Goal: Task Accomplishment & Management: Manage account settings

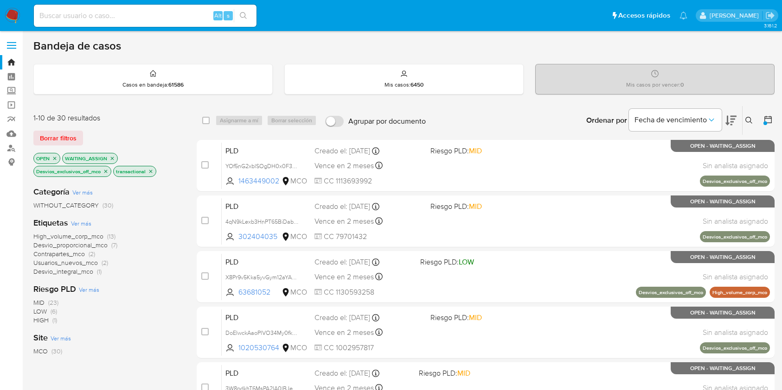
scroll to position [371, 0]
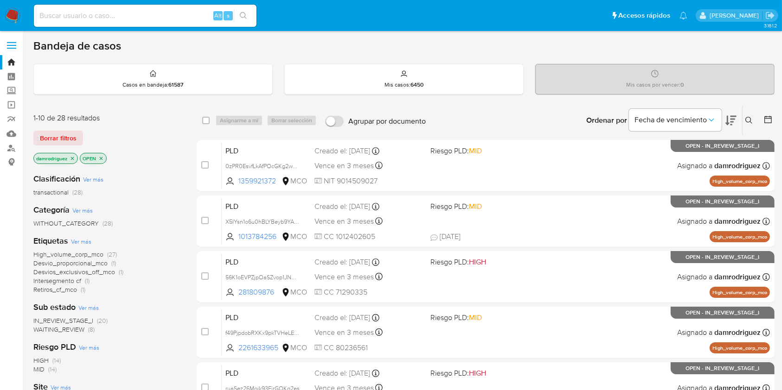
click at [19, 12] on img at bounding box center [13, 16] width 16 height 16
click at [775, 121] on main "3.161.2" at bounding box center [391, 383] width 782 height 766
click at [767, 121] on icon at bounding box center [767, 119] width 9 height 9
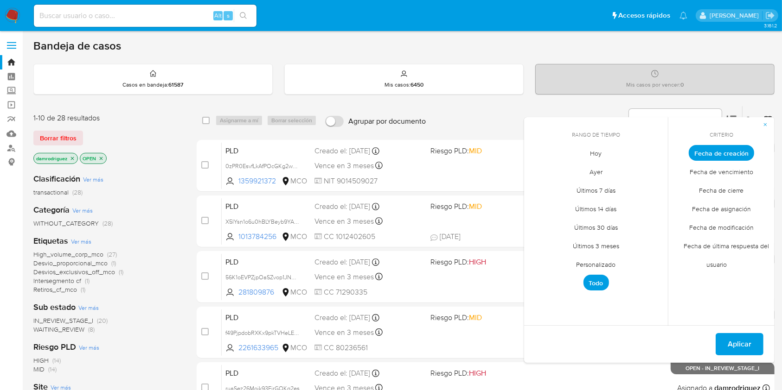
click at [594, 263] on span "Personalizado" at bounding box center [596, 264] width 59 height 19
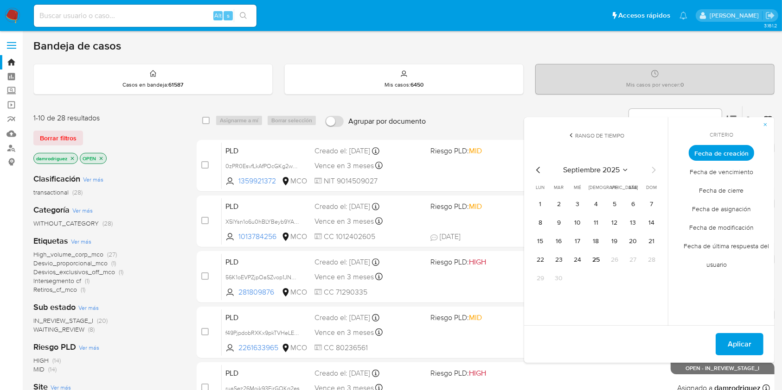
click at [537, 171] on icon "Mes anterior" at bounding box center [538, 170] width 4 height 6
click at [538, 169] on icon "Mes anterior" at bounding box center [538, 170] width 11 height 11
click at [594, 220] on button "10" at bounding box center [595, 223] width 15 height 15
click at [651, 220] on button "13" at bounding box center [651, 223] width 15 height 15
click at [740, 338] on span "Aplicar" at bounding box center [739, 344] width 24 height 20
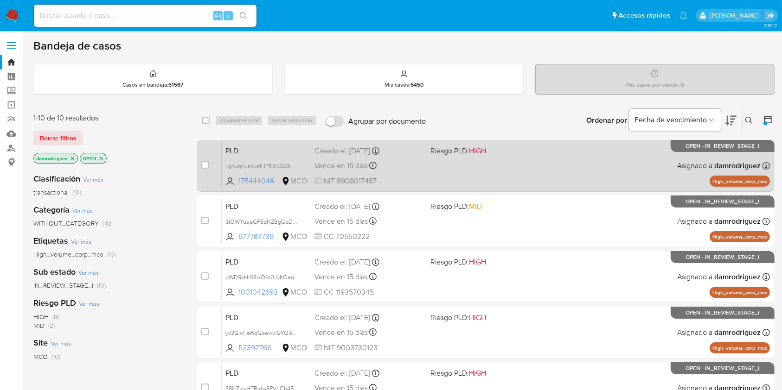
click at [239, 150] on span "PLD" at bounding box center [266, 150] width 82 height 12
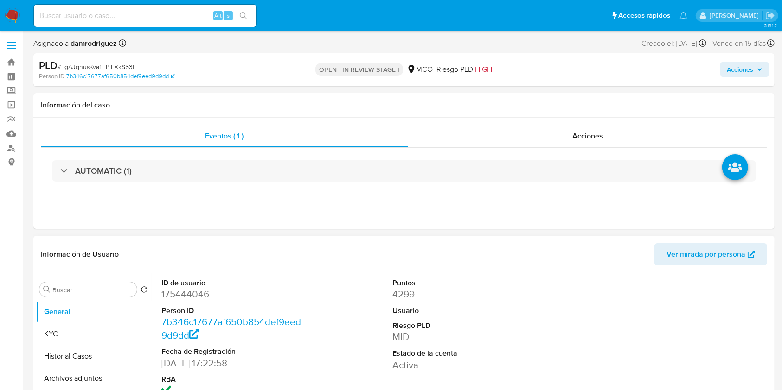
select select "10"
click at [191, 291] on dd "175444046" at bounding box center [233, 294] width 145 height 13
copy dd "175444046"
click at [371, 291] on div "ID de usuario 175444046 Person ID 7b346c17677af650b854def9eed9d9dd Fecha de Reg…" at bounding box center [464, 352] width 615 height 157
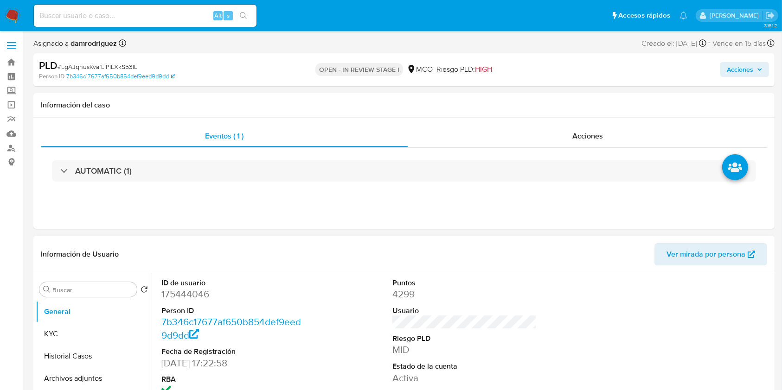
click at [198, 292] on dd "175444046" at bounding box center [233, 294] width 145 height 13
copy dd "175444046"
click at [348, 264] on header "Información de Usuario Ver mirada por persona" at bounding box center [404, 254] width 726 height 22
click at [189, 291] on dd "175444046" at bounding box center [233, 294] width 145 height 13
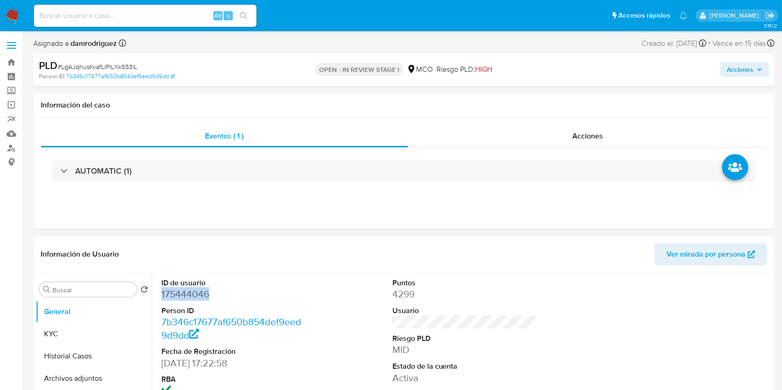
click at [189, 291] on dd "175444046" at bounding box center [233, 294] width 145 height 13
copy dd "175444046"
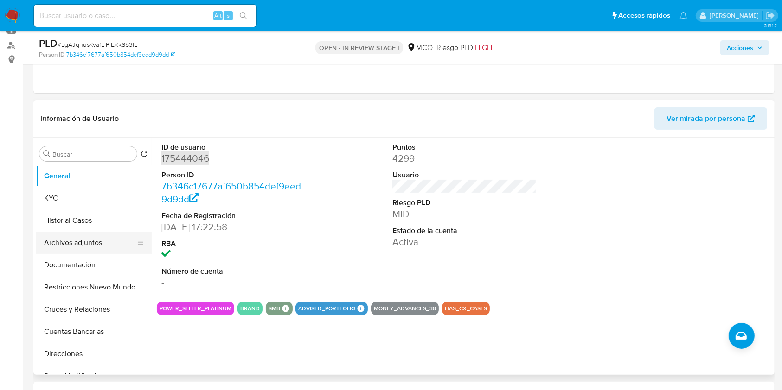
scroll to position [123, 0]
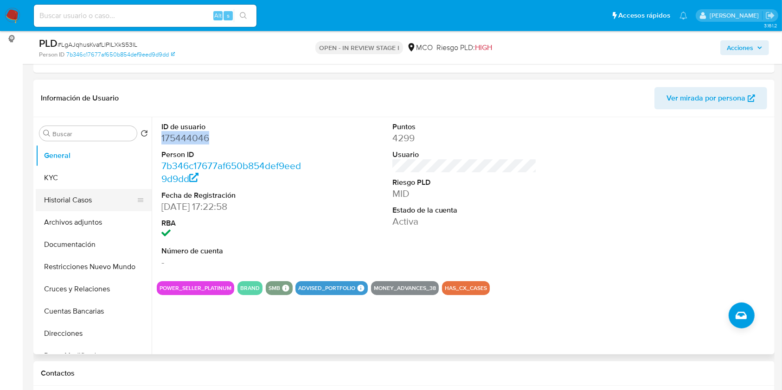
click at [88, 197] on button "Historial Casos" at bounding box center [90, 200] width 108 height 22
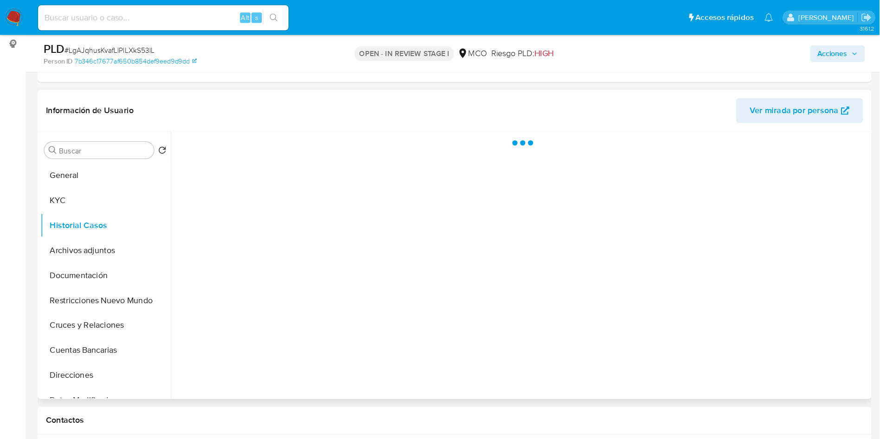
scroll to position [124, 0]
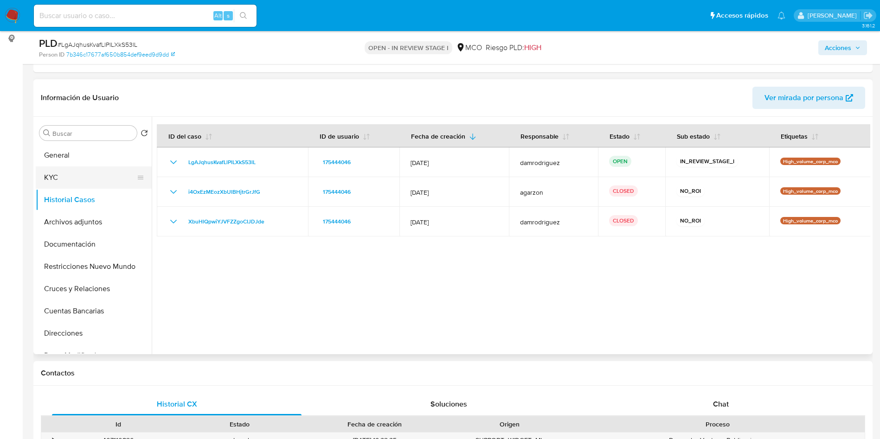
click at [100, 171] on button "KYC" at bounding box center [90, 177] width 108 height 22
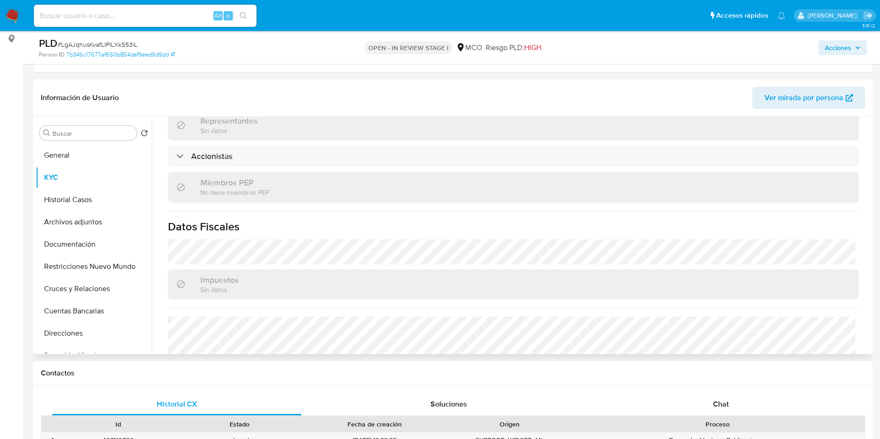
scroll to position [591, 0]
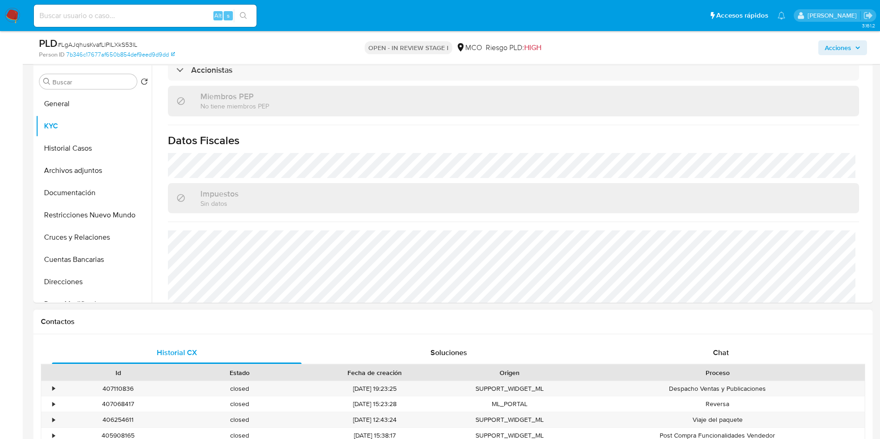
scroll to position [193, 0]
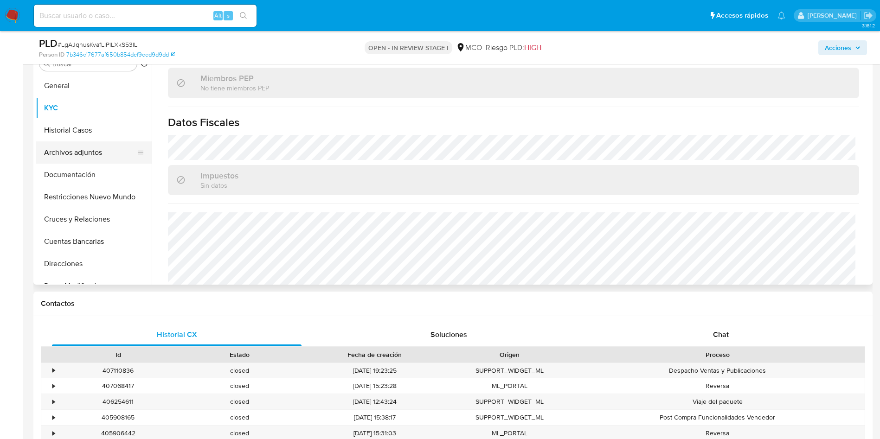
click at [79, 153] on button "Archivos adjuntos" at bounding box center [90, 152] width 108 height 22
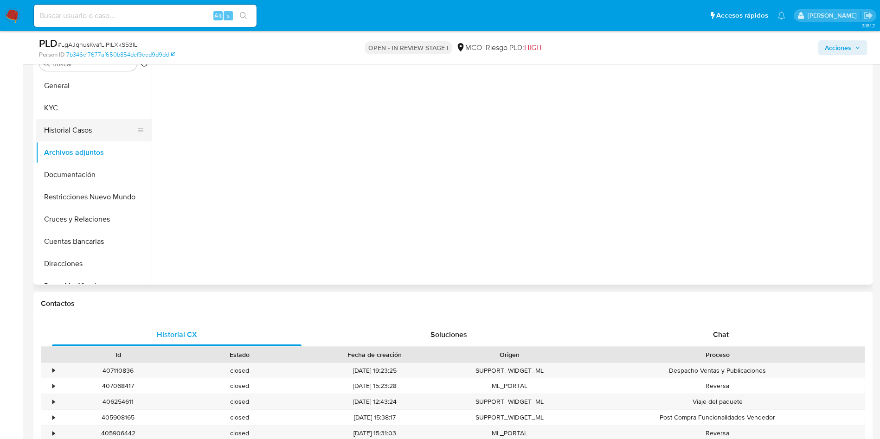
scroll to position [0, 0]
click at [77, 129] on button "Historial Casos" at bounding box center [94, 130] width 116 height 22
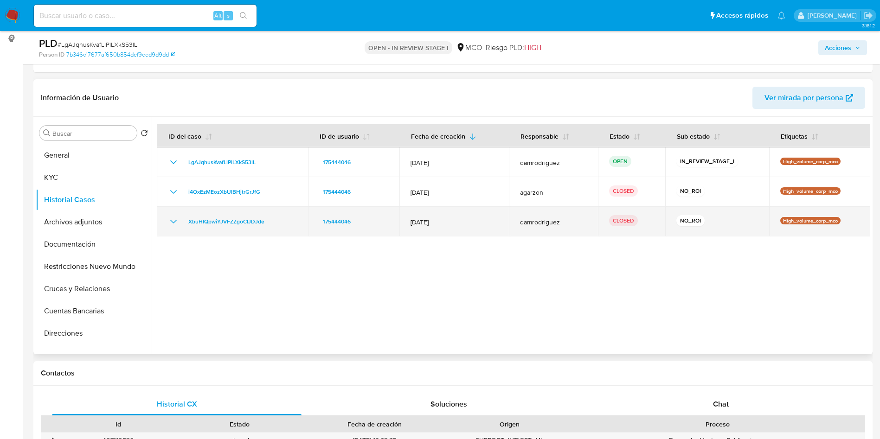
click at [172, 219] on icon "Mostrar/Ocultar" at bounding box center [173, 221] width 11 height 11
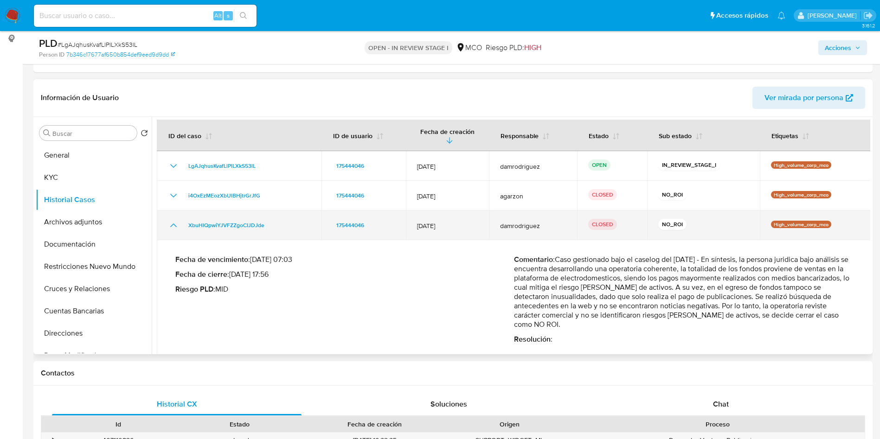
scroll to position [6, 0]
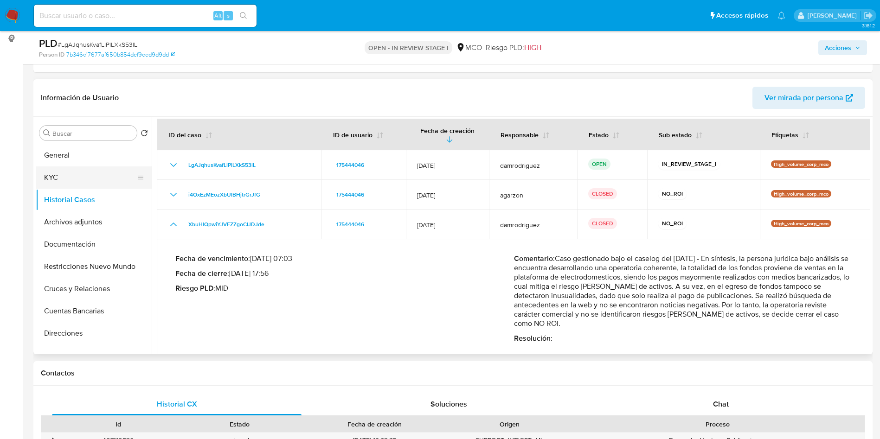
click at [86, 184] on button "KYC" at bounding box center [90, 177] width 108 height 22
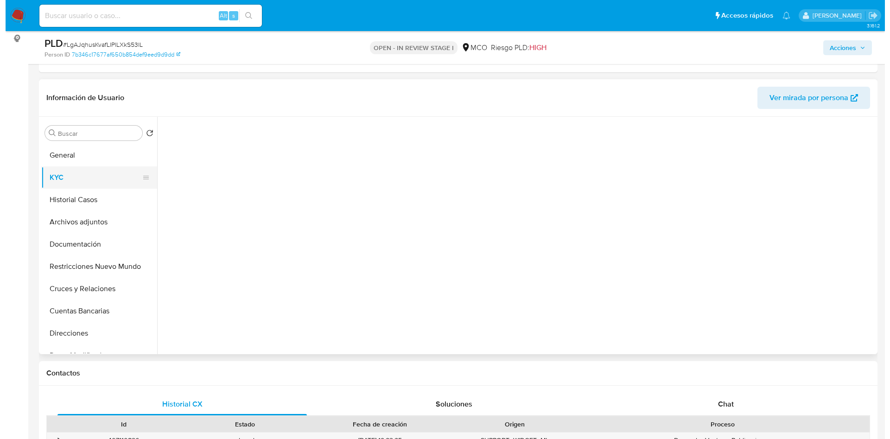
scroll to position [0, 0]
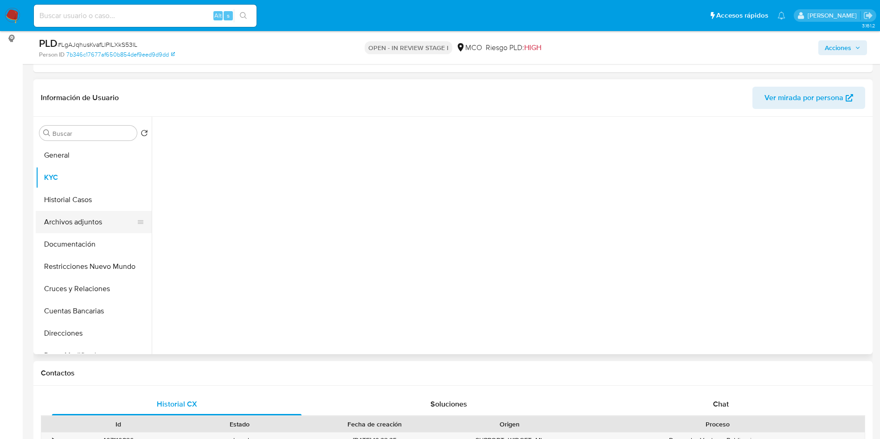
click at [88, 219] on button "Archivos adjuntos" at bounding box center [90, 222] width 108 height 22
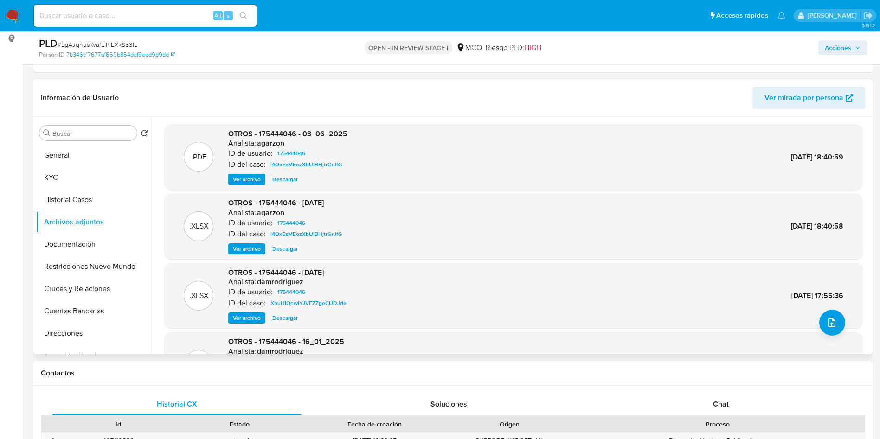
click at [254, 181] on span "Ver archivo" at bounding box center [247, 179] width 28 height 9
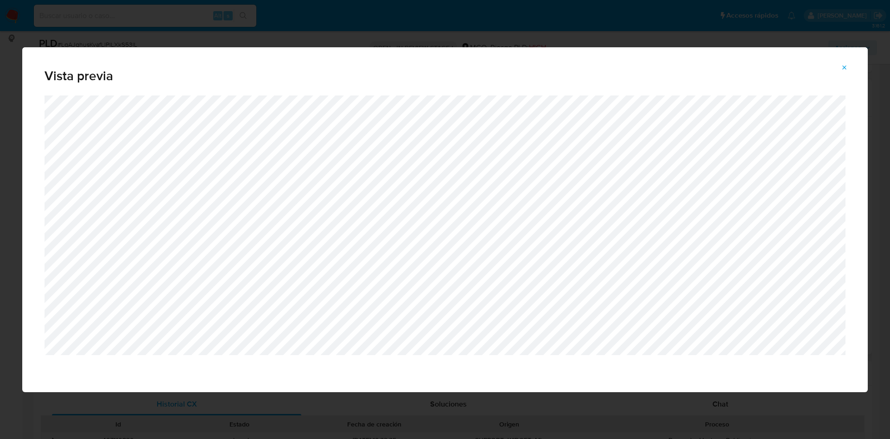
drag, startPoint x: 846, startPoint y: 69, endPoint x: 807, endPoint y: 77, distance: 40.2
click at [791, 69] on icon "Attachment preview" at bounding box center [844, 67] width 7 height 7
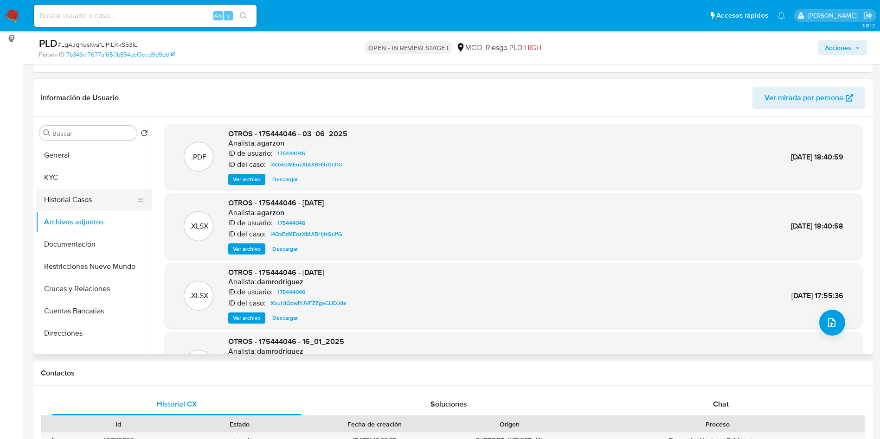
click at [68, 197] on button "Historial Casos" at bounding box center [90, 200] width 108 height 22
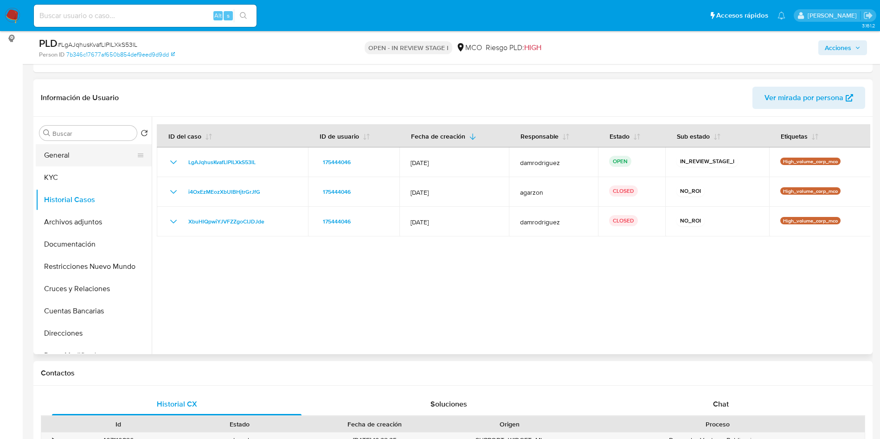
click at [68, 153] on button "General" at bounding box center [90, 155] width 108 height 22
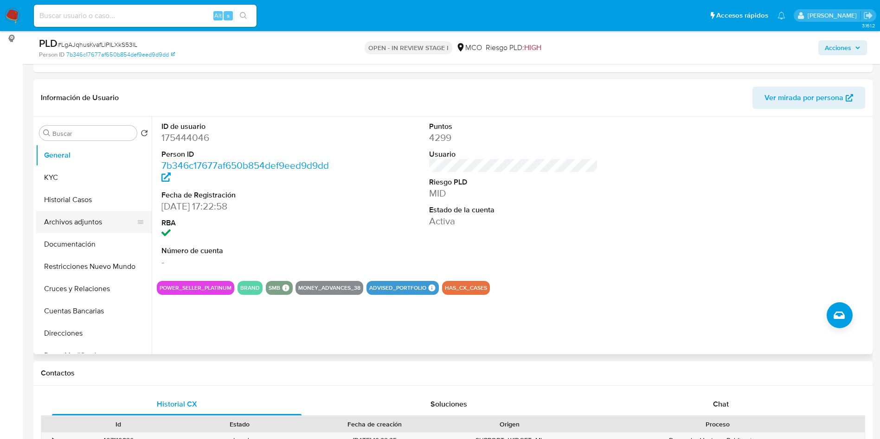
click at [104, 220] on button "Archivos adjuntos" at bounding box center [90, 222] width 108 height 22
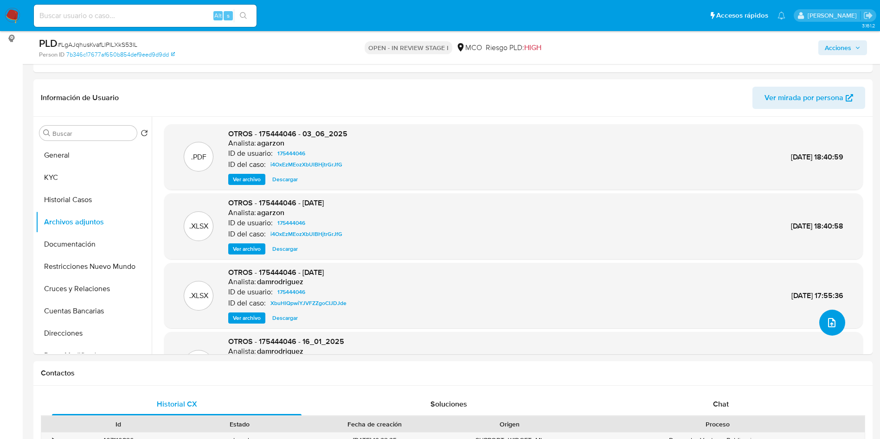
click at [791, 330] on button "upload-file" at bounding box center [832, 323] width 26 height 26
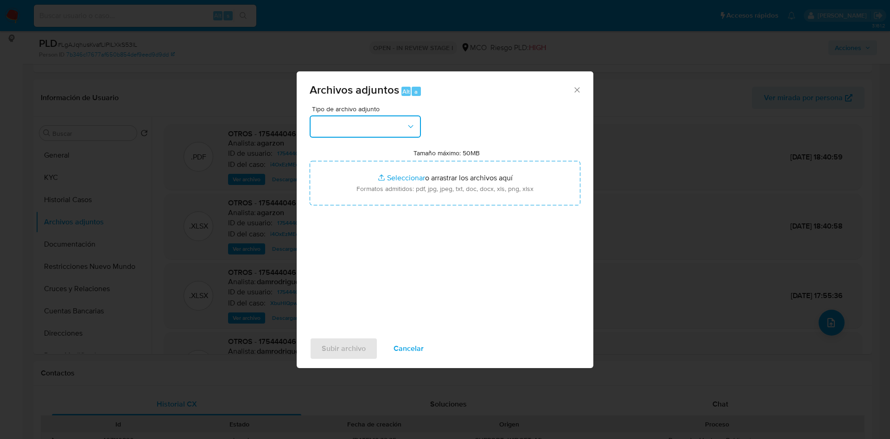
click at [374, 137] on button "button" at bounding box center [365, 126] width 111 height 22
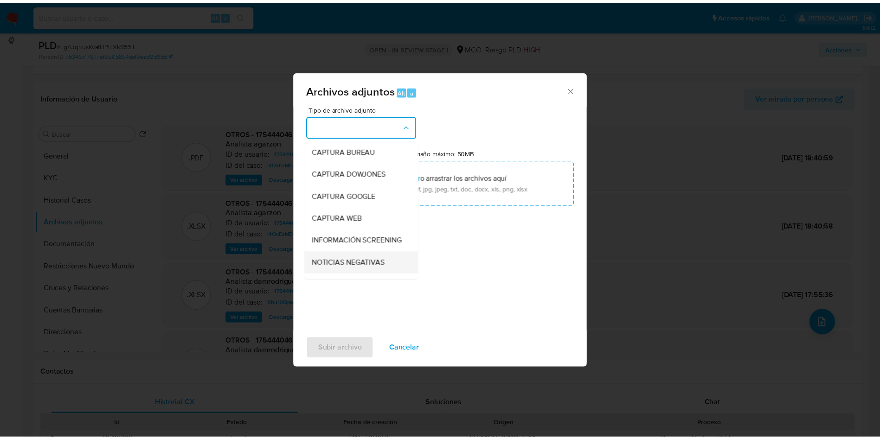
scroll to position [70, 0]
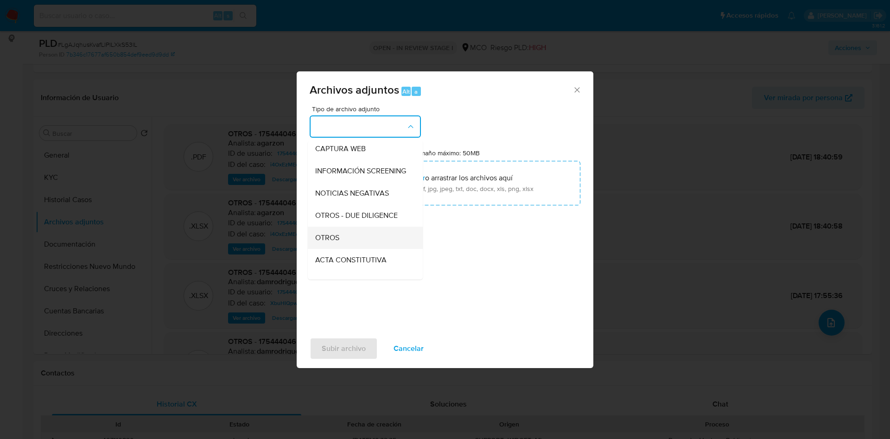
click at [351, 247] on div "OTROS" at bounding box center [362, 238] width 95 height 22
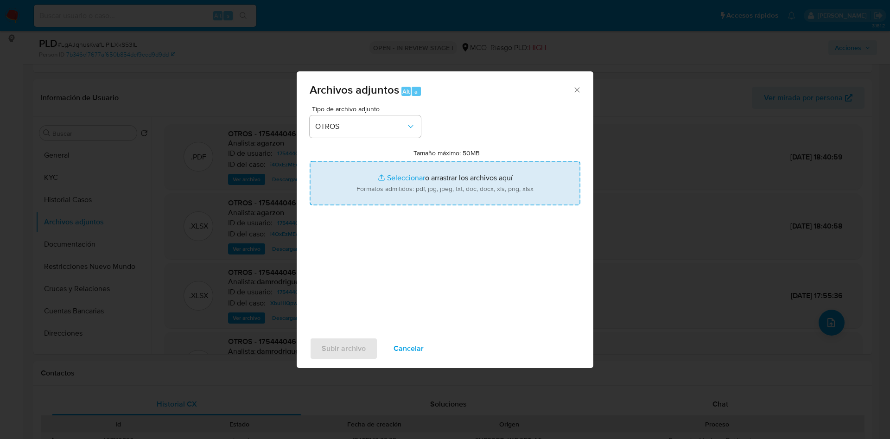
click at [429, 189] on input "Tamaño máximo: 50MB Seleccionar archivos" at bounding box center [445, 183] width 271 height 45
type input "C:\fakepath\175444046 - 25_09_2025.pdf"
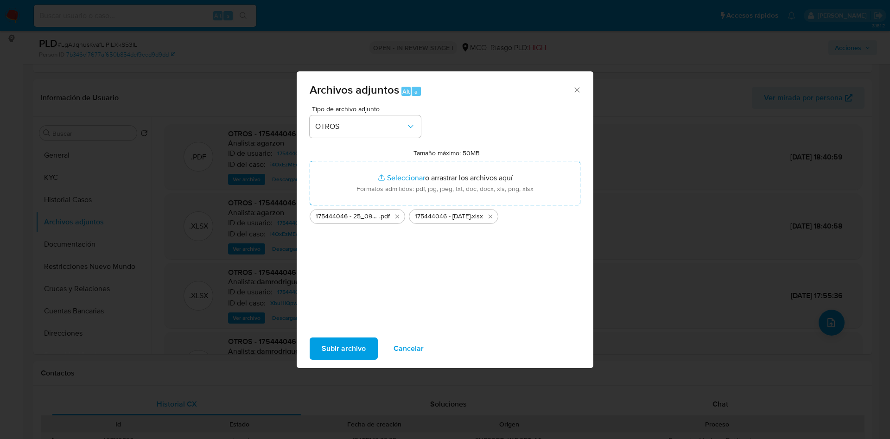
click at [340, 350] on span "Subir archivo" at bounding box center [344, 348] width 44 height 20
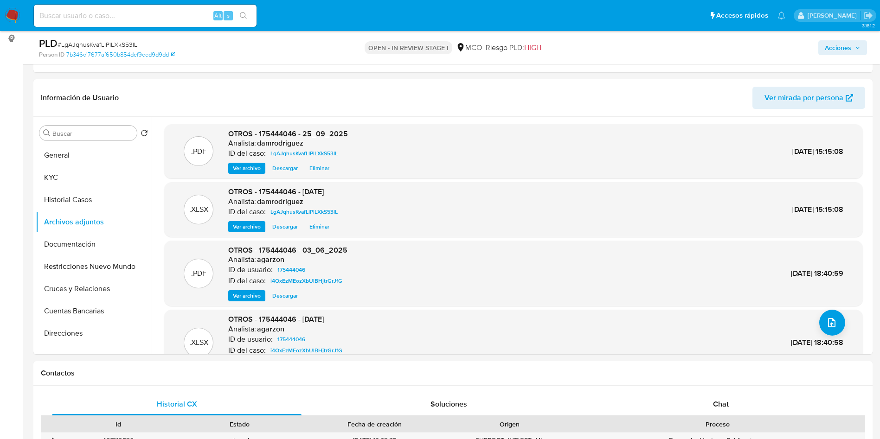
click at [791, 47] on span "Acciones" at bounding box center [837, 47] width 26 height 15
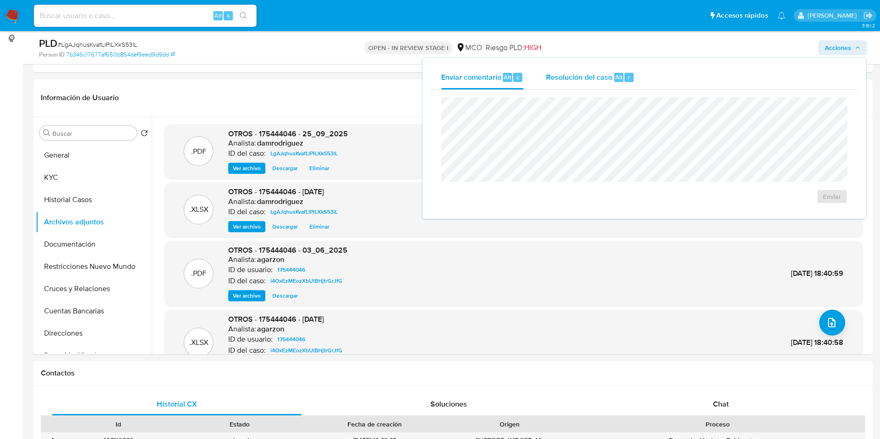
drag, startPoint x: 623, startPoint y: 73, endPoint x: 612, endPoint y: 83, distance: 14.4
click at [620, 73] on div "Alt r" at bounding box center [623, 77] width 19 height 9
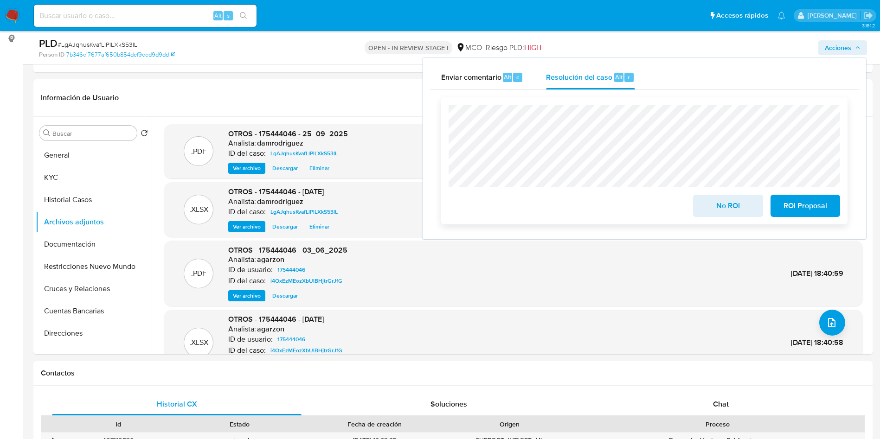
click at [701, 202] on button "No ROI" at bounding box center [728, 206] width 70 height 22
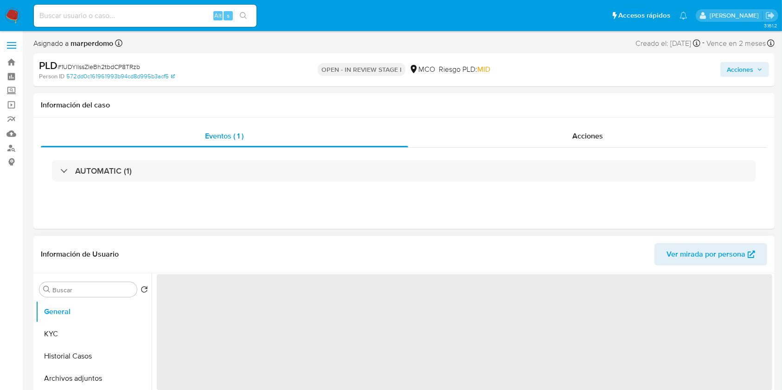
select select "10"
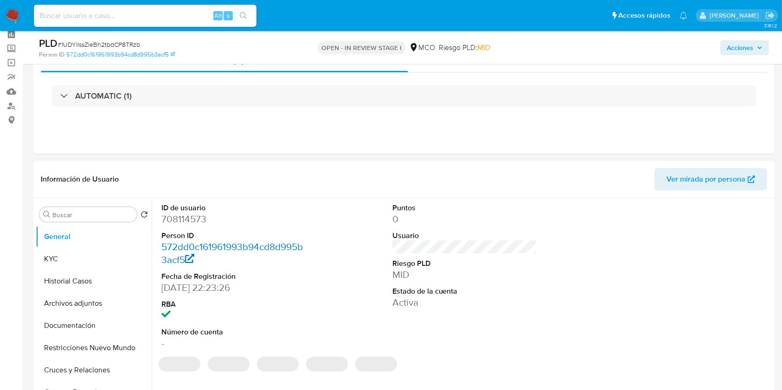
scroll to position [62, 0]
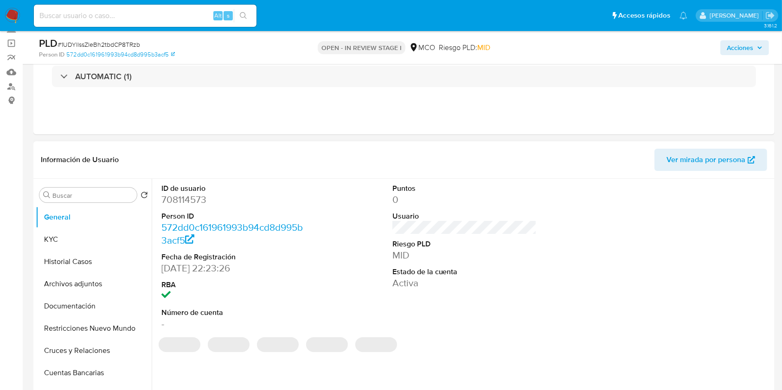
click at [176, 200] on dd "708114573" at bounding box center [233, 199] width 145 height 13
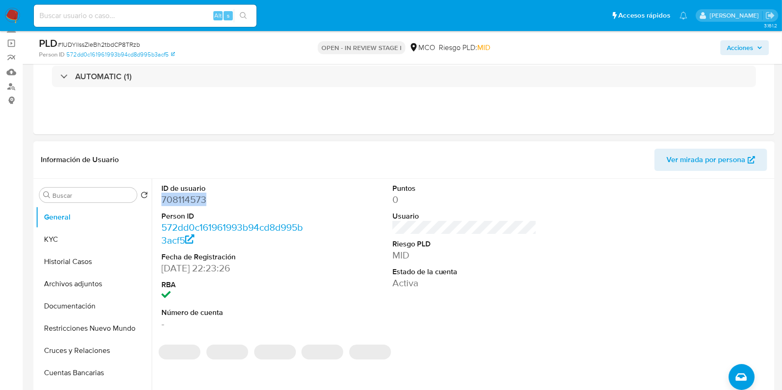
click at [176, 200] on dd "708114573" at bounding box center [233, 199] width 145 height 13
copy dd "708114573"
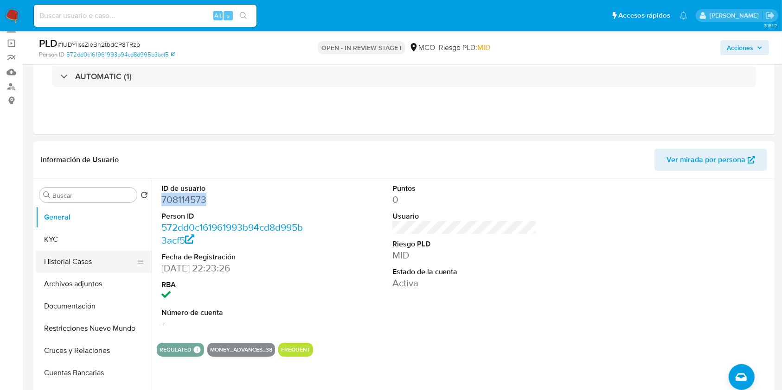
click at [90, 260] on button "Historial Casos" at bounding box center [90, 262] width 108 height 22
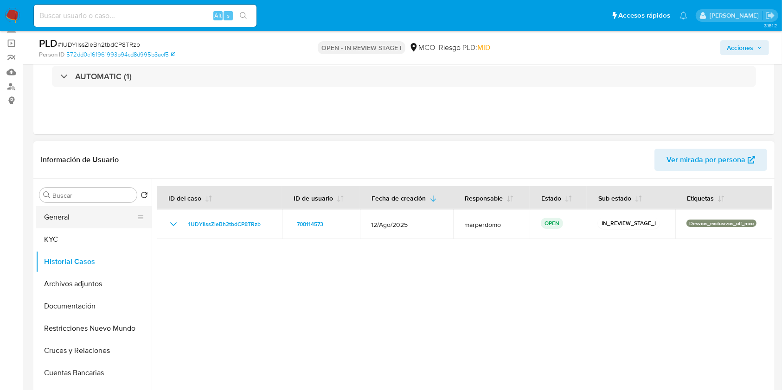
click at [76, 217] on button "General" at bounding box center [90, 217] width 108 height 22
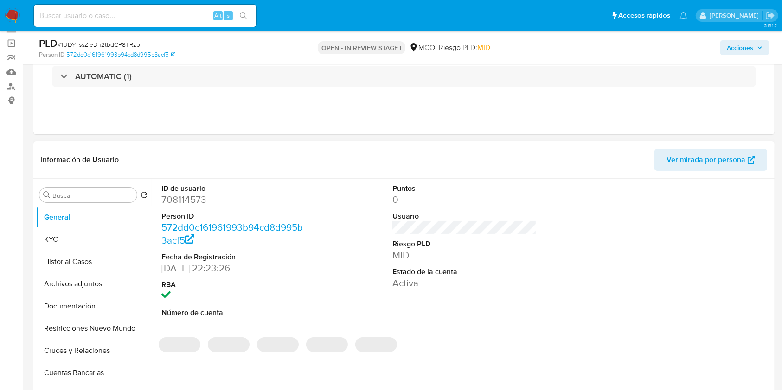
click at [185, 196] on dd "708114573" at bounding box center [233, 199] width 145 height 13
copy dd "708114573"
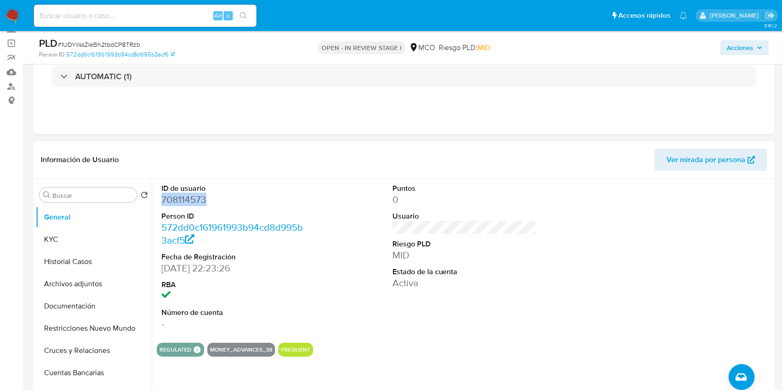
click at [247, 204] on dd "708114573" at bounding box center [233, 199] width 145 height 13
click at [173, 195] on dd "708114573" at bounding box center [233, 199] width 145 height 13
copy dd "708114573"
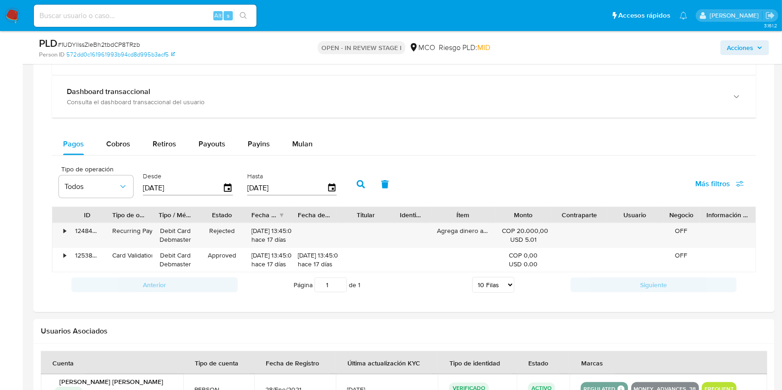
scroll to position [538, 0]
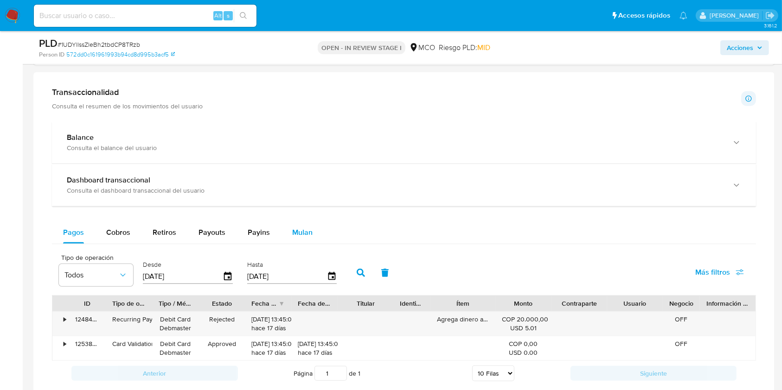
click at [289, 228] on button "Mulan" at bounding box center [302, 233] width 43 height 22
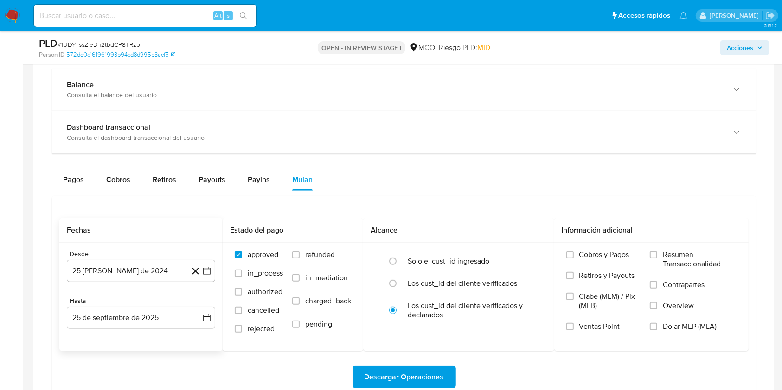
scroll to position [662, 0]
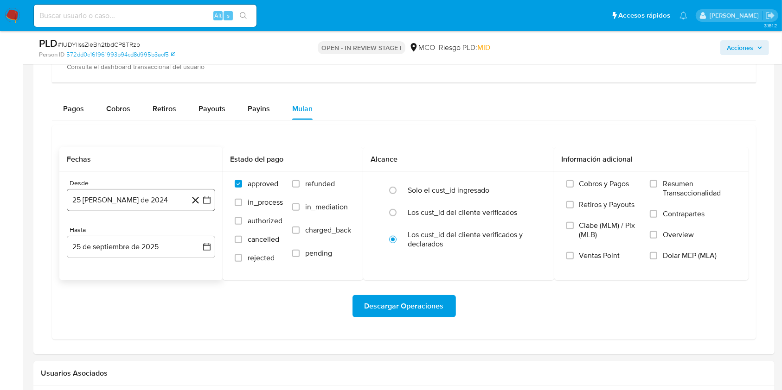
click at [98, 203] on button "25 de agosto de 2024" at bounding box center [141, 200] width 148 height 22
click at [198, 230] on icon "Mes siguiente" at bounding box center [198, 234] width 11 height 11
drag, startPoint x: 141, startPoint y: 322, endPoint x: 141, endPoint y: 306, distance: 15.8
click at [141, 322] on button "19" at bounding box center [141, 324] width 15 height 15
click at [122, 250] on button "25 de septiembre de 2025" at bounding box center [141, 247] width 148 height 22
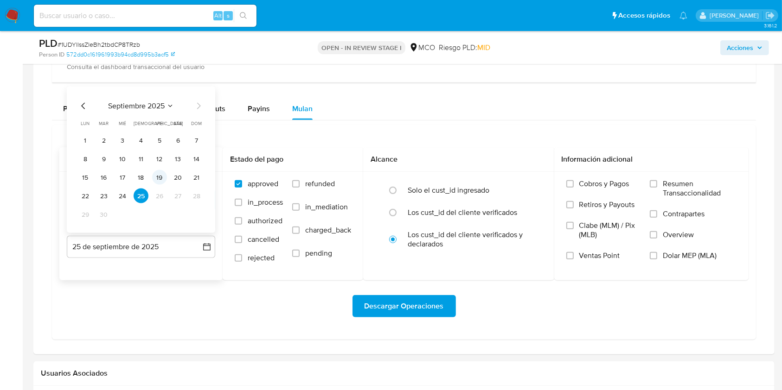
click at [157, 177] on button "19" at bounding box center [159, 177] width 15 height 15
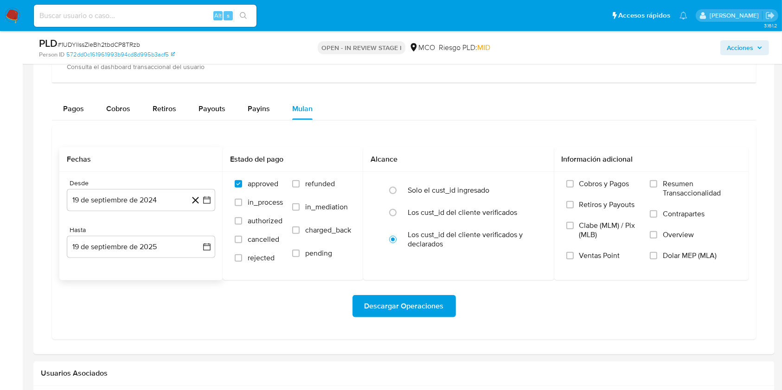
click at [219, 314] on div "Descargar Operaciones" at bounding box center [403, 306] width 689 height 22
click at [407, 296] on span "Descargar Operaciones" at bounding box center [403, 306] width 79 height 20
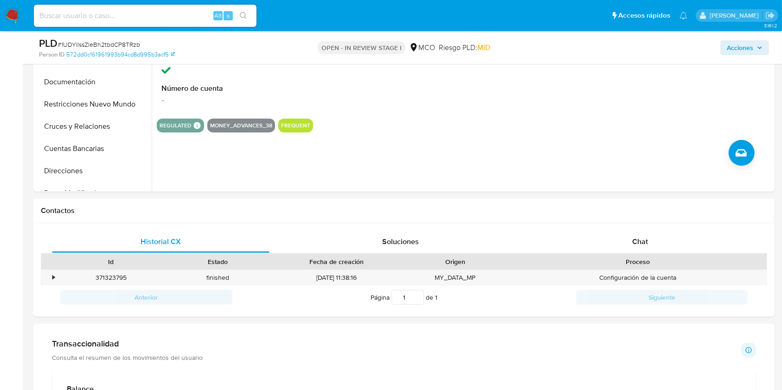
scroll to position [0, 0]
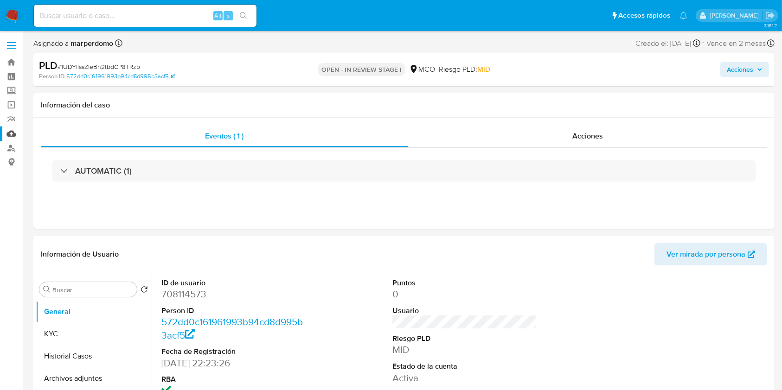
click at [9, 138] on link "Mulan" at bounding box center [55, 134] width 110 height 14
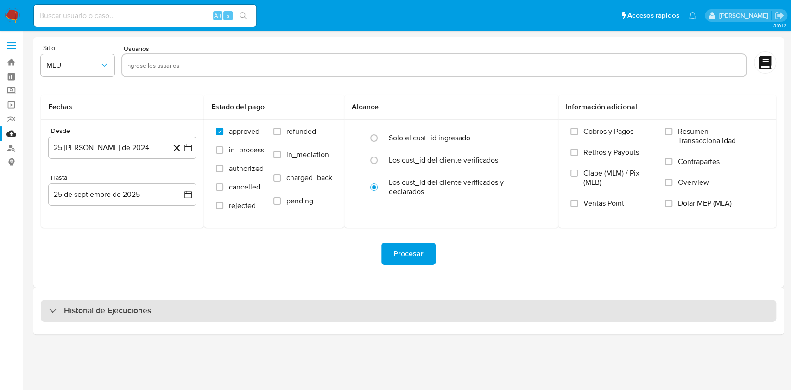
click at [200, 312] on div "Historial de Ejecuciones" at bounding box center [409, 311] width 736 height 22
select select "10"
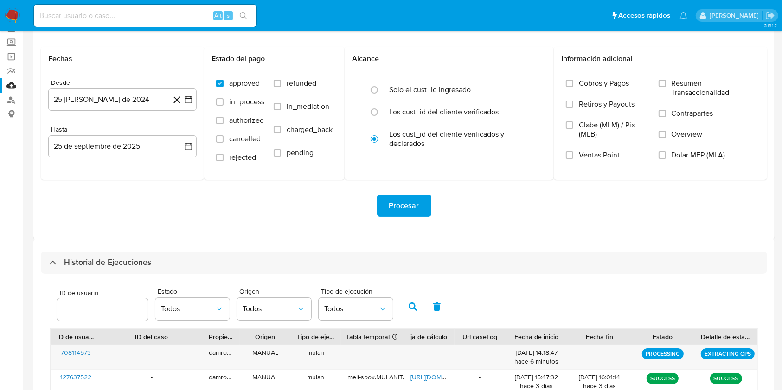
scroll to position [185, 0]
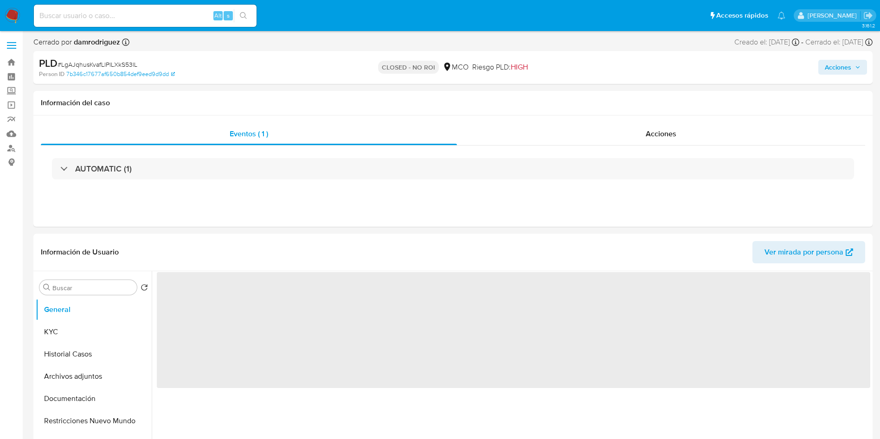
select select "10"
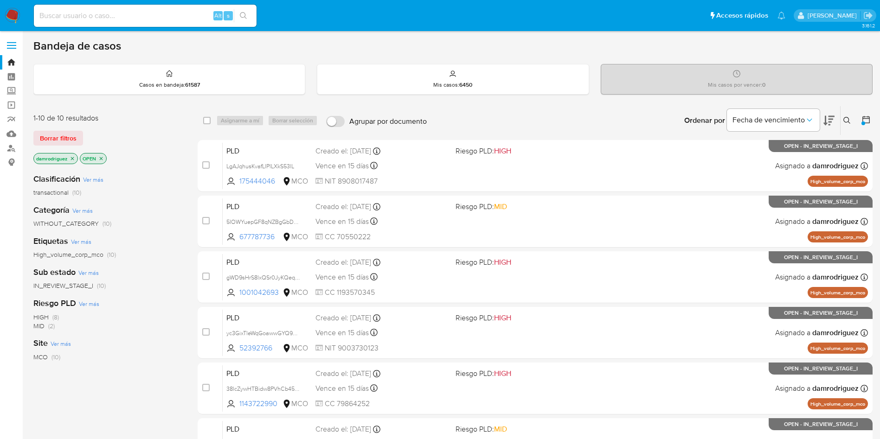
click at [826, 118] on icon at bounding box center [828, 120] width 11 height 11
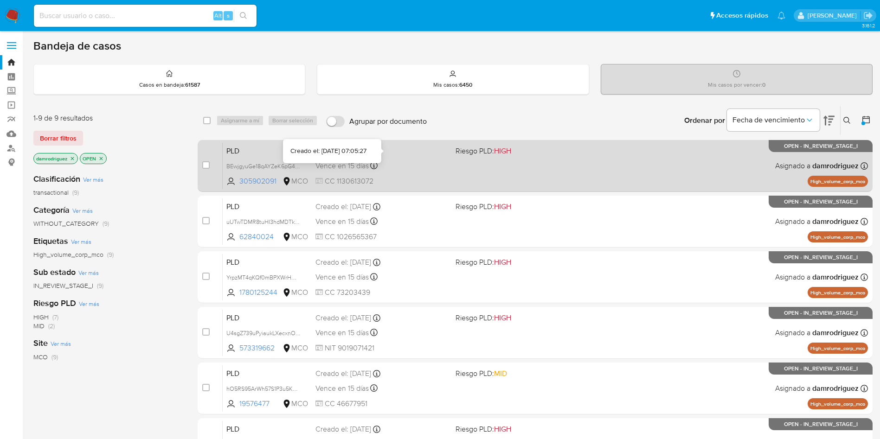
click at [233, 152] on span "PLD" at bounding box center [267, 150] width 82 height 12
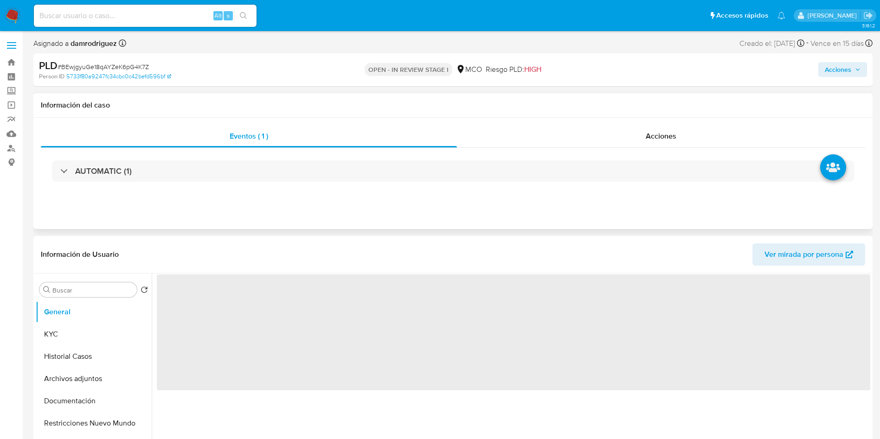
select select "10"
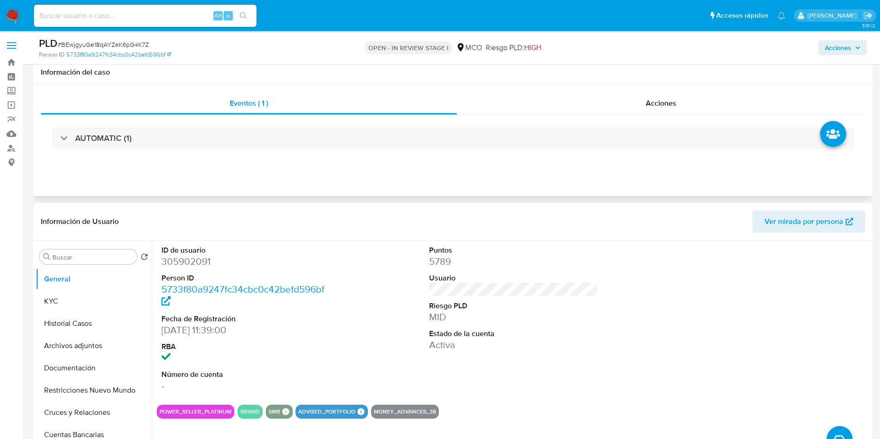
scroll to position [70, 0]
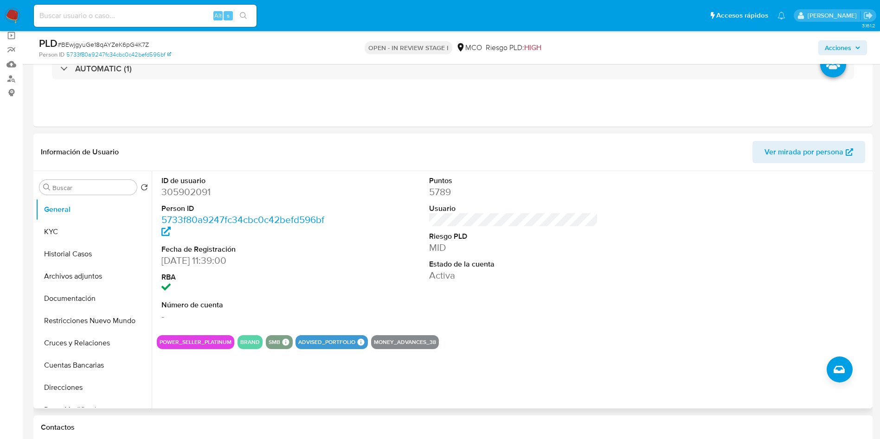
click at [193, 191] on dd "305902091" at bounding box center [245, 191] width 169 height 13
copy dd "305902091"
click at [191, 188] on dd "305902091" at bounding box center [245, 191] width 169 height 13
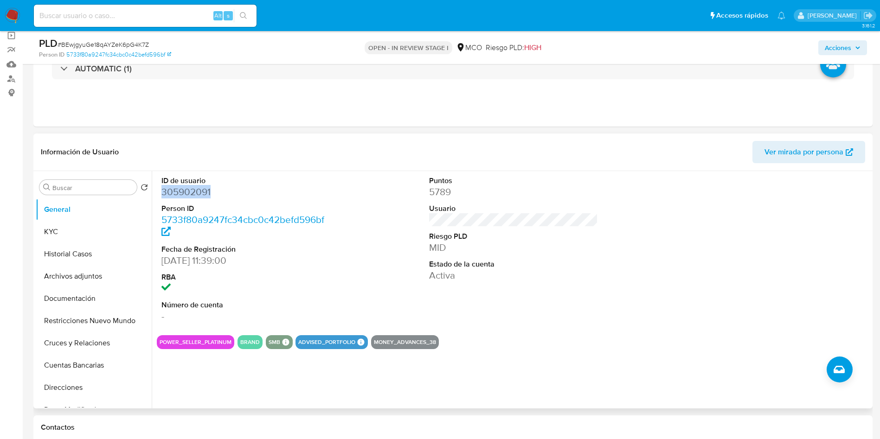
click at [191, 188] on dd "305902091" at bounding box center [245, 191] width 169 height 13
click at [65, 234] on button "KYC" at bounding box center [90, 232] width 108 height 22
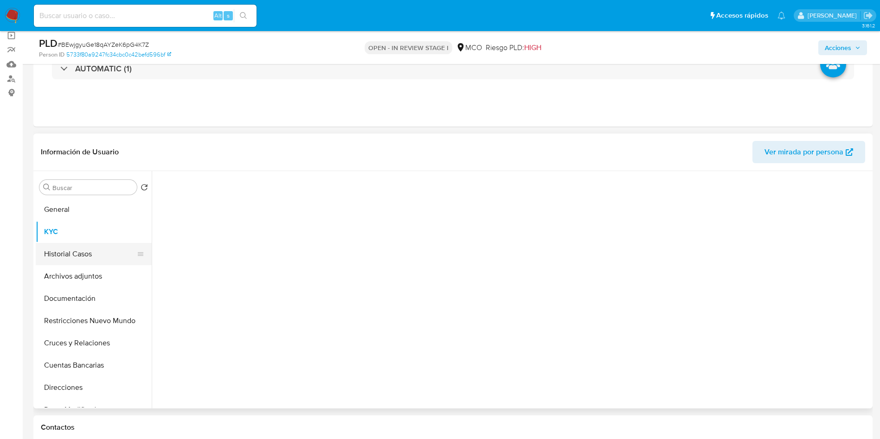
click at [62, 252] on button "Historial Casos" at bounding box center [90, 254] width 108 height 22
click at [63, 252] on button "Historial Casos" at bounding box center [90, 254] width 108 height 22
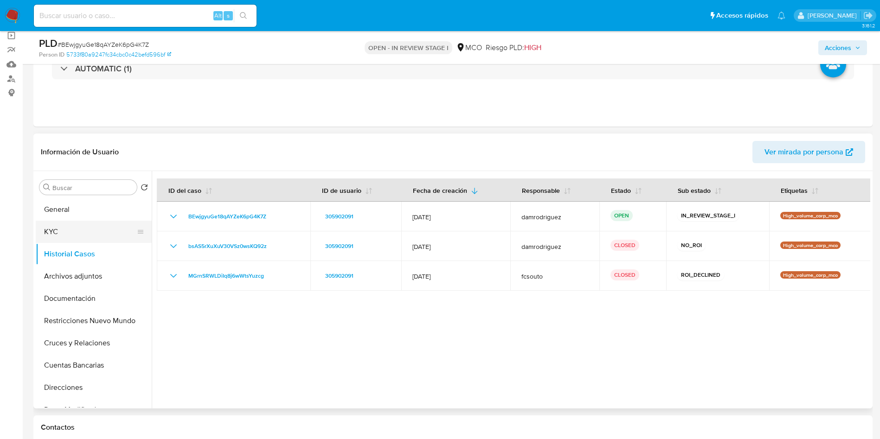
click at [48, 234] on button "KYC" at bounding box center [90, 232] width 108 height 22
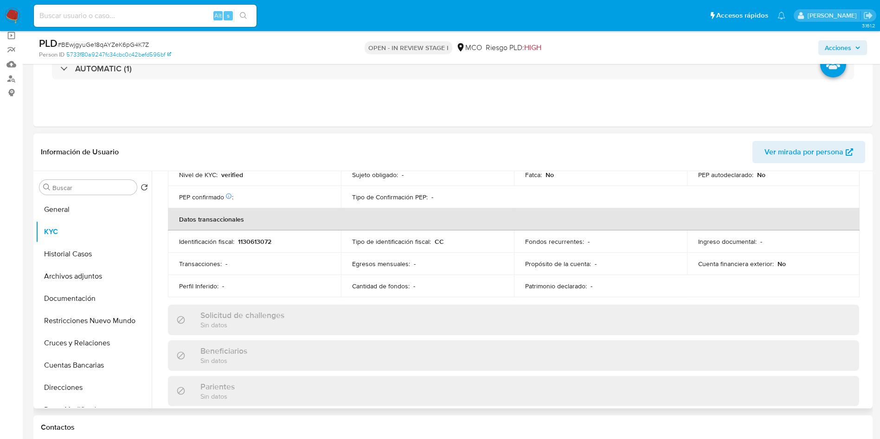
scroll to position [471, 0]
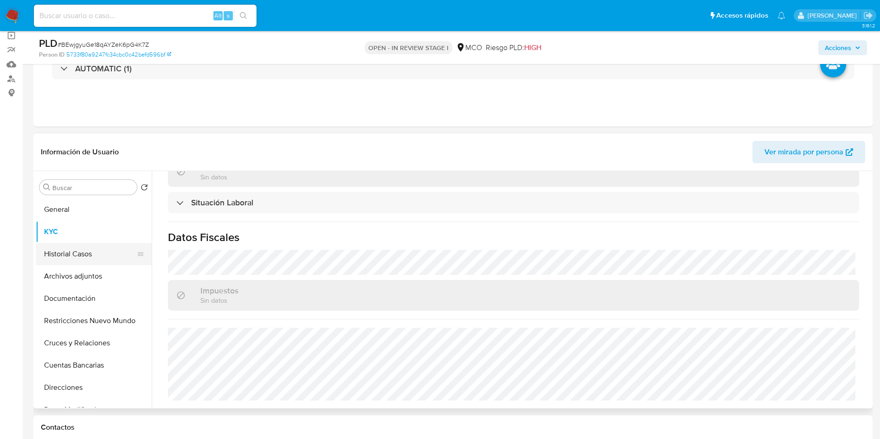
click at [102, 250] on button "Historial Casos" at bounding box center [90, 254] width 108 height 22
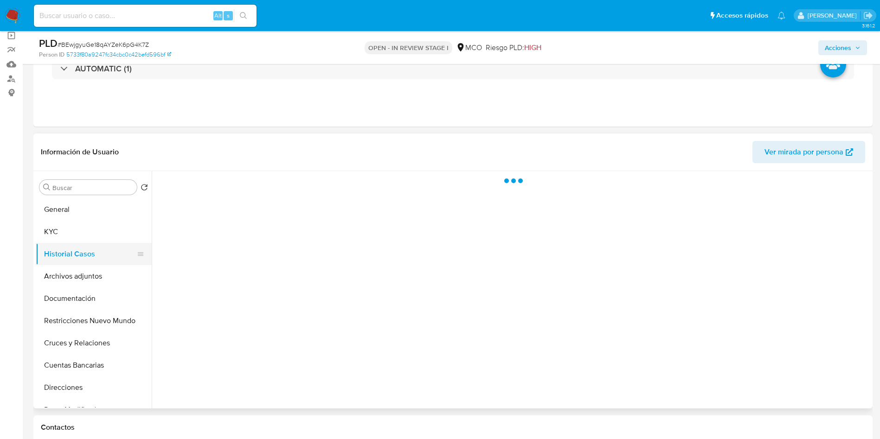
scroll to position [0, 0]
click at [184, 148] on header "Información de Usuario Ver mirada por persona" at bounding box center [453, 152] width 824 height 22
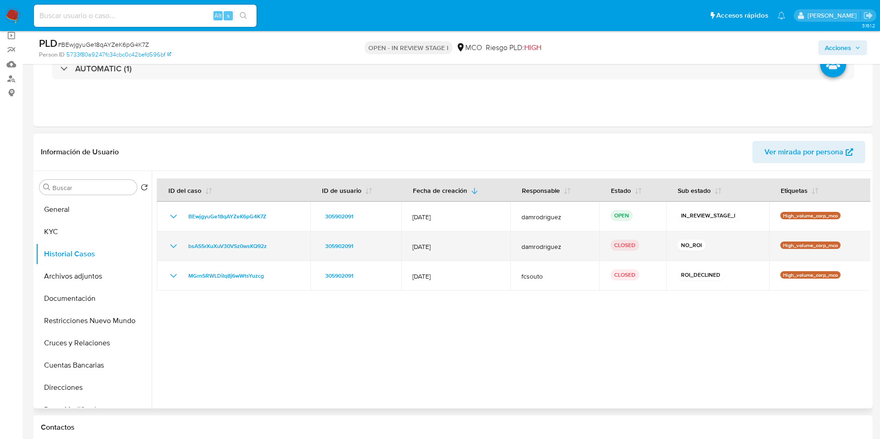
click at [172, 249] on icon "Mostrar/Ocultar" at bounding box center [173, 246] width 11 height 11
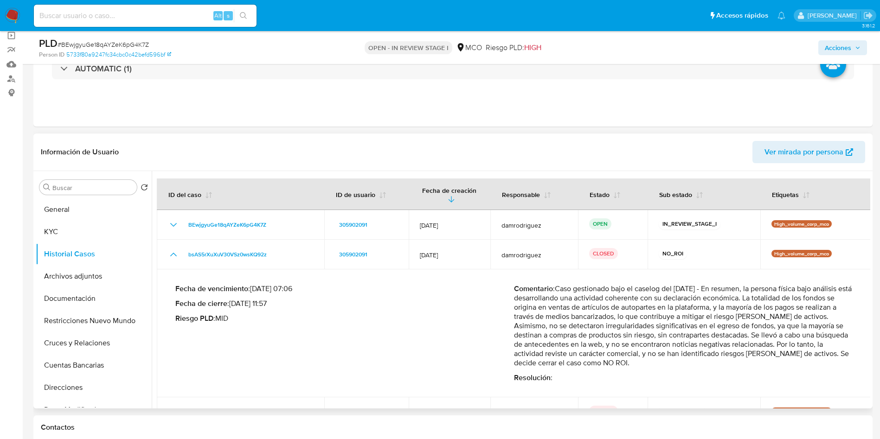
drag, startPoint x: 636, startPoint y: 313, endPoint x: 683, endPoint y: 332, distance: 50.5
click at [681, 332] on p "Comentario : Caso gestionado bajo el caselog del 27/05/2025 - En resumen, la pe…" at bounding box center [683, 325] width 338 height 83
click at [536, 328] on p "Comentario : Caso gestionado bajo el caselog del 27/05/2025 - En resumen, la pe…" at bounding box center [683, 325] width 338 height 83
drag, startPoint x: 581, startPoint y: 314, endPoint x: 734, endPoint y: 341, distance: 156.3
click at [732, 341] on p "Comentario : Caso gestionado bajo el caselog del 27/05/2025 - En resumen, la pe…" at bounding box center [683, 325] width 338 height 83
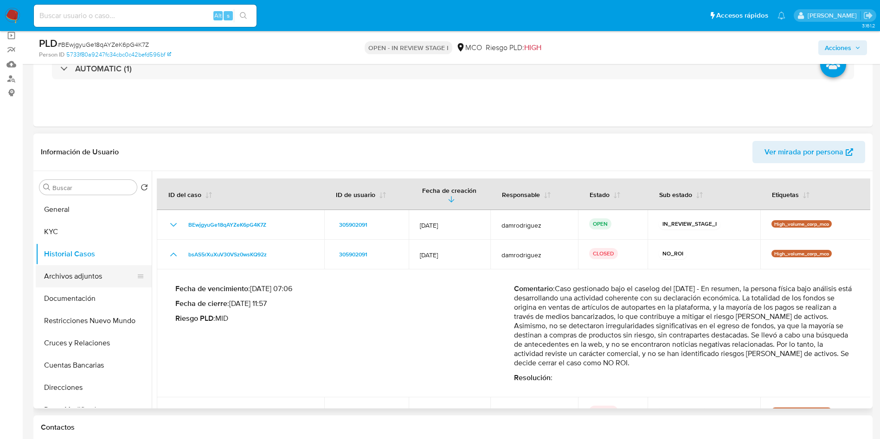
click at [82, 281] on button "Archivos adjuntos" at bounding box center [90, 276] width 108 height 22
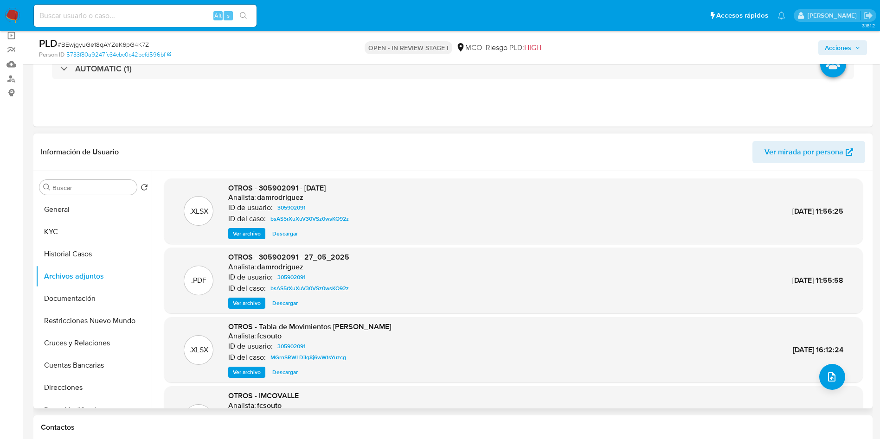
click at [248, 303] on span "Ver archivo" at bounding box center [247, 303] width 28 height 9
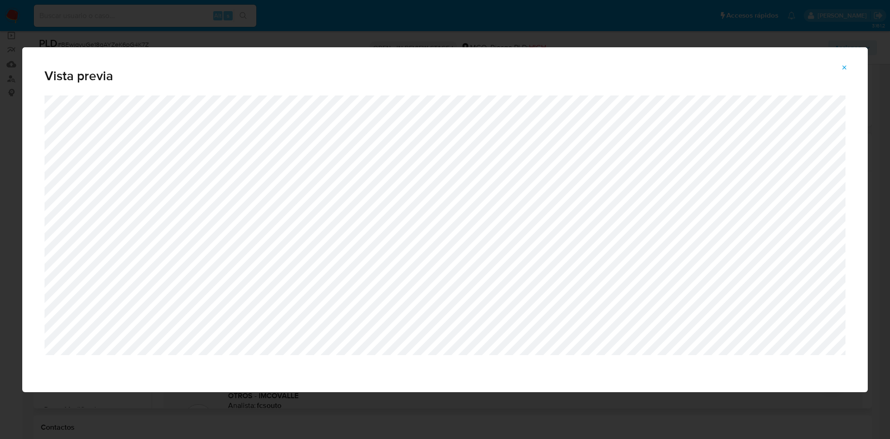
click at [841, 66] on button "Attachment preview" at bounding box center [845, 67] width 20 height 15
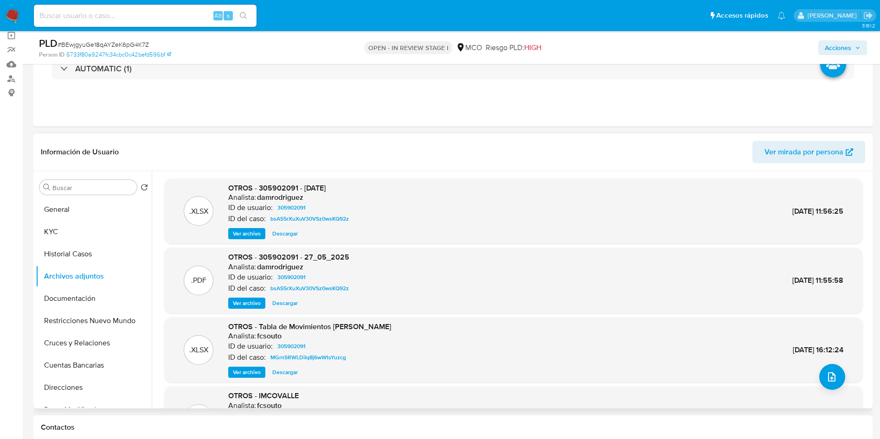
click at [186, 139] on div "Información de Usuario Ver mirada por persona" at bounding box center [452, 153] width 839 height 38
click at [838, 40] on span "Acciones" at bounding box center [837, 47] width 26 height 15
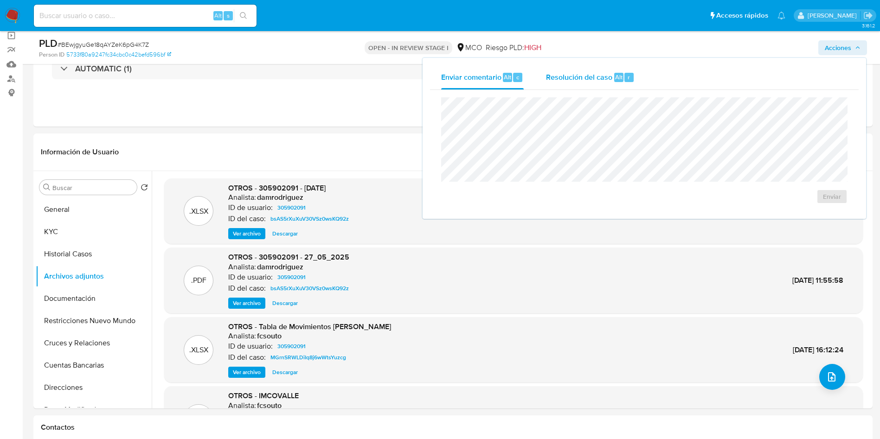
click at [601, 78] on span "Resolución del caso" at bounding box center [579, 76] width 66 height 11
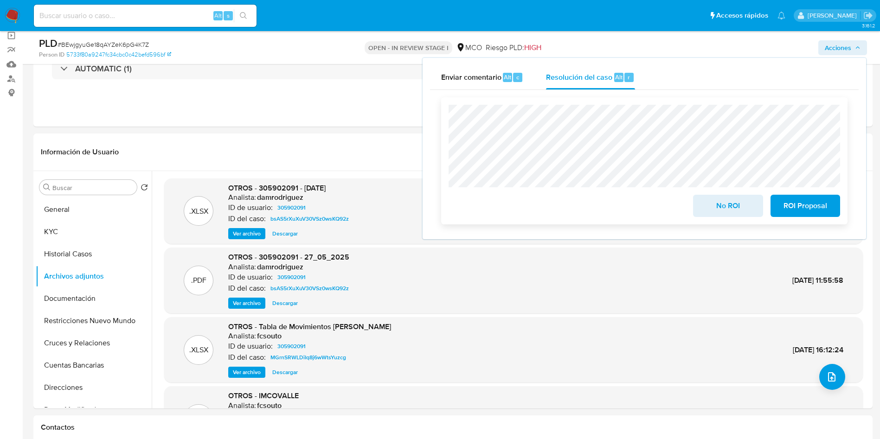
click at [720, 207] on span "No ROI" at bounding box center [727, 206] width 45 height 20
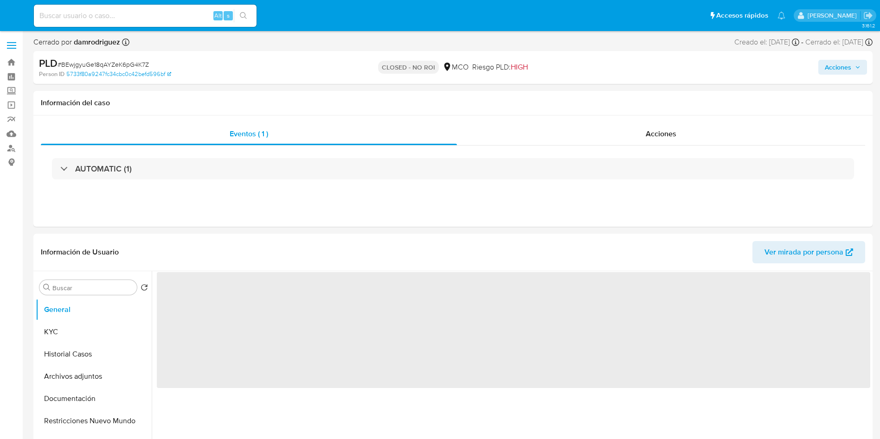
select select "10"
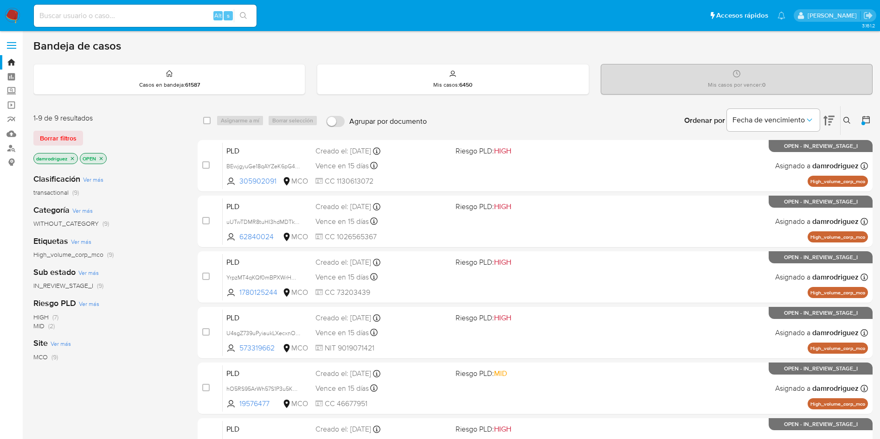
click at [827, 117] on icon at bounding box center [828, 120] width 11 height 11
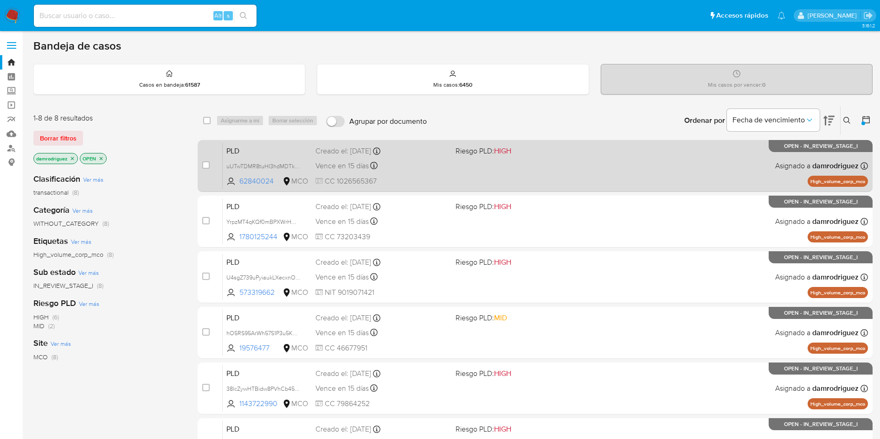
click at [255, 145] on span "PLD" at bounding box center [267, 150] width 82 height 12
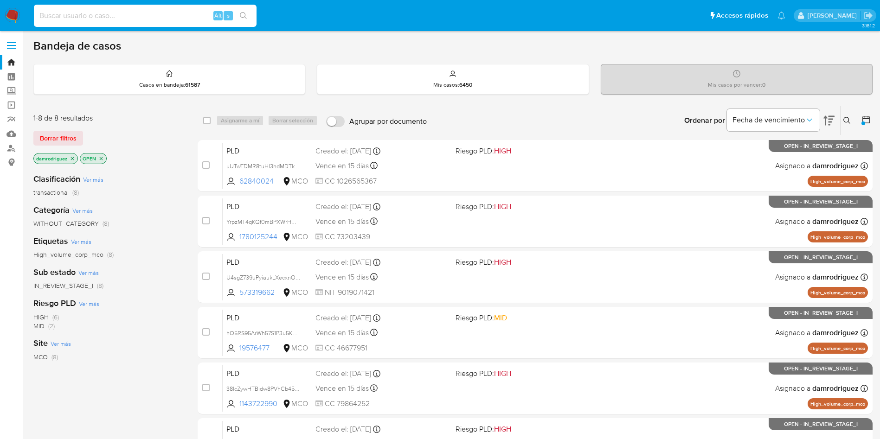
click at [153, 21] on input at bounding box center [145, 16] width 223 height 12
paste input "1UDYllssZleBh2tbdCP8TRzb"
type input "1UDYllssZleBh2tbdCP8TRzb"
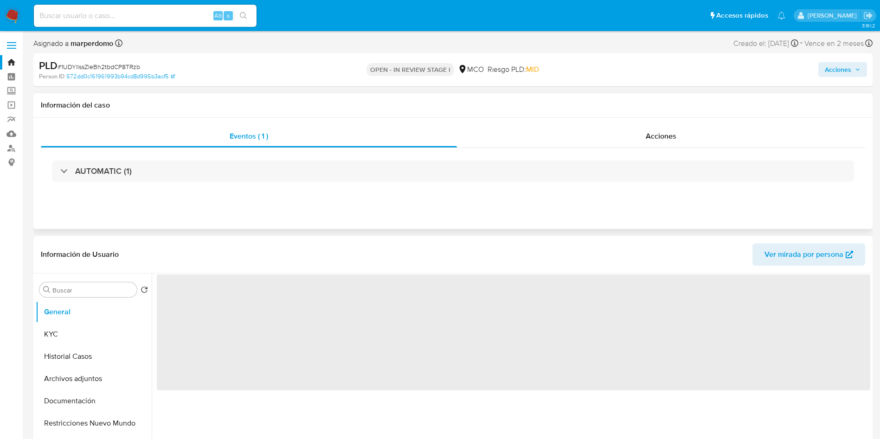
select select "10"
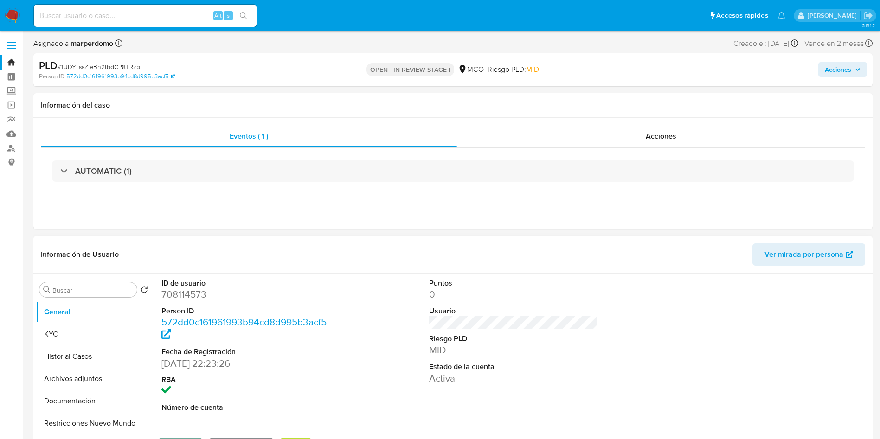
click at [174, 291] on dd "708114573" at bounding box center [245, 294] width 169 height 13
copy dd "708114573"
click at [13, 13] on img at bounding box center [13, 16] width 16 height 16
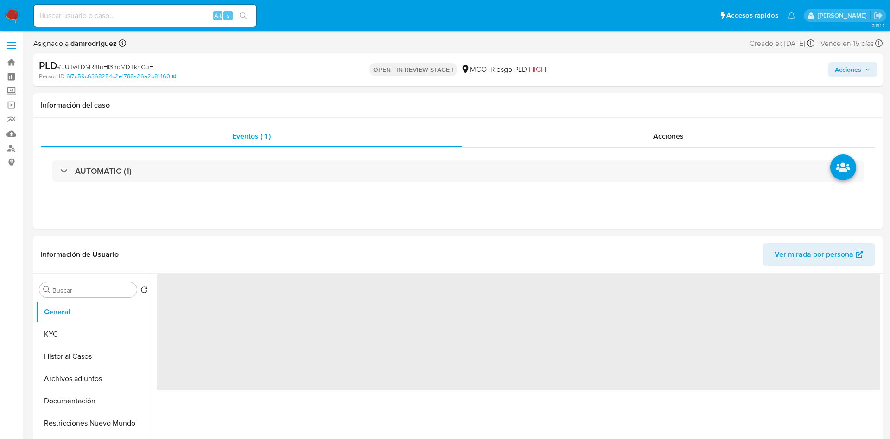
select select "10"
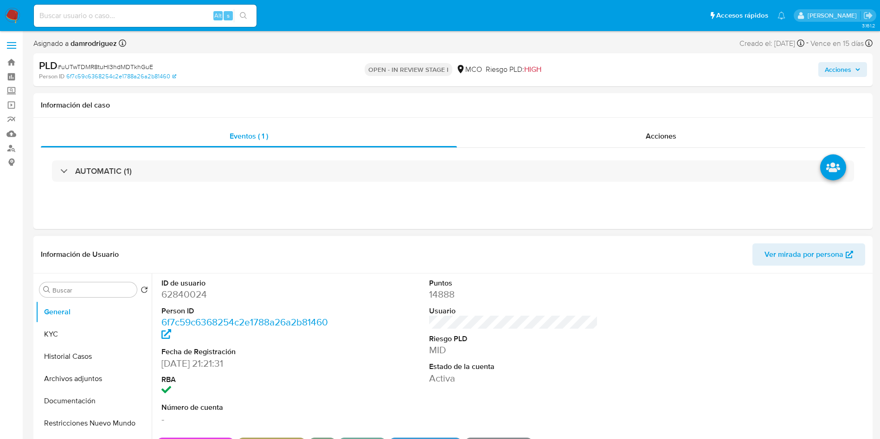
click at [186, 290] on dd "62840024" at bounding box center [245, 294] width 169 height 13
copy dd "62840024"
click at [172, 296] on dd "62840024" at bounding box center [245, 294] width 169 height 13
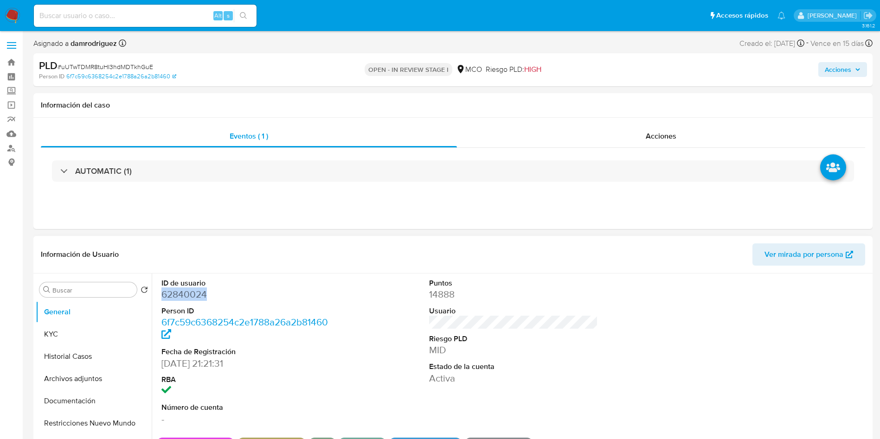
click at [172, 296] on dd "62840024" at bounding box center [245, 294] width 169 height 13
click at [320, 17] on ul "Pausado Ver notificaciones Alt s Accesos rápidos Presiona las siguientes teclas…" at bounding box center [409, 15] width 760 height 23
click at [293, 13] on ul "Pausado Ver notificaciones Alt s Accesos rápidos Presiona las siguientes teclas…" at bounding box center [409, 15] width 760 height 23
click at [287, 10] on ul "Pausado Ver notificaciones Alt s Accesos rápidos Presiona las siguientes teclas…" at bounding box center [409, 15] width 760 height 23
click at [273, 64] on div "PLD # uUTwTDMR8tuHI3hdMDTkhGuE" at bounding box center [175, 66] width 273 height 14
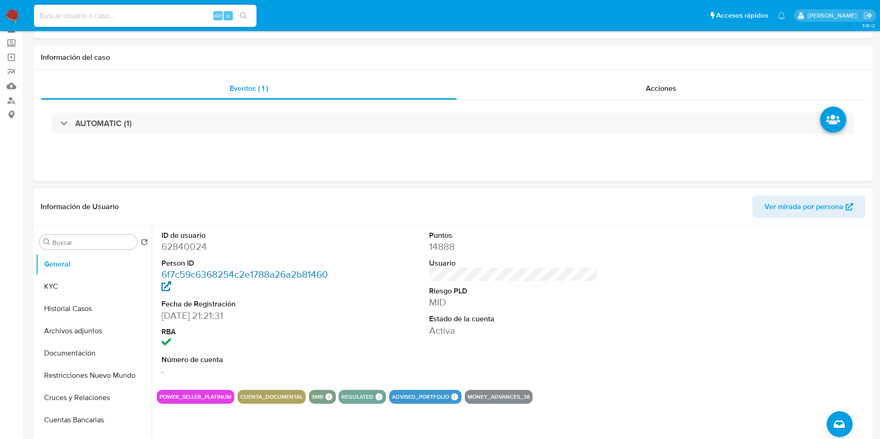
scroll to position [70, 0]
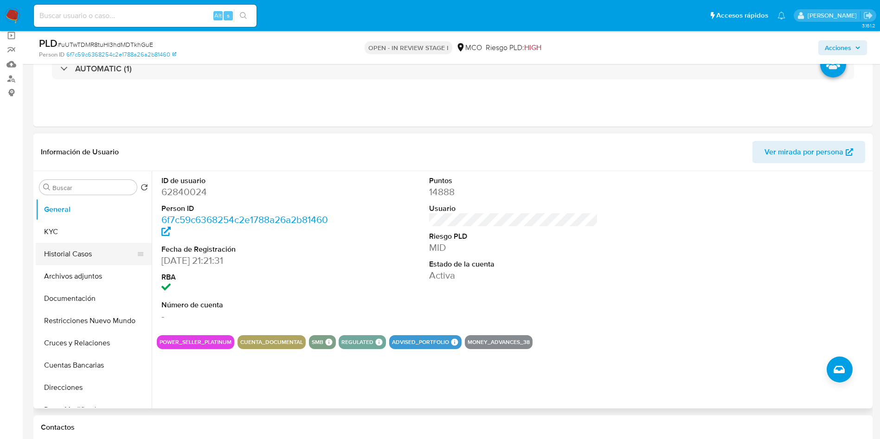
click at [99, 255] on button "Historial Casos" at bounding box center [90, 254] width 108 height 22
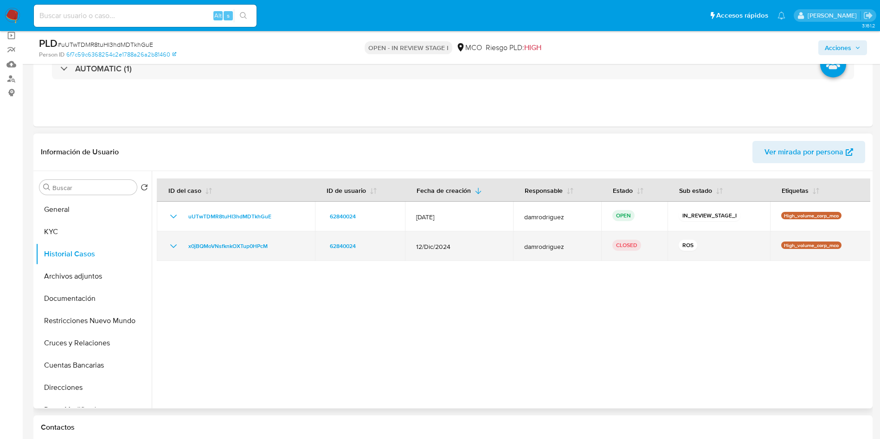
click at [165, 249] on td "x0jBQMoVNsfknkOXTup0HPcM" at bounding box center [236, 246] width 158 height 30
click at [175, 248] on icon "Mostrar/Ocultar" at bounding box center [173, 246] width 11 height 11
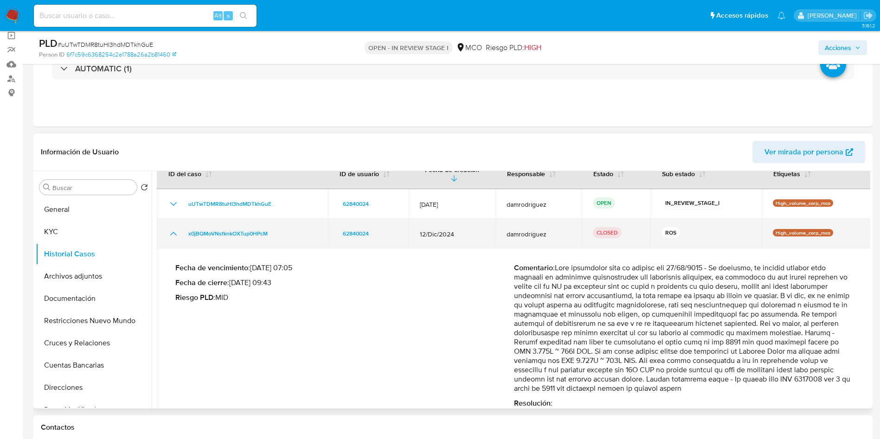
scroll to position [40, 0]
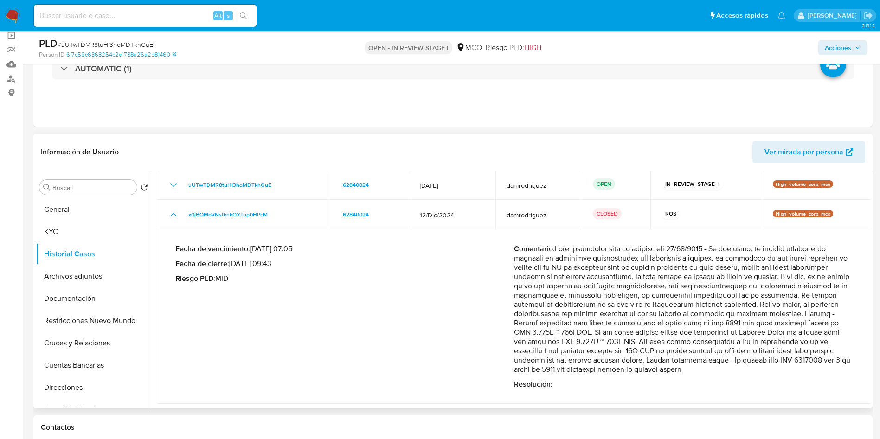
drag, startPoint x: 591, startPoint y: 264, endPoint x: 683, endPoint y: 365, distance: 136.2
click at [678, 367] on p "Comentario :" at bounding box center [683, 309] width 338 height 130
click at [424, 348] on div "Fecha de vencimiento : 12/03/2025 07:05 Fecha de cierre : 04/04/2025 09:43 Ries…" at bounding box center [344, 316] width 338 height 145
drag, startPoint x: 81, startPoint y: 217, endPoint x: 78, endPoint y: 212, distance: 5.6
click at [80, 217] on button "General" at bounding box center [90, 209] width 108 height 22
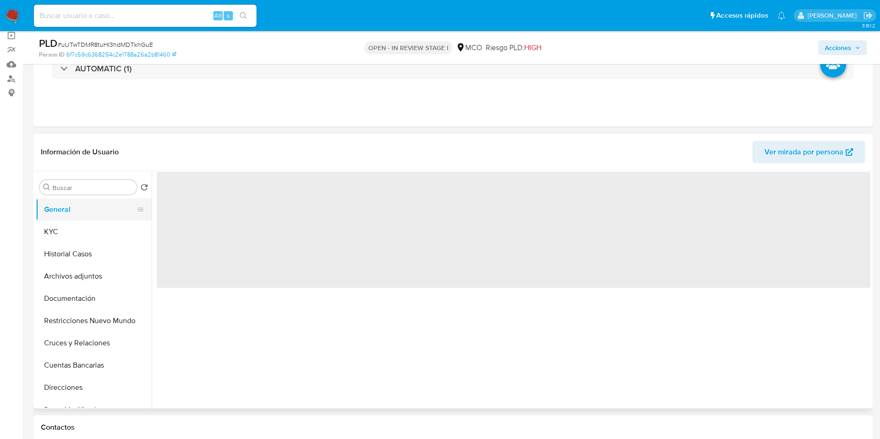
scroll to position [0, 0]
click at [217, 114] on div "Eventos ( 1 ) Acciones AUTOMATIC (1)" at bounding box center [452, 70] width 839 height 111
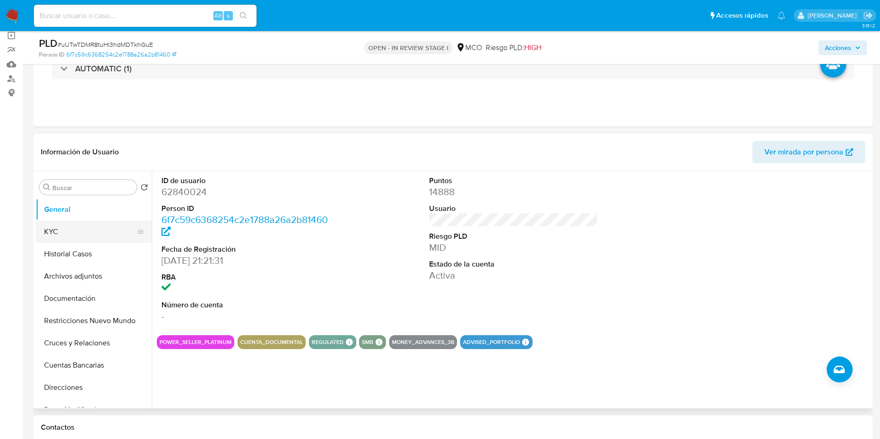
click at [78, 239] on button "KYC" at bounding box center [90, 232] width 108 height 22
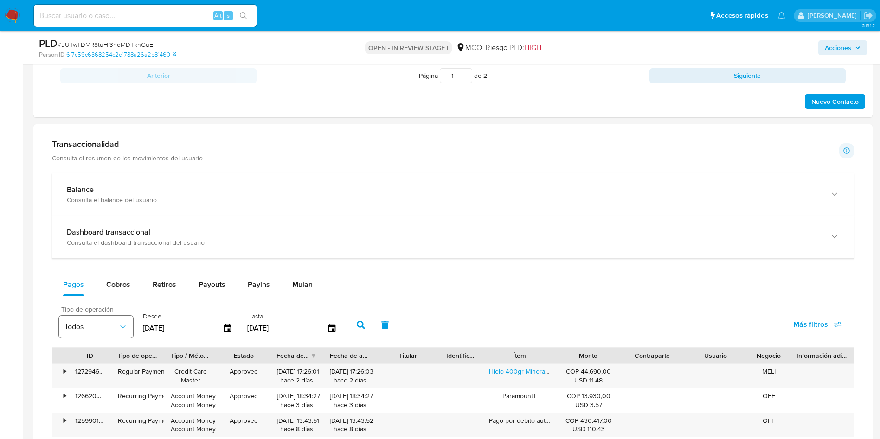
scroll to position [626, 0]
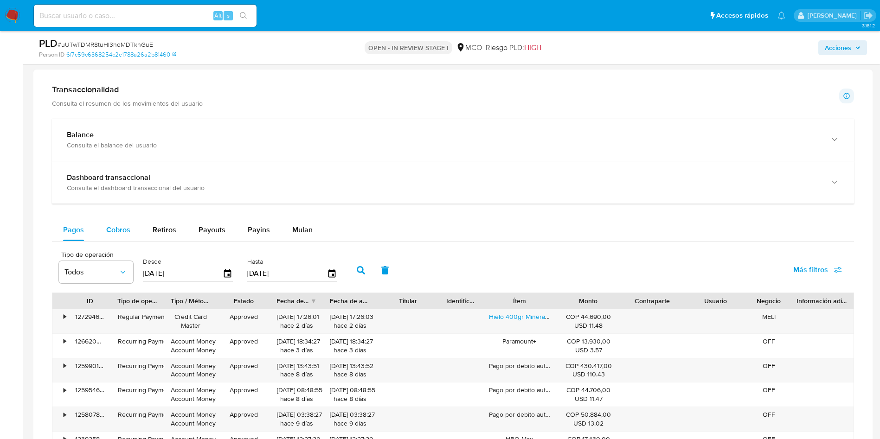
click at [112, 230] on span "Cobros" at bounding box center [118, 229] width 24 height 11
select select "10"
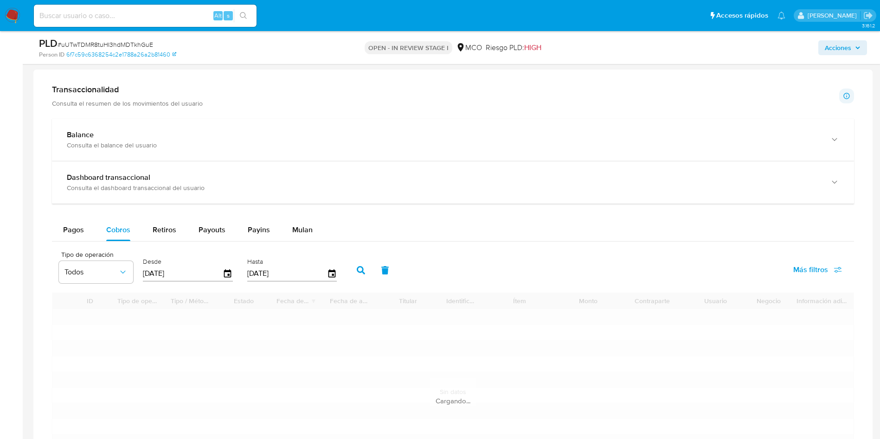
click at [439, 237] on div "Pagos Cobros Retiros Payouts Payins Mulan" at bounding box center [453, 230] width 802 height 22
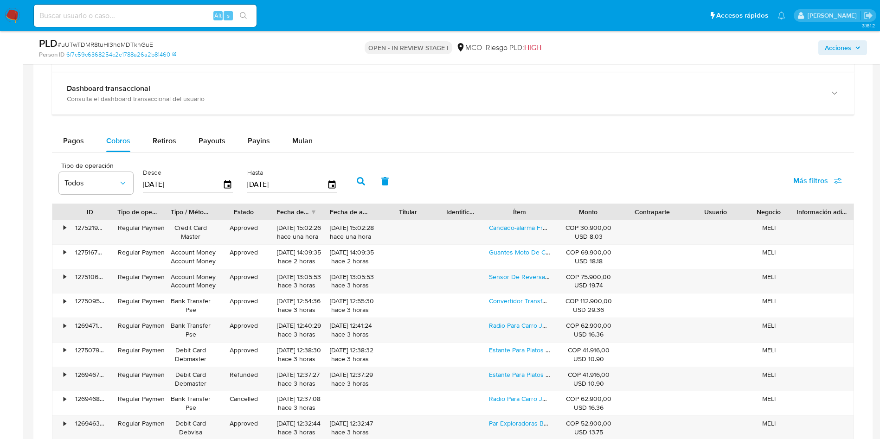
scroll to position [765, 0]
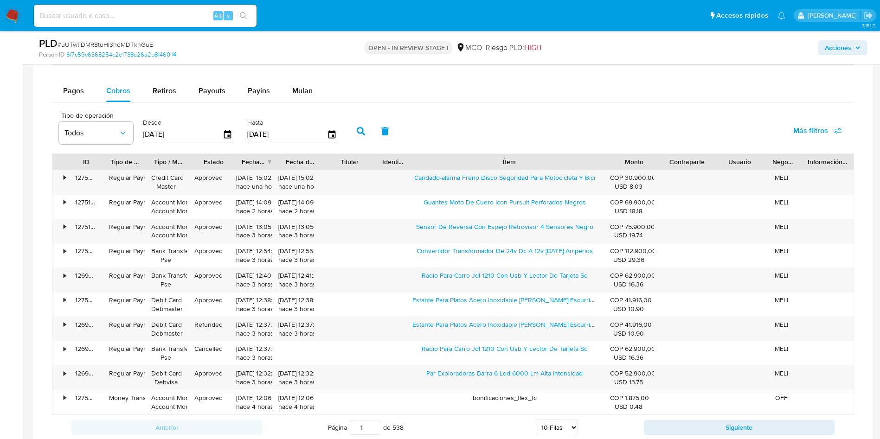
drag, startPoint x: 575, startPoint y: 159, endPoint x: 686, endPoint y: 162, distance: 111.3
click at [686, 162] on div "ID Tipo de operación Tipo / Método Estado Fecha de creación Fecha de aprobación…" at bounding box center [452, 162] width 801 height 16
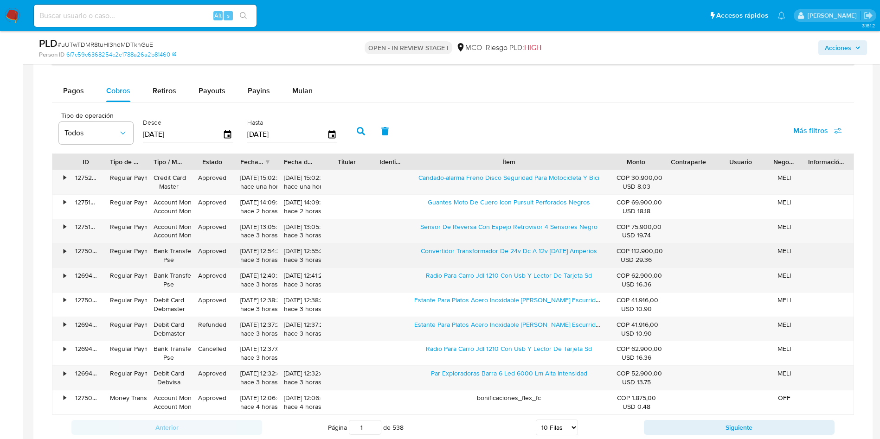
click at [416, 253] on div "Convertidor Transformador De 24v Dc A 12v Dc 30 Amperios" at bounding box center [509, 255] width 202 height 24
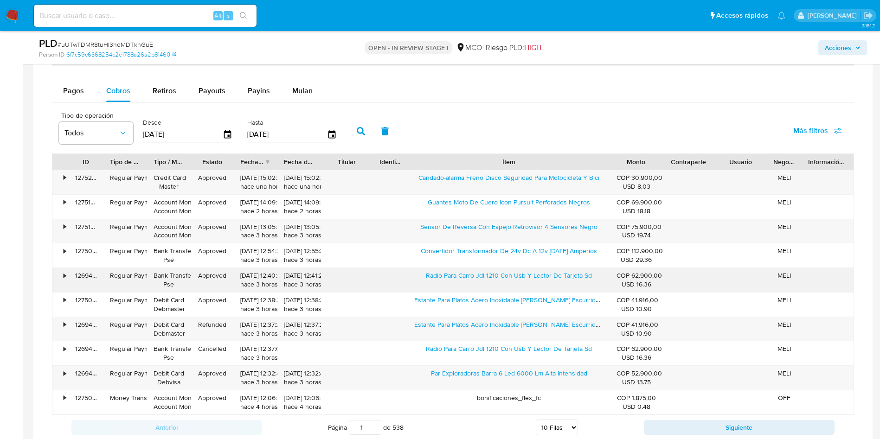
drag, startPoint x: 418, startPoint y: 275, endPoint x: 464, endPoint y: 281, distance: 45.7
click at [464, 281] on div "Radio Para Carro Jdl 1210 Con Usb Y Lector De Tarjeta Sd" at bounding box center [509, 280] width 202 height 24
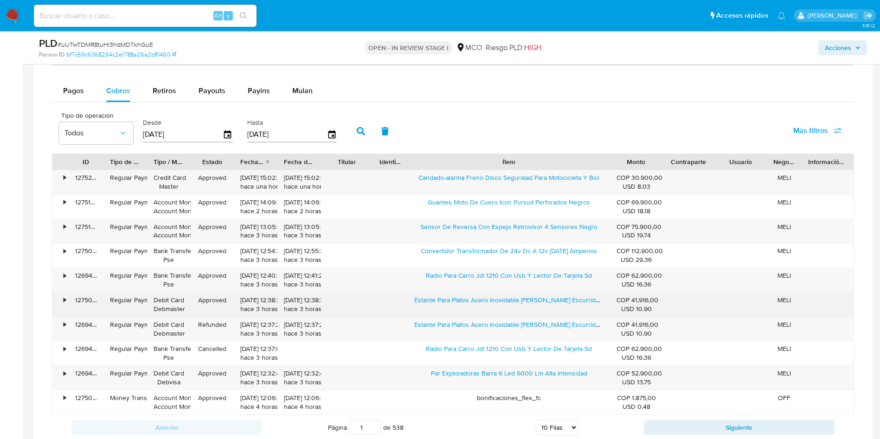
drag, startPoint x: 411, startPoint y: 299, endPoint x: 517, endPoint y: 311, distance: 107.3
click at [517, 311] on div "Estante Para Platos Acero Inoxidable Platero Escurridor 65cm Color Negro" at bounding box center [509, 305] width 202 height 24
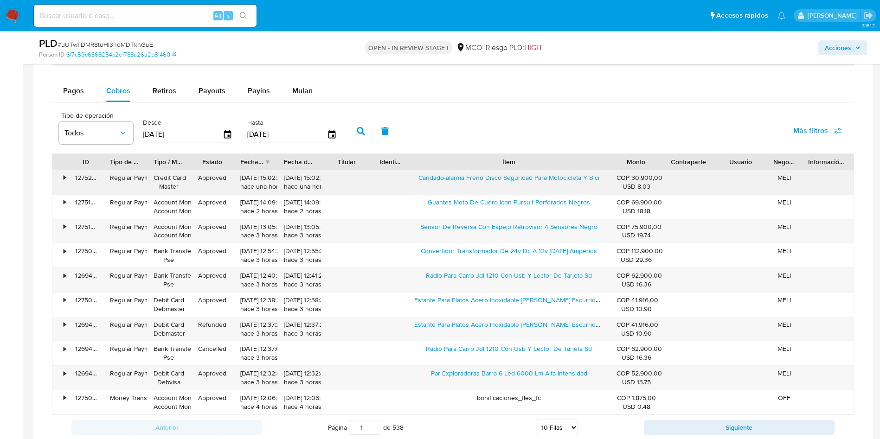
drag, startPoint x: 415, startPoint y: 177, endPoint x: 505, endPoint y: 186, distance: 90.9
click at [505, 186] on div "Candado-alarma Freno Disco Seguridad Para Motocicleta Y Bici" at bounding box center [509, 182] width 202 height 24
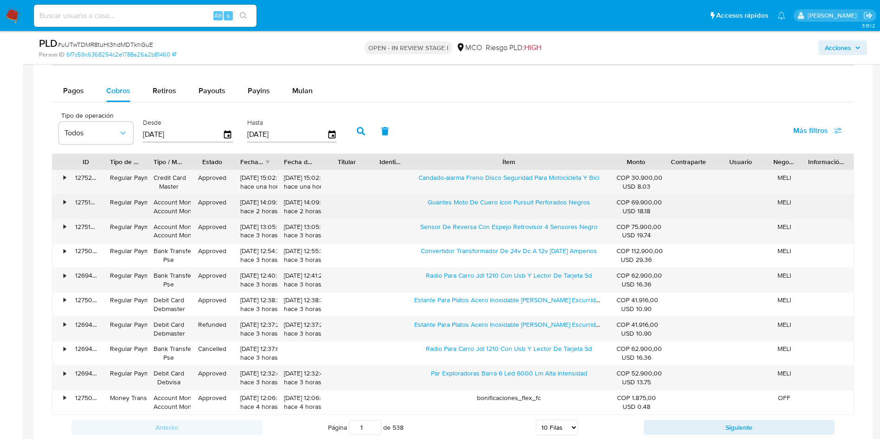
click at [422, 202] on div "Guantes Moto De Cuero Icon Pursuit Perforados Negros" at bounding box center [509, 207] width 202 height 24
drag, startPoint x: 425, startPoint y: 202, endPoint x: 566, endPoint y: 208, distance: 141.1
click at [566, 208] on div "Guantes Moto De Cuero Icon Pursuit Perforados Negros" at bounding box center [509, 207] width 202 height 24
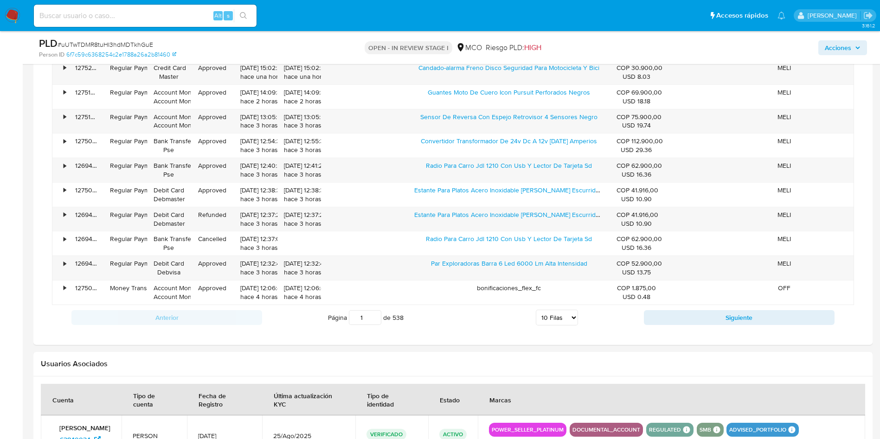
scroll to position [695, 0]
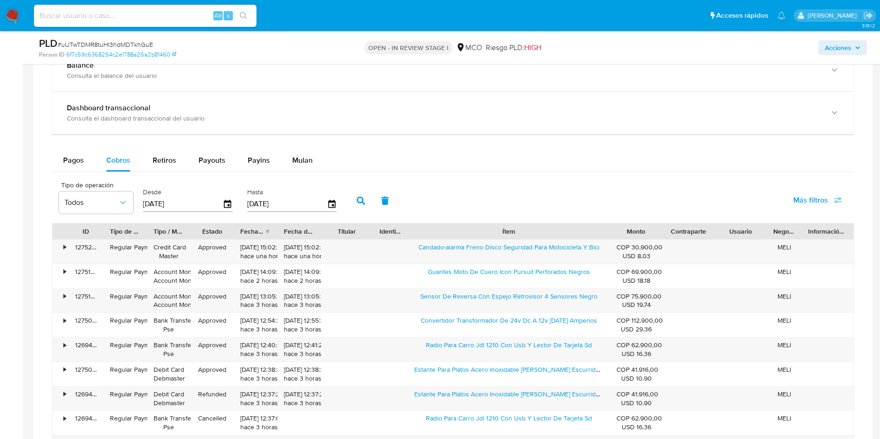
click at [86, 146] on div "Balance Consulta el balance del usuario Dashboard transaccional Consulta el das…" at bounding box center [453, 279] width 802 height 460
click at [83, 155] on span "Pagos" at bounding box center [73, 160] width 21 height 11
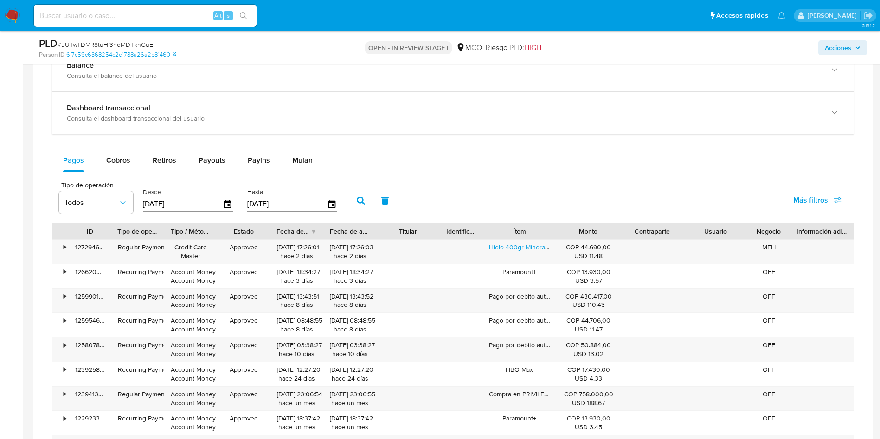
click at [403, 156] on div "Pagos Cobros Retiros Payouts Payins Mulan" at bounding box center [453, 160] width 802 height 22
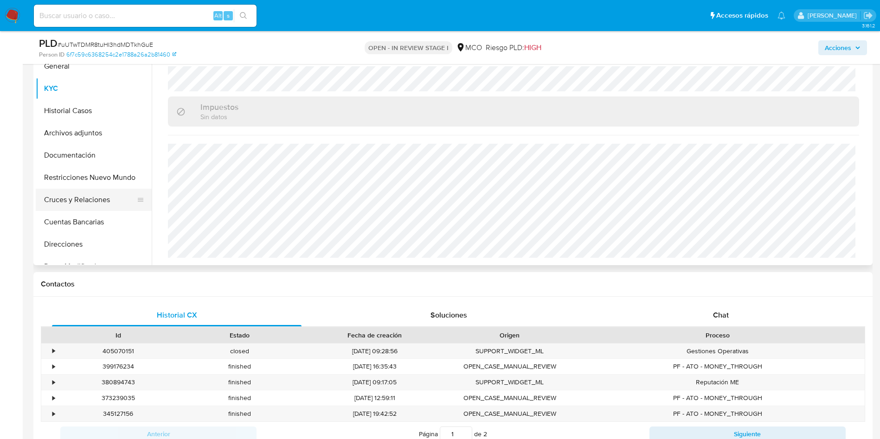
scroll to position [209, 0]
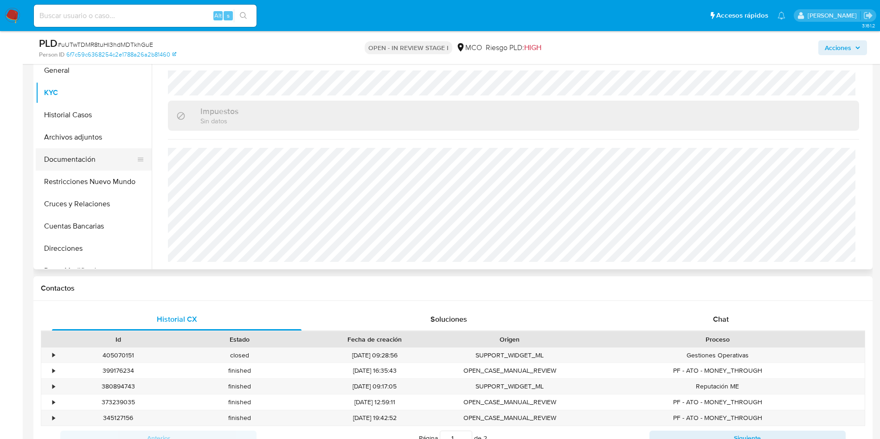
click at [77, 155] on button "Documentación" at bounding box center [90, 159] width 108 height 22
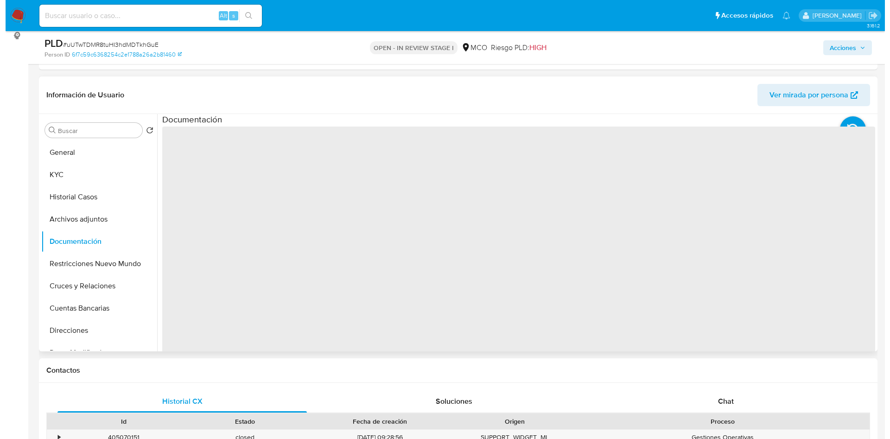
scroll to position [139, 0]
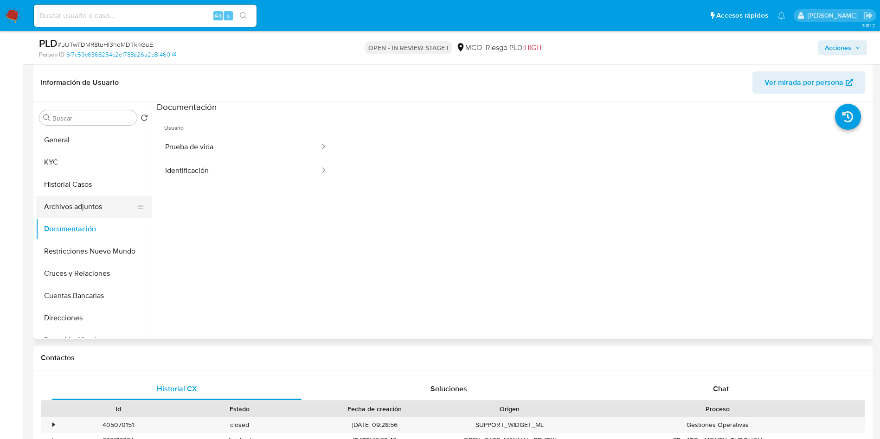
click at [92, 208] on button "Archivos adjuntos" at bounding box center [90, 207] width 108 height 22
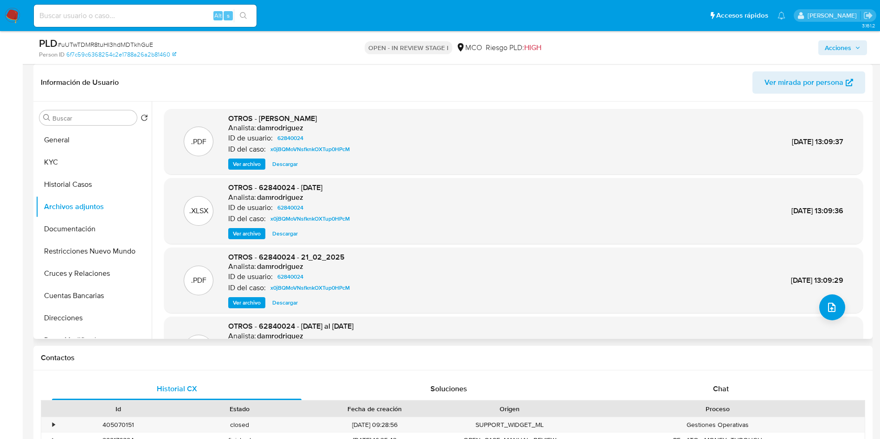
click at [244, 301] on span "Ver archivo" at bounding box center [247, 302] width 28 height 9
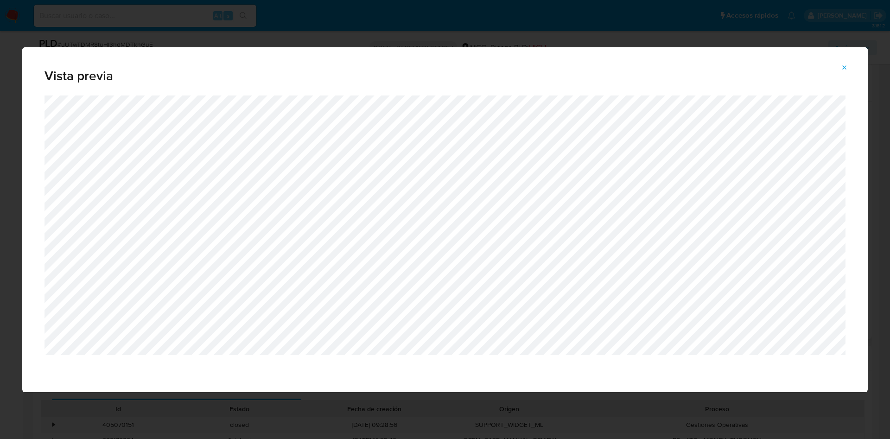
click at [625, 38] on div "Vista previa" at bounding box center [445, 219] width 890 height 439
click at [845, 67] on icon "Attachment preview" at bounding box center [845, 67] width 4 height 4
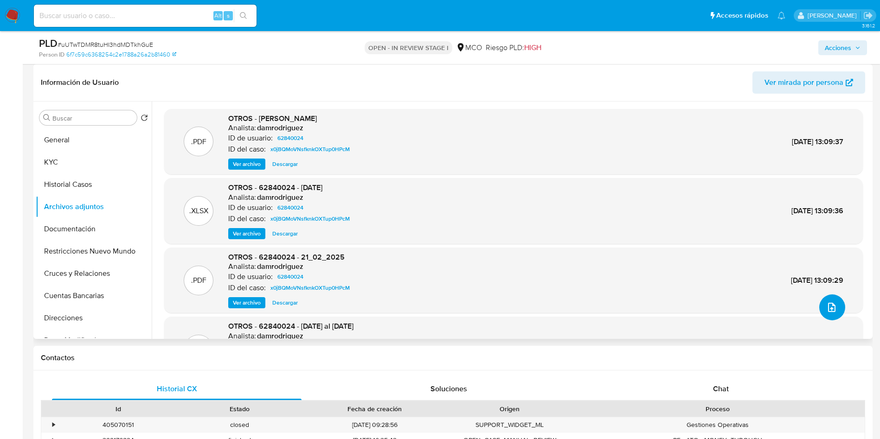
click at [835, 307] on button "upload-file" at bounding box center [832, 307] width 26 height 26
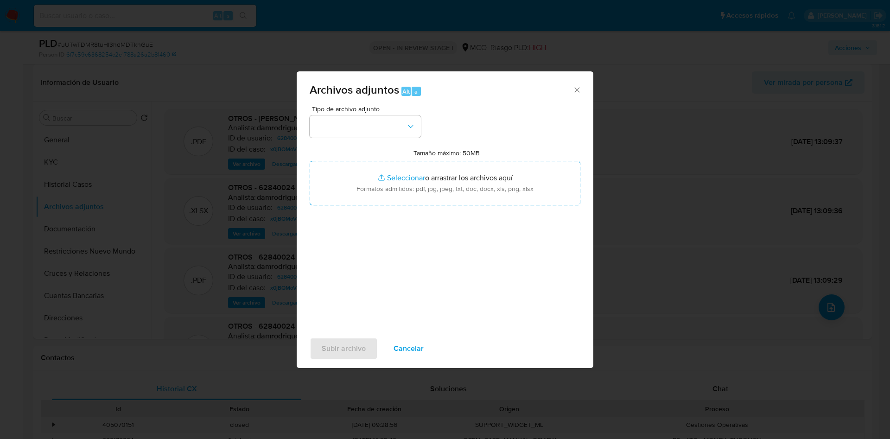
click at [408, 139] on div "Tipo de archivo adjunto Tamaño máximo: 50MB Seleccionar archivos Seleccionar o …" at bounding box center [445, 215] width 271 height 219
click at [398, 128] on button "button" at bounding box center [365, 126] width 111 height 22
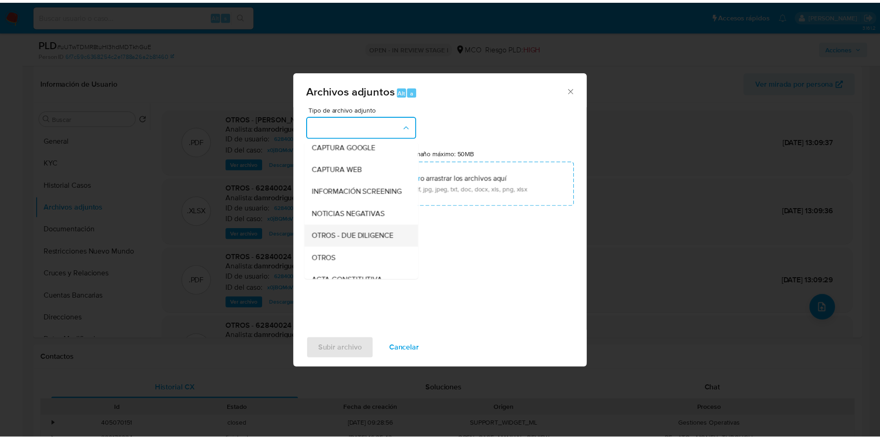
scroll to position [70, 0]
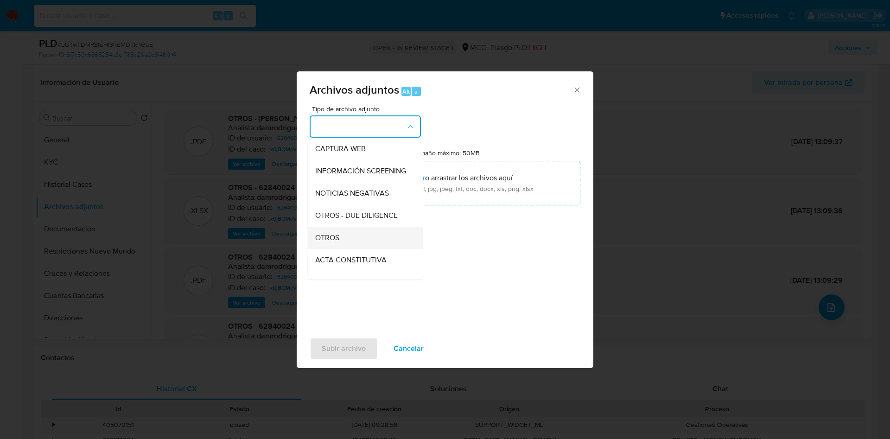
click at [345, 242] on div "OTROS" at bounding box center [362, 238] width 95 height 22
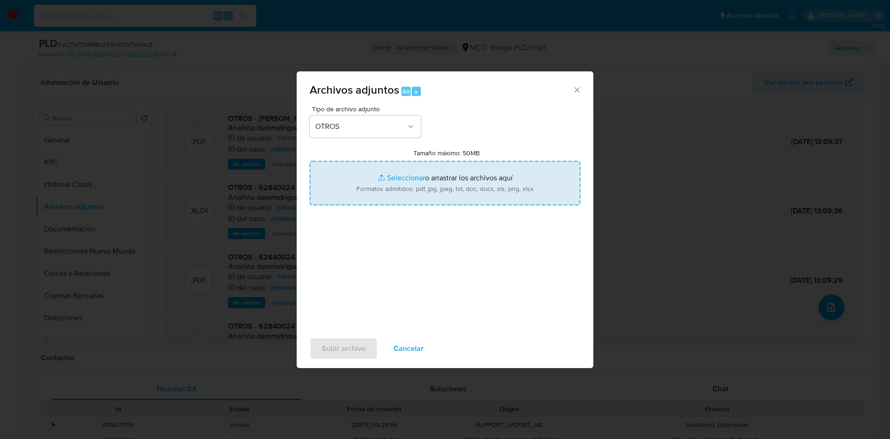
click at [426, 178] on input "Tamaño máximo: 50MB Seleccionar archivos" at bounding box center [445, 183] width 271 height 45
type input "C:\fakepath\62840024 - 25-09-2025.xlsx"
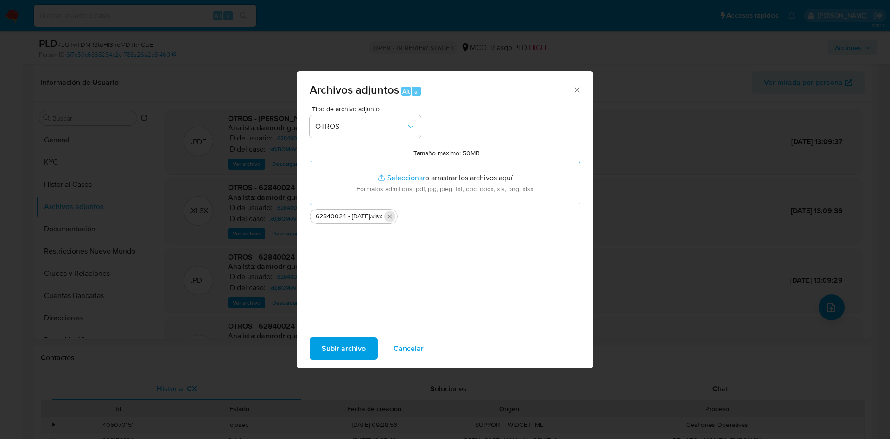
drag, startPoint x: 426, startPoint y: 178, endPoint x: 399, endPoint y: 215, distance: 46.2
click at [392, 215] on icon "Eliminar 62840024 - 25-09-2025.xlsx" at bounding box center [390, 217] width 4 height 4
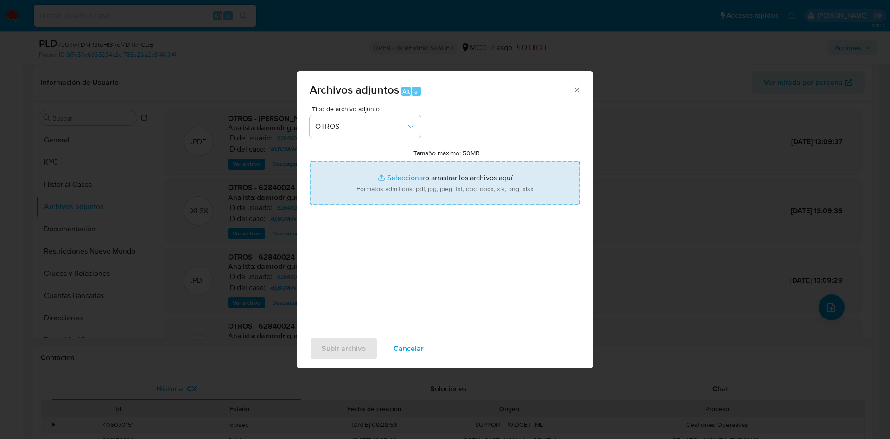
click at [394, 175] on input "Tamaño máximo: 50MB Seleccionar archivos" at bounding box center [445, 183] width 271 height 45
type input "C:\fakepath\62840024 - 25_09_2025.pdf"
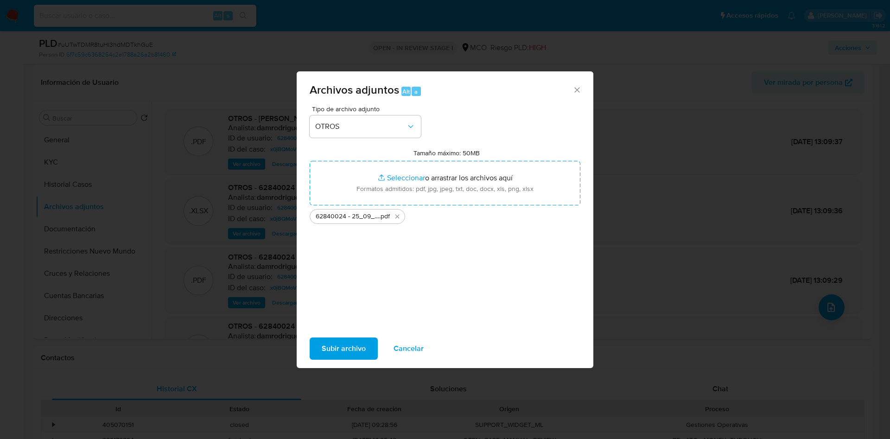
click at [349, 352] on span "Subir archivo" at bounding box center [344, 348] width 44 height 20
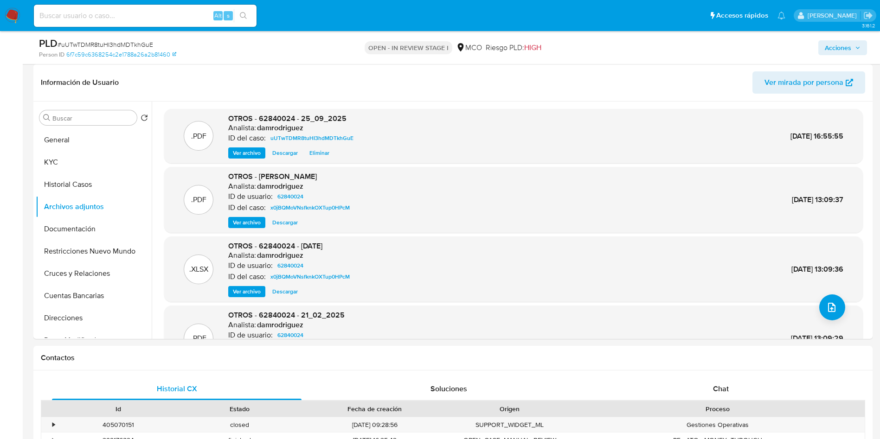
click at [848, 41] on span "Acciones" at bounding box center [837, 47] width 26 height 15
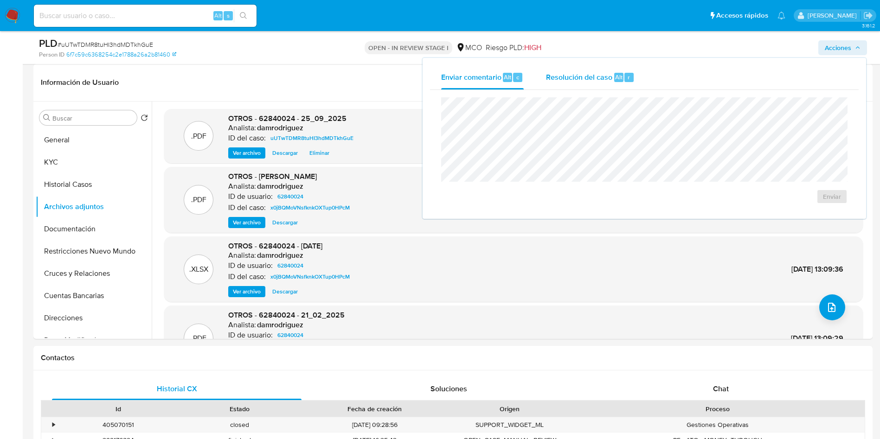
click at [583, 77] on span "Resolución del caso" at bounding box center [579, 76] width 66 height 11
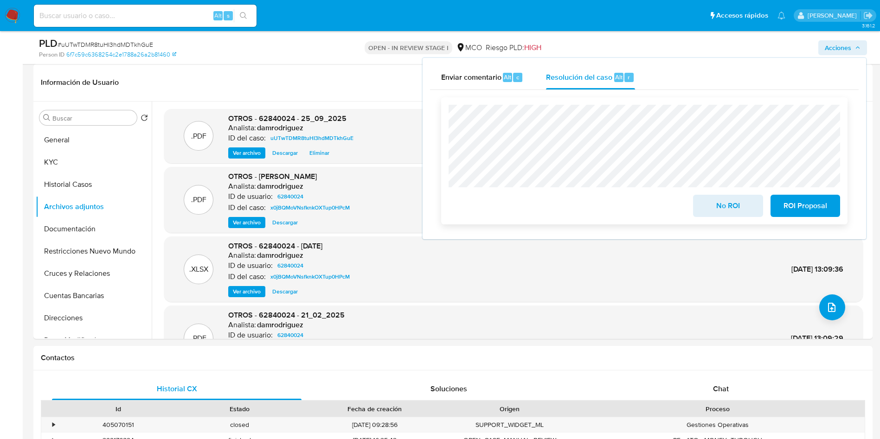
click at [805, 214] on span "ROI Proposal" at bounding box center [804, 206] width 45 height 20
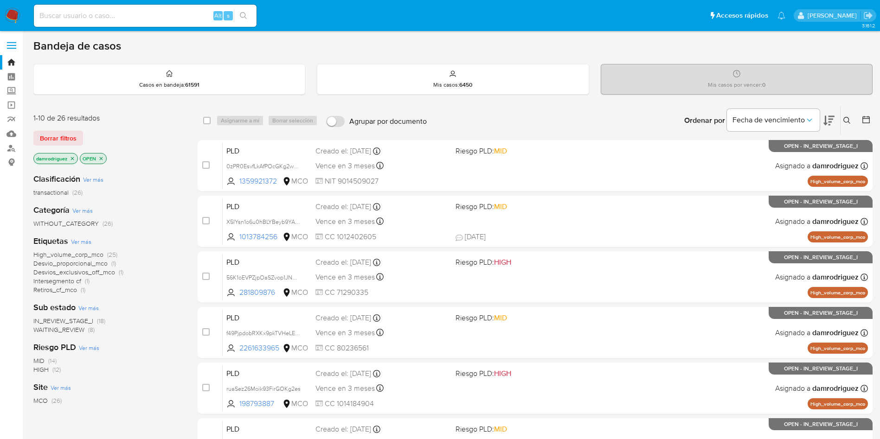
click at [153, 23] on div "Alt s" at bounding box center [145, 16] width 223 height 22
click at [147, 16] on input at bounding box center [145, 16] width 223 height 12
paste input "687343944"
type input "687343944"
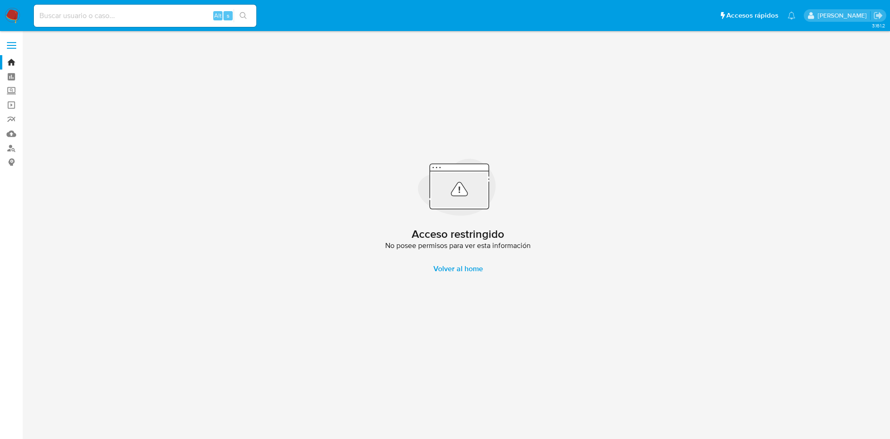
click at [4, 16] on nav "Pausado Ver notificaciones Alt s Accesos rápidos Presiona las siguientes teclas…" at bounding box center [445, 15] width 890 height 31
click at [9, 15] on img at bounding box center [13, 16] width 16 height 16
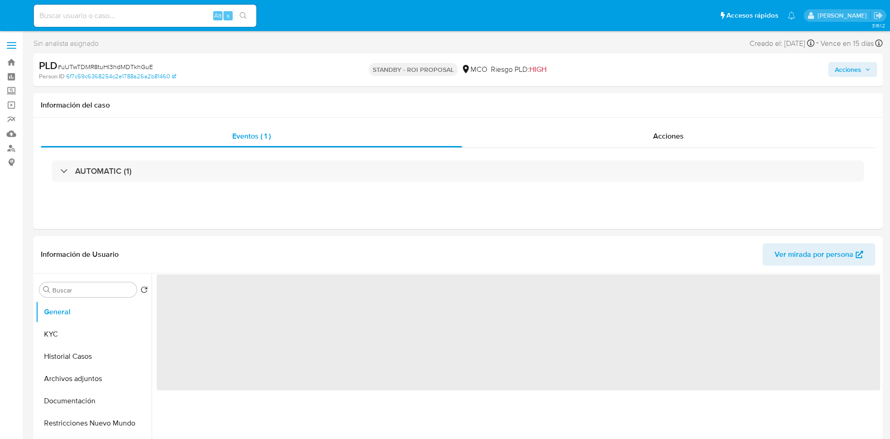
select select "10"
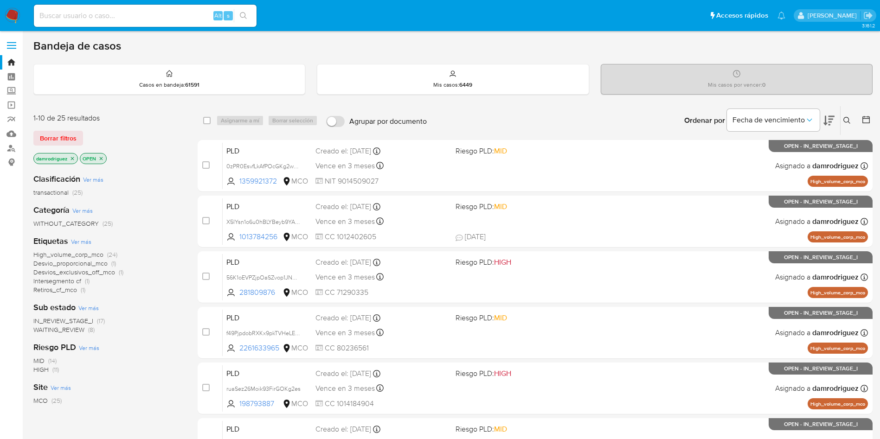
click at [76, 160] on p "damrodriguez" at bounding box center [56, 158] width 44 height 10
click at [73, 159] on icon "close-filter" at bounding box center [72, 158] width 3 height 3
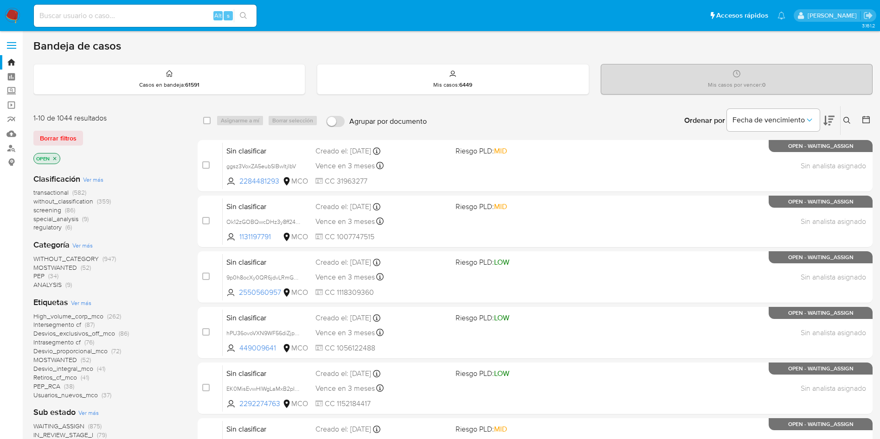
click at [865, 117] on icon at bounding box center [865, 119] width 7 height 7
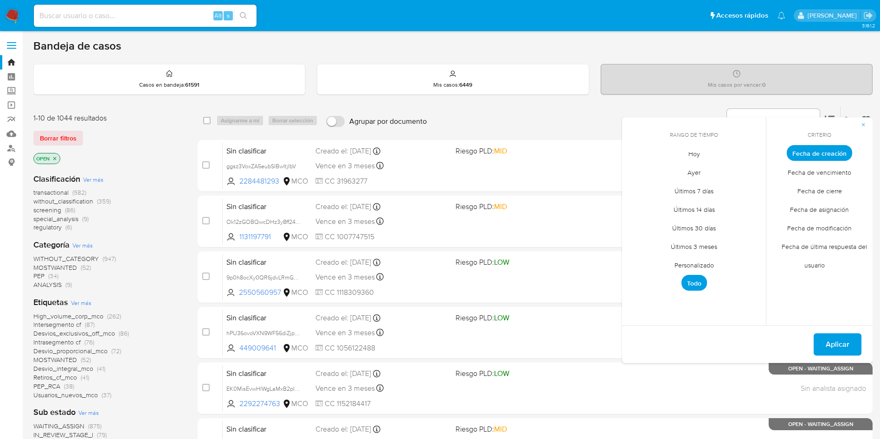
click at [702, 262] on span "Personalizado" at bounding box center [693, 264] width 59 height 19
click at [632, 172] on icon "Mes anterior" at bounding box center [636, 170] width 11 height 11
click at [639, 242] on button "11" at bounding box center [638, 241] width 15 height 15
click at [674, 238] on button "13" at bounding box center [675, 241] width 15 height 15
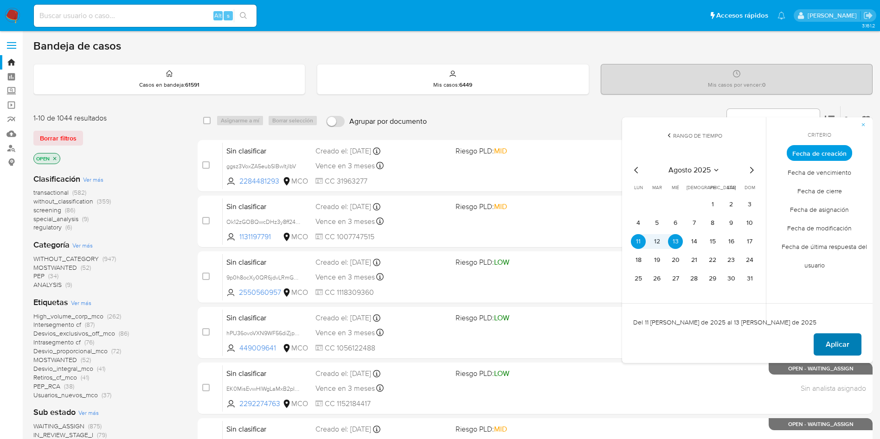
click at [835, 344] on span "Aplicar" at bounding box center [837, 344] width 24 height 20
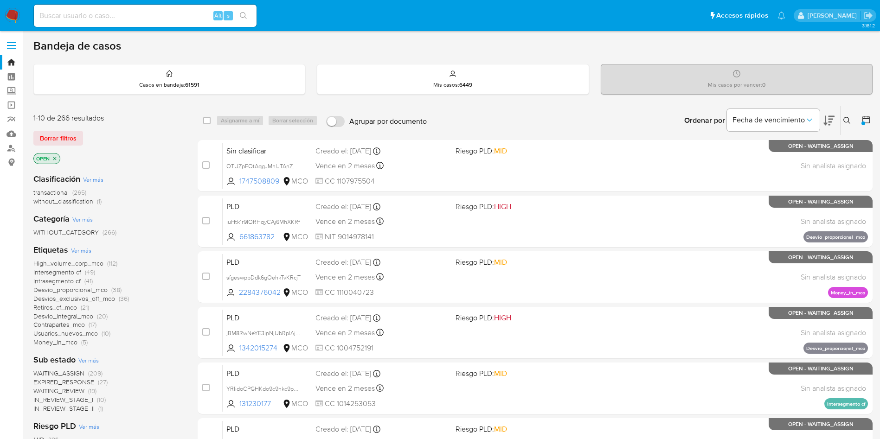
click at [141, 133] on div "Borrar filtros" at bounding box center [107, 138] width 148 height 15
click at [71, 332] on span "Usuarios_nuevos_mco" at bounding box center [65, 333] width 64 height 9
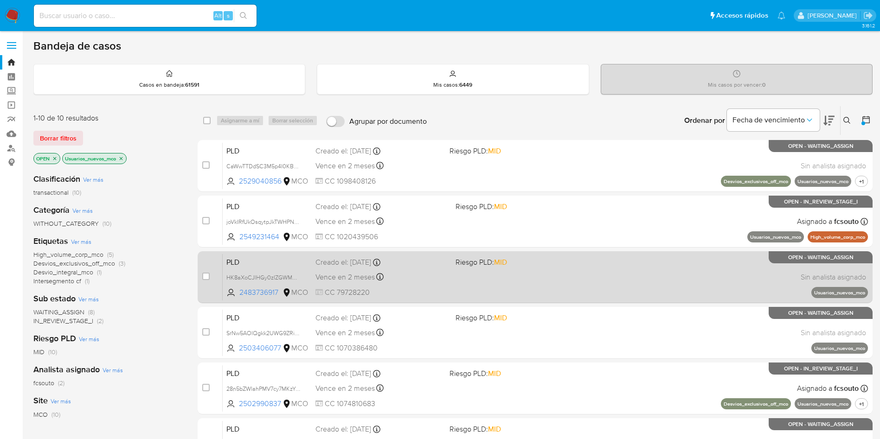
click at [244, 263] on span "PLD" at bounding box center [267, 261] width 82 height 12
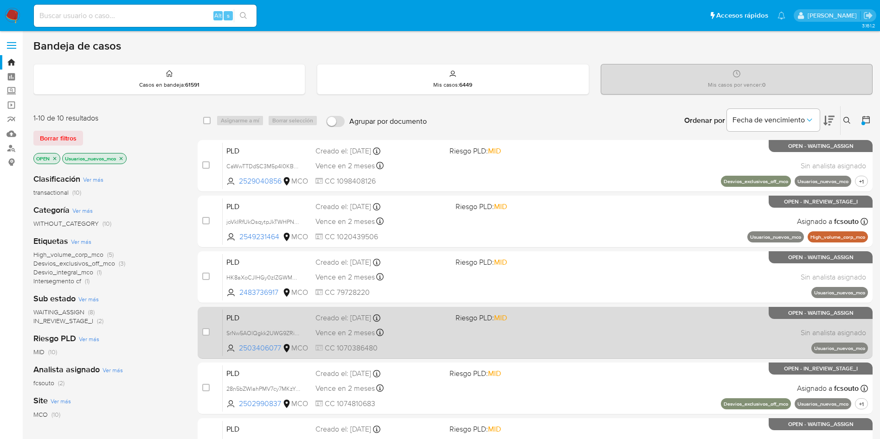
click at [282, 312] on span "PLD" at bounding box center [267, 317] width 82 height 12
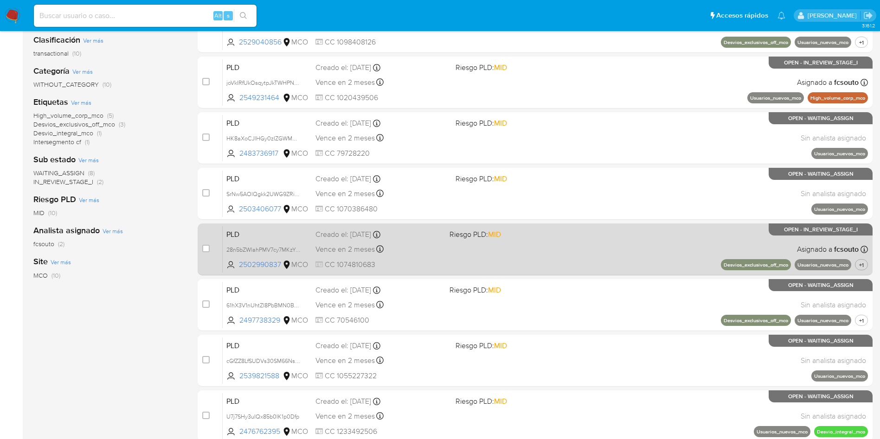
scroll to position [209, 0]
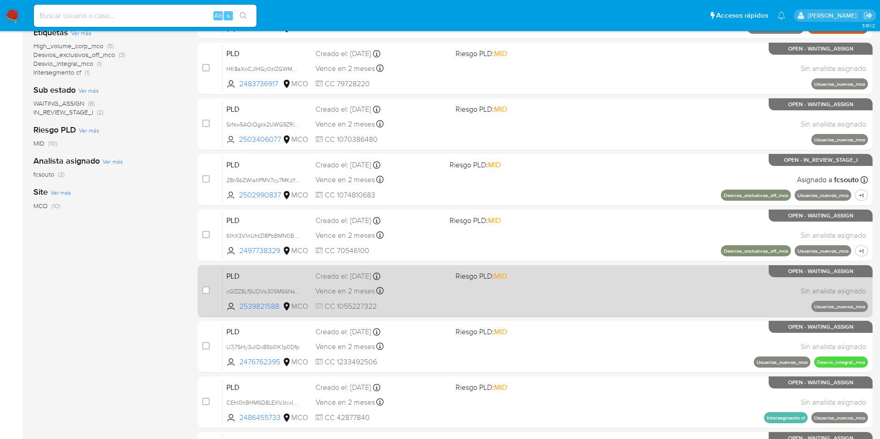
click at [290, 270] on span "PLD" at bounding box center [267, 275] width 82 height 12
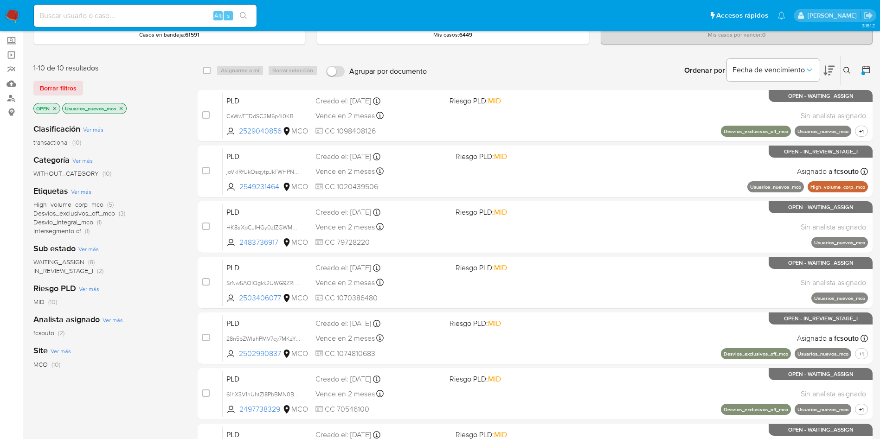
scroll to position [0, 0]
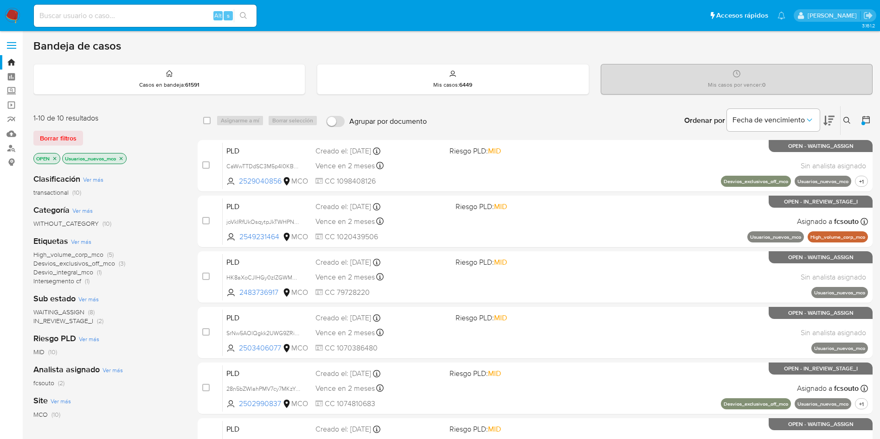
click at [121, 159] on icon "close-filter" at bounding box center [121, 158] width 3 height 3
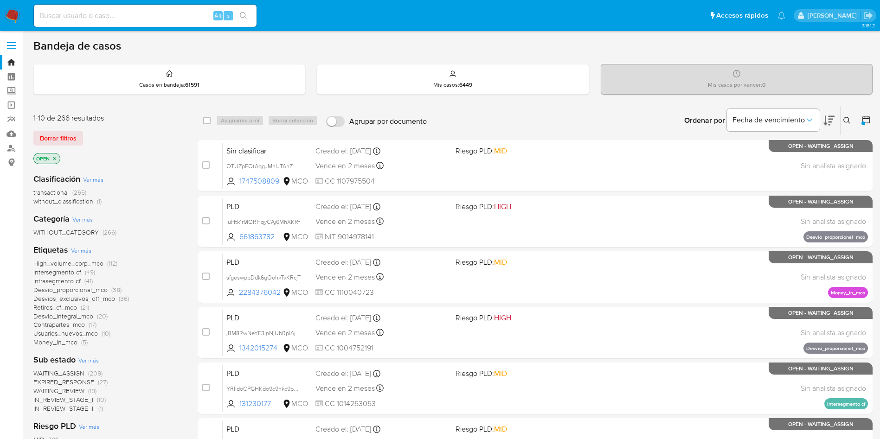
click at [107, 298] on span "Desvios_exclusivos_off_mco" at bounding box center [74, 298] width 82 height 9
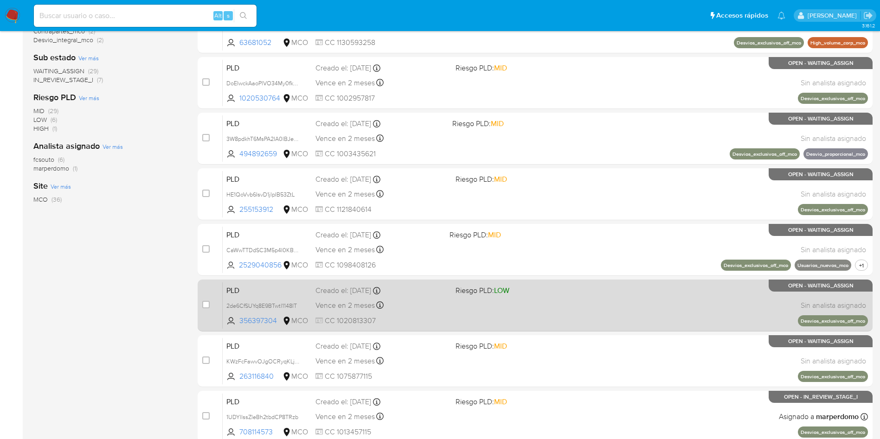
scroll to position [326, 0]
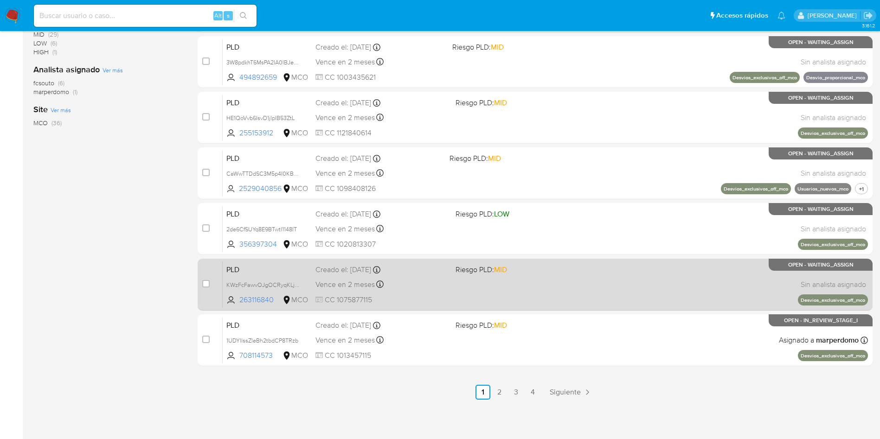
click at [251, 267] on span "PLD" at bounding box center [267, 269] width 82 height 12
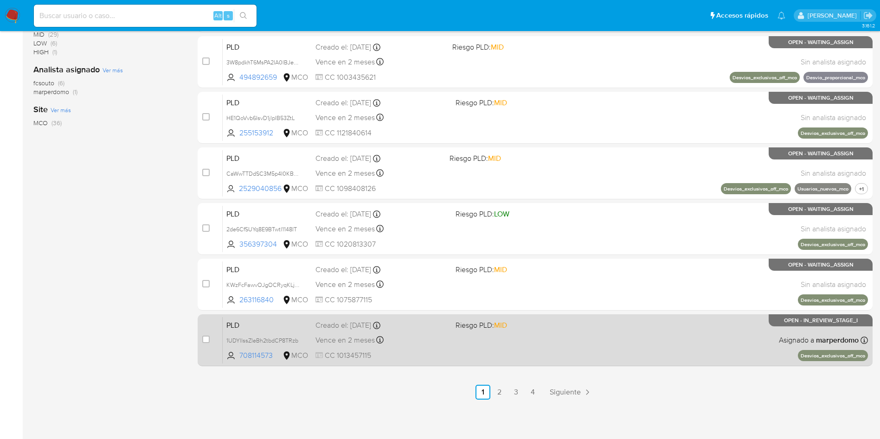
click at [270, 317] on div "PLD 1UDYllssZleBh2tbdCP8TRzb 708114573 MCO Riesgo PLD: MID Creado el: 12/08/202…" at bounding box center [545, 340] width 645 height 47
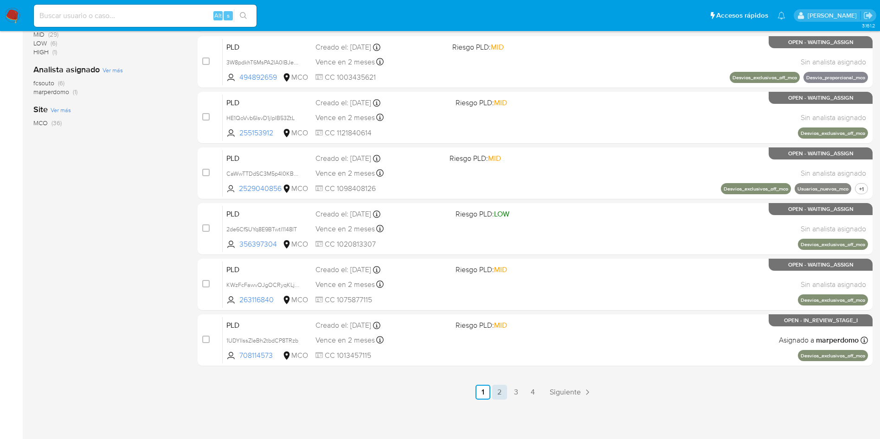
click at [501, 389] on link "2" at bounding box center [499, 392] width 15 height 15
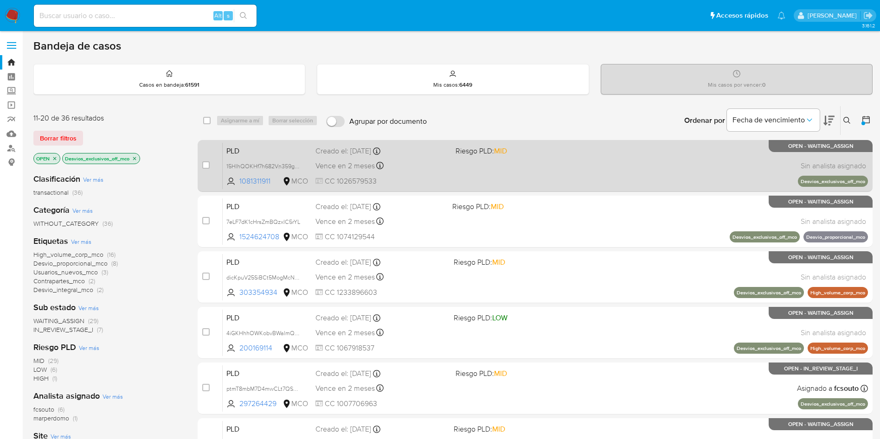
click at [258, 141] on div "case-item-checkbox No es posible asignar el caso PLD 15HlhQOKHf7h682Vn359gz6I 1…" at bounding box center [535, 166] width 675 height 52
click at [257, 146] on span "PLD" at bounding box center [267, 150] width 82 height 12
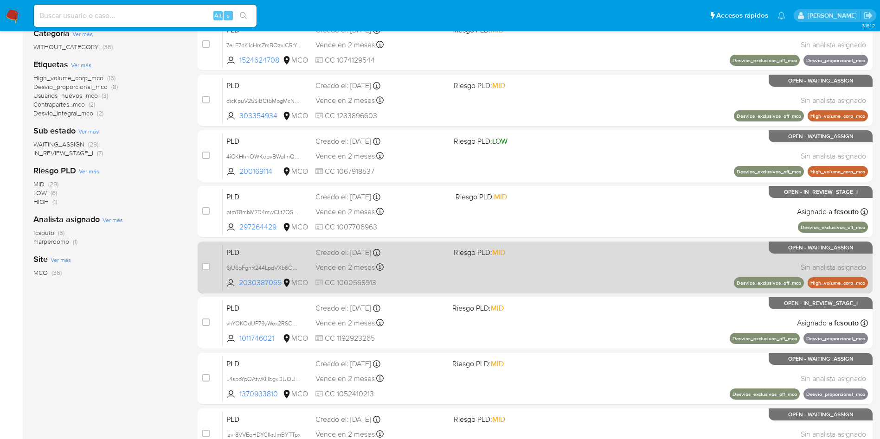
scroll to position [209, 0]
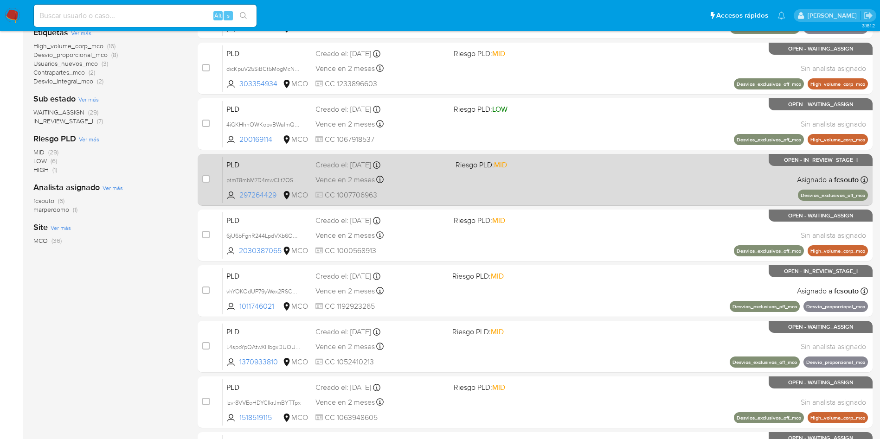
click at [281, 163] on span "PLD" at bounding box center [267, 164] width 82 height 12
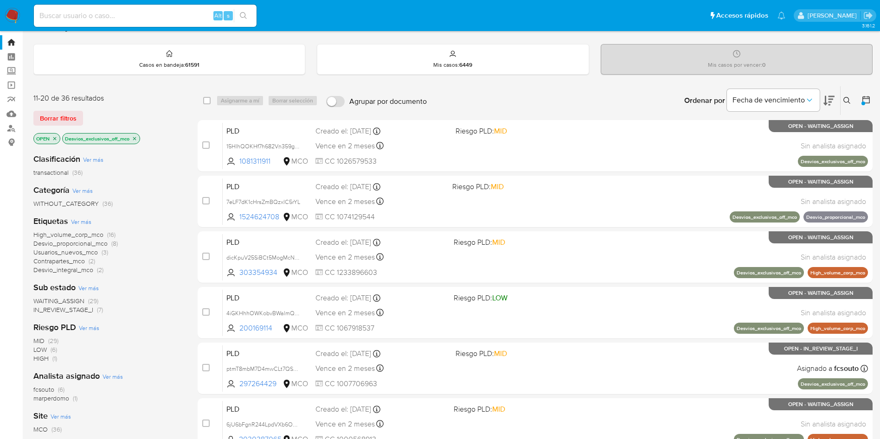
scroll to position [0, 0]
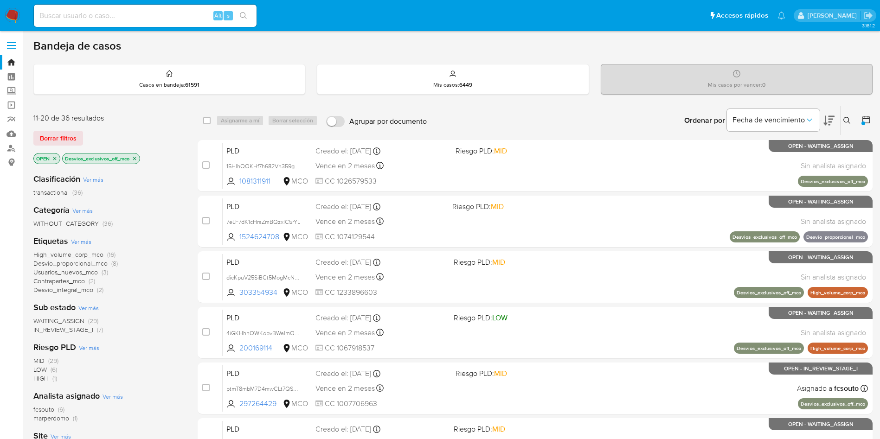
click at [134, 155] on p "Desvios_exclusivos_off_mco" at bounding box center [101, 158] width 77 height 10
click at [141, 159] on div "OPEN Desvios_exclusivos_off_mco" at bounding box center [107, 159] width 148 height 13
click at [136, 159] on icon "close-filter" at bounding box center [135, 159] width 6 height 6
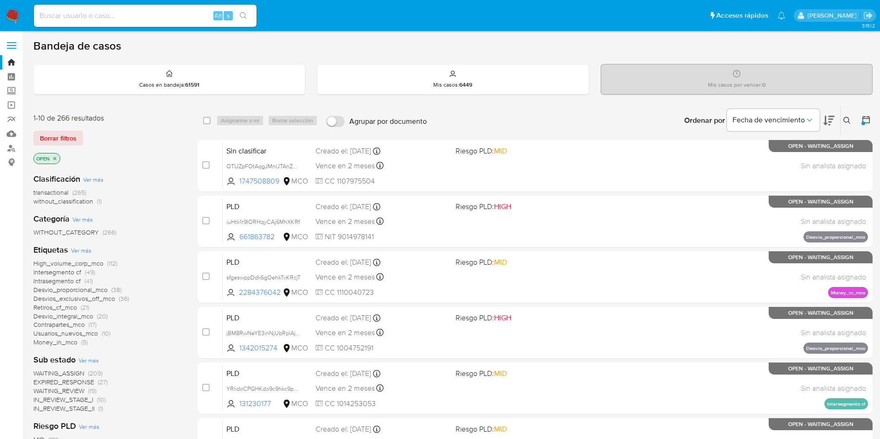
click at [92, 261] on span "High_volume_corp_mco" at bounding box center [68, 263] width 70 height 9
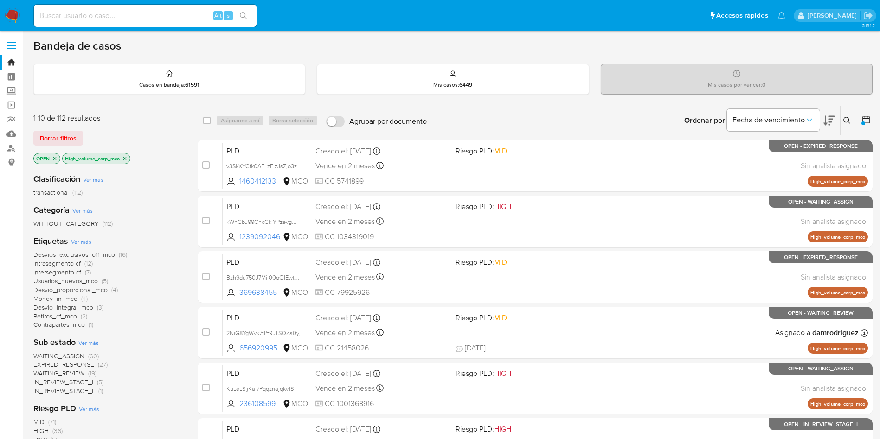
drag, startPoint x: 237, startPoint y: 147, endPoint x: 176, endPoint y: 115, distance: 69.3
click at [177, 115] on div "1-10 de 112 resultados Borrar filtros OPEN High_volume_corp_mco Clasificación V…" at bounding box center [452, 416] width 839 height 620
click at [179, 115] on div "1-10 de 112 resultados" at bounding box center [107, 118] width 148 height 10
click at [77, 354] on span "WAITING_ASSIGN" at bounding box center [58, 355] width 51 height 9
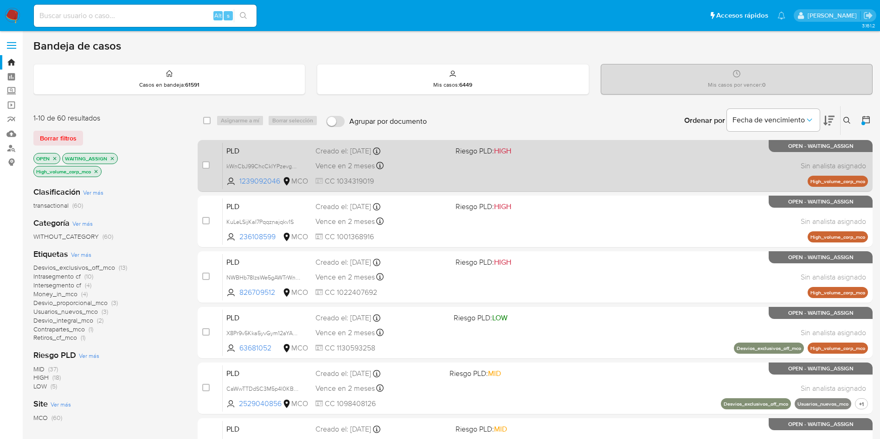
click at [237, 145] on span "PLD" at bounding box center [267, 150] width 82 height 12
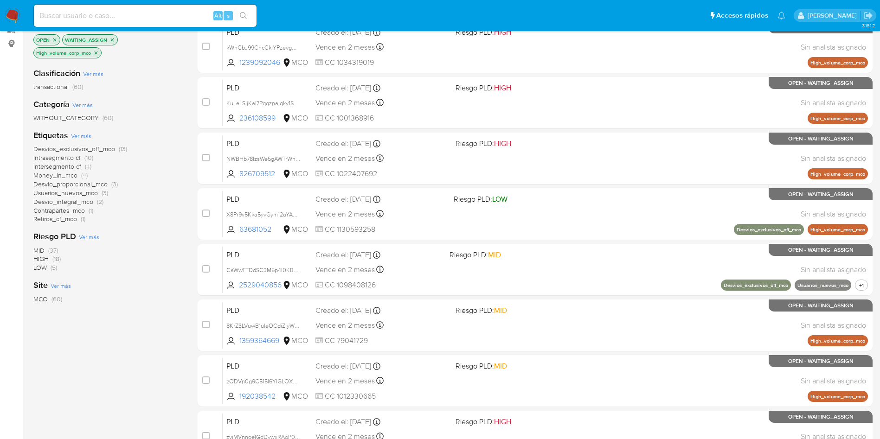
scroll to position [139, 0]
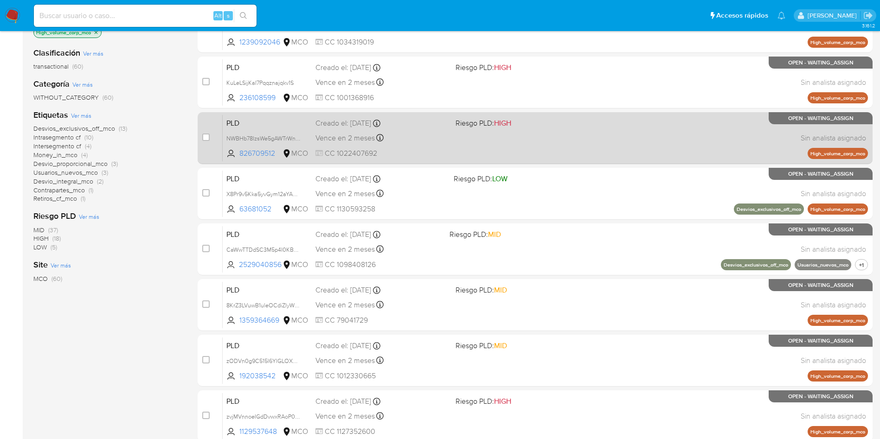
click at [237, 119] on span "PLD" at bounding box center [267, 122] width 82 height 12
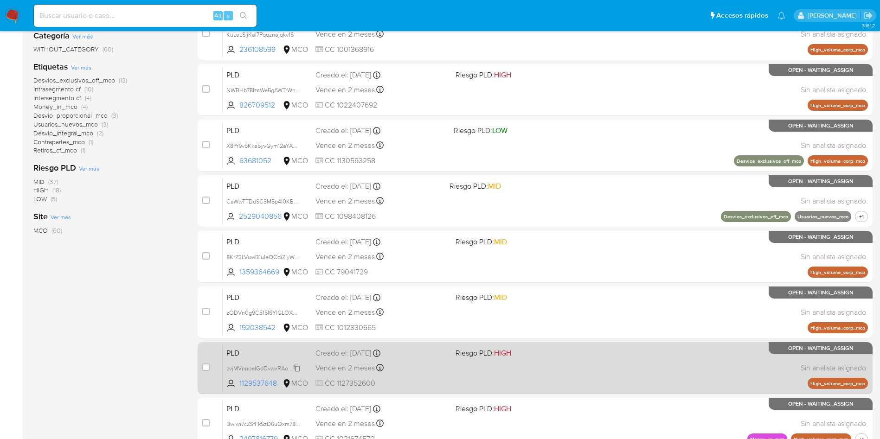
scroll to position [209, 0]
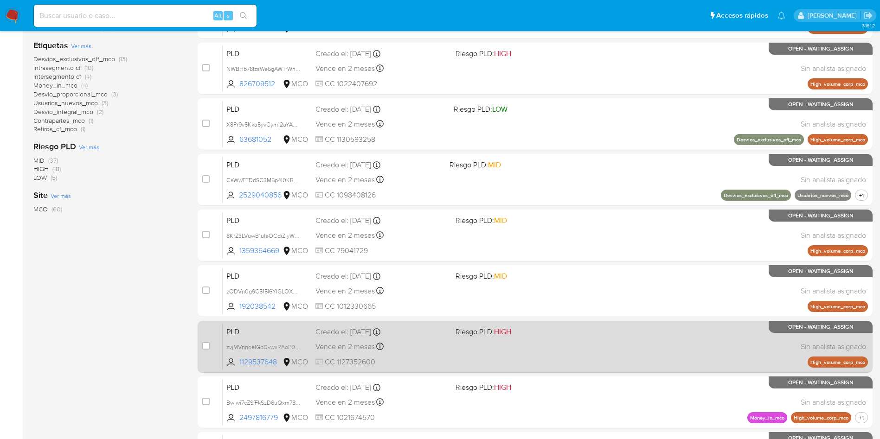
click at [250, 329] on span "PLD" at bounding box center [267, 331] width 82 height 12
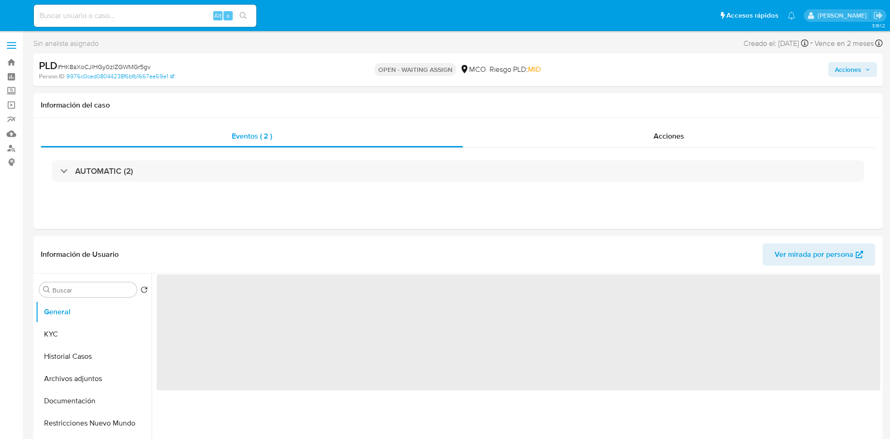
select select "10"
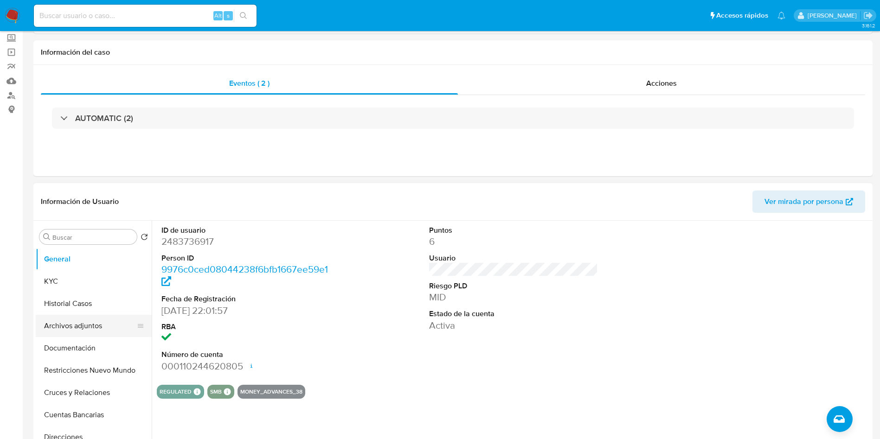
scroll to position [139, 0]
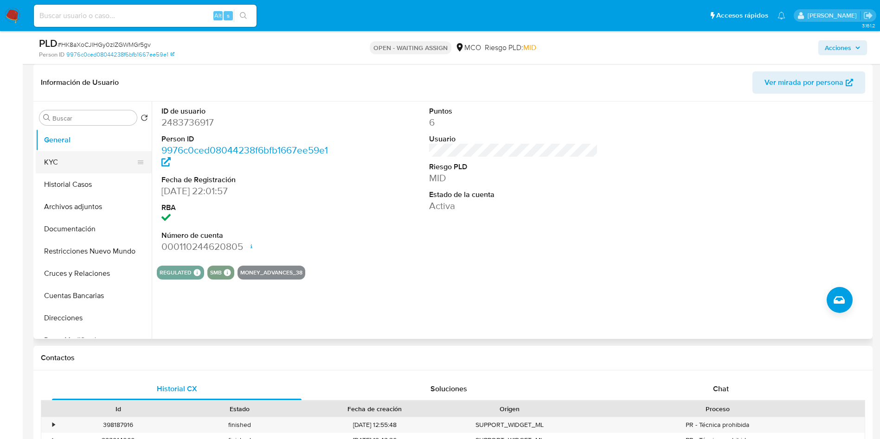
click at [108, 163] on button "KYC" at bounding box center [90, 162] width 108 height 22
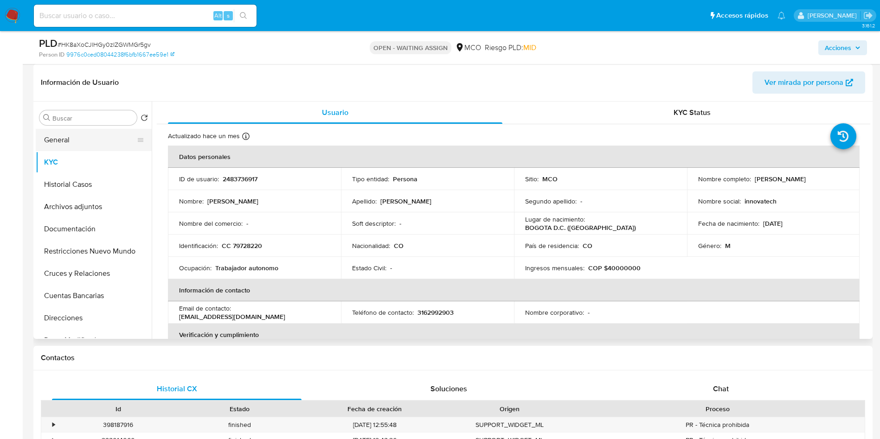
click at [90, 140] on button "General" at bounding box center [90, 140] width 108 height 22
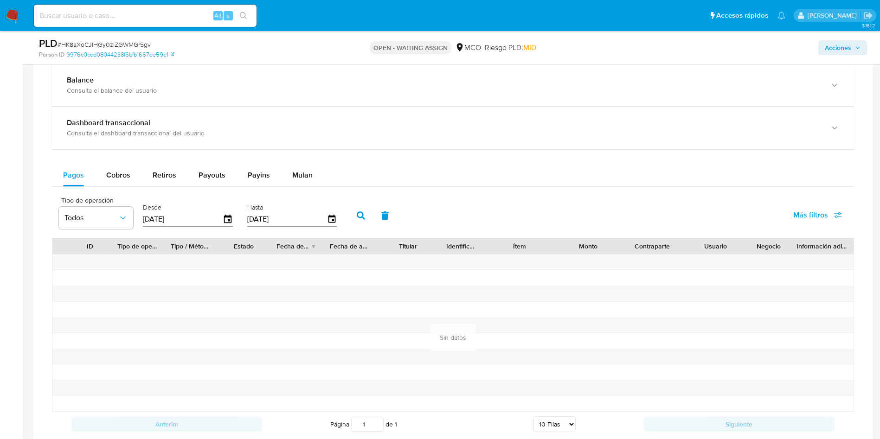
scroll to position [695, 0]
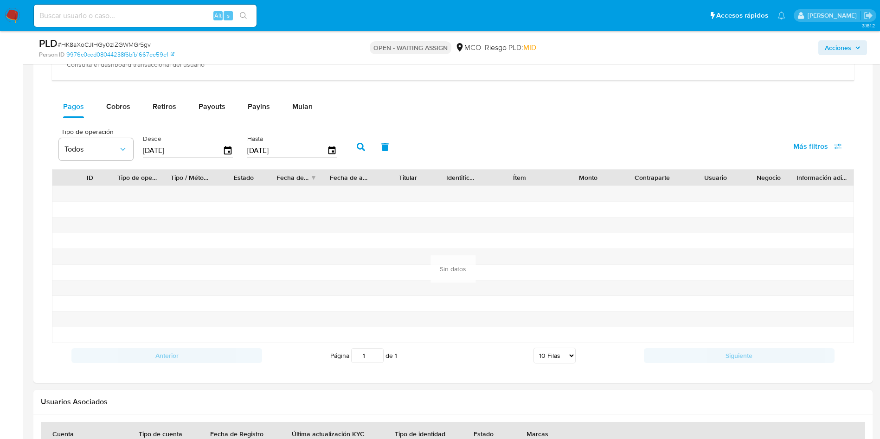
click at [105, 119] on div "Pagos Cobros Retiros Payouts Payins Mulan Tipo de operación Todos Desde [DATE] …" at bounding box center [453, 232] width 802 height 273
click at [111, 105] on span "Cobros" at bounding box center [118, 106] width 24 height 11
select select "10"
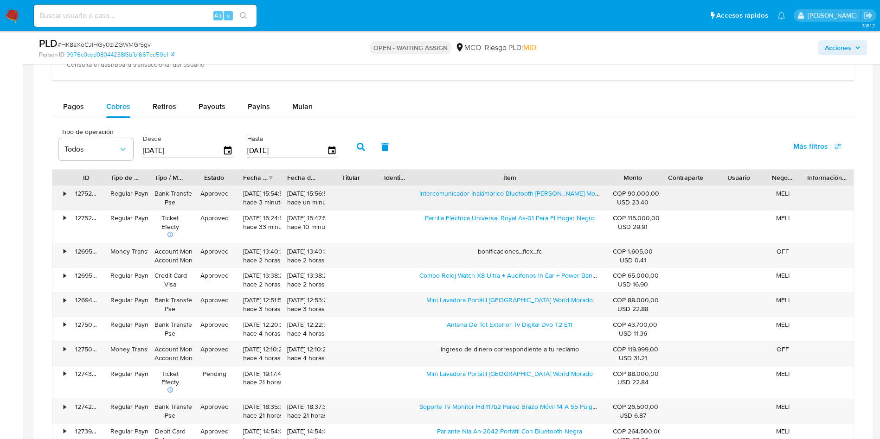
click at [669, 190] on div "ID Tipo de operación Tipo / Método Estado Fecha de creación Fecha de aprobación…" at bounding box center [453, 308] width 802 height 279
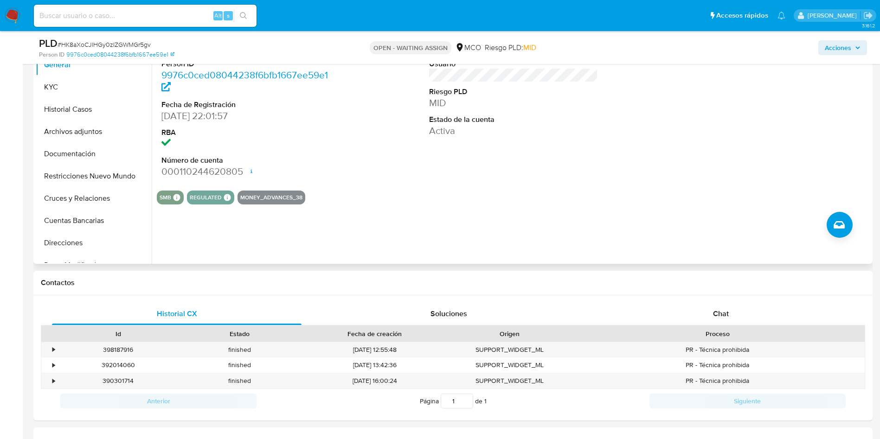
scroll to position [70, 0]
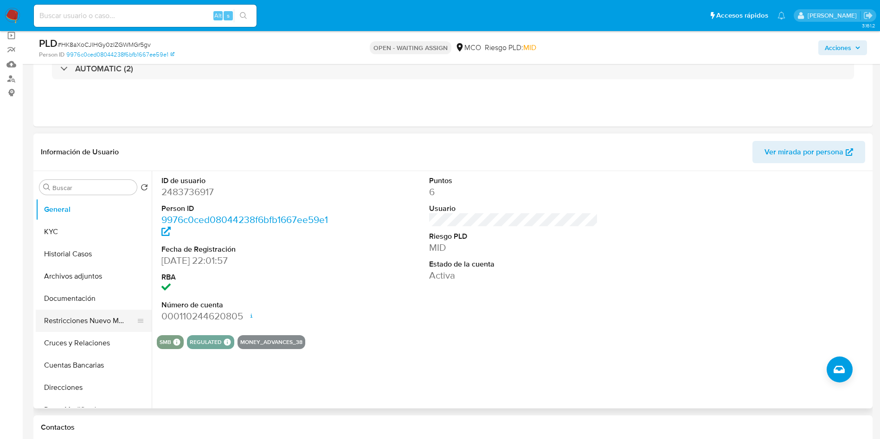
click at [95, 314] on button "Restricciones Nuevo Mundo" at bounding box center [90, 321] width 108 height 22
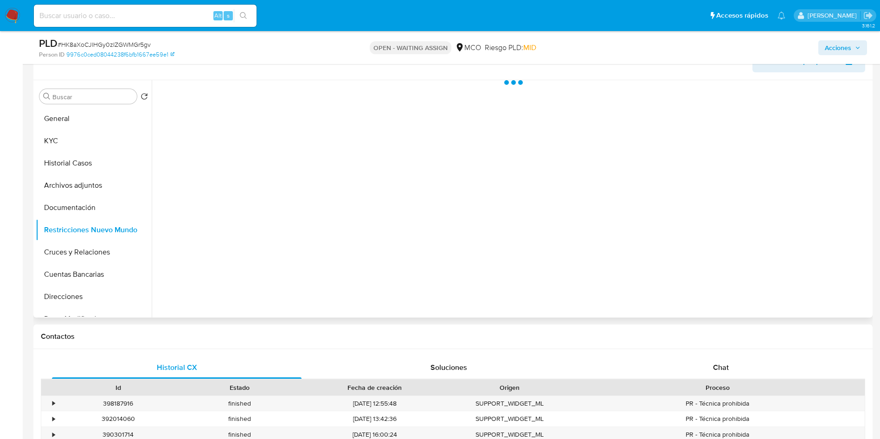
scroll to position [139, 0]
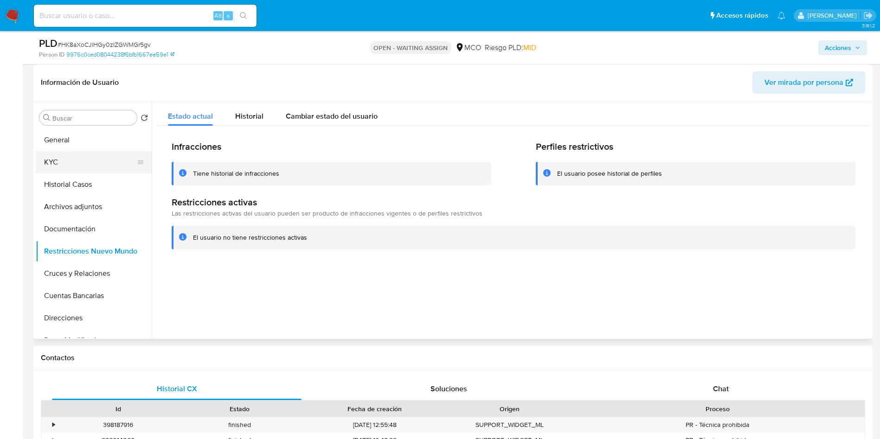
click at [85, 162] on button "KYC" at bounding box center [90, 162] width 108 height 22
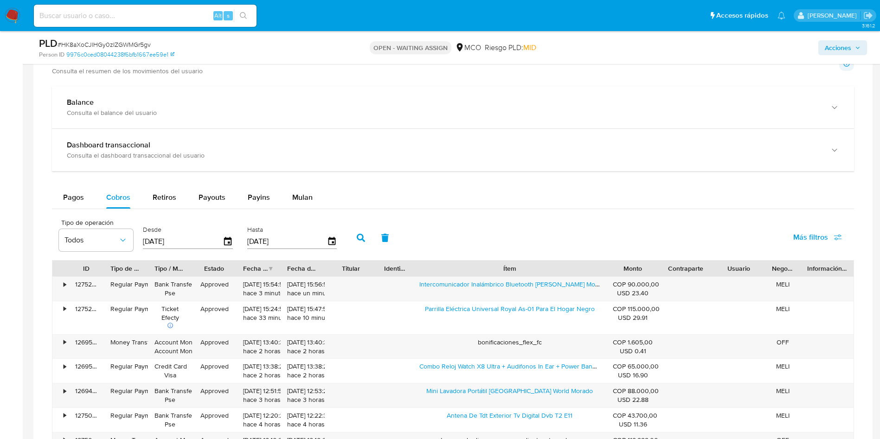
scroll to position [626, 0]
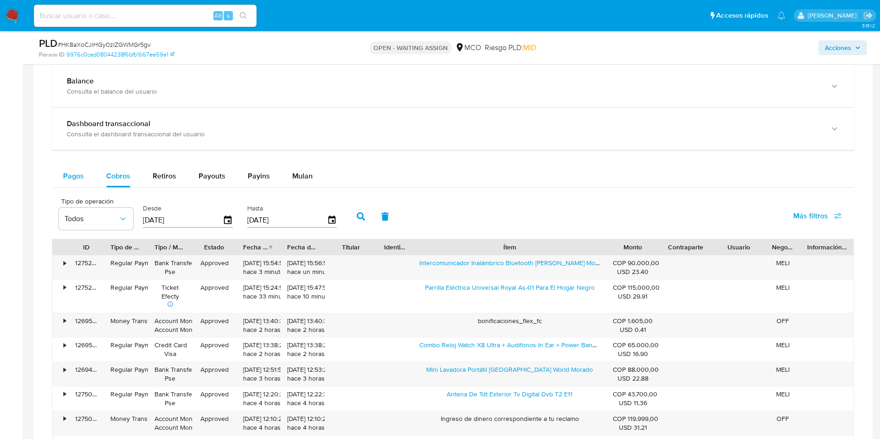
click at [75, 176] on span "Pagos" at bounding box center [73, 176] width 21 height 11
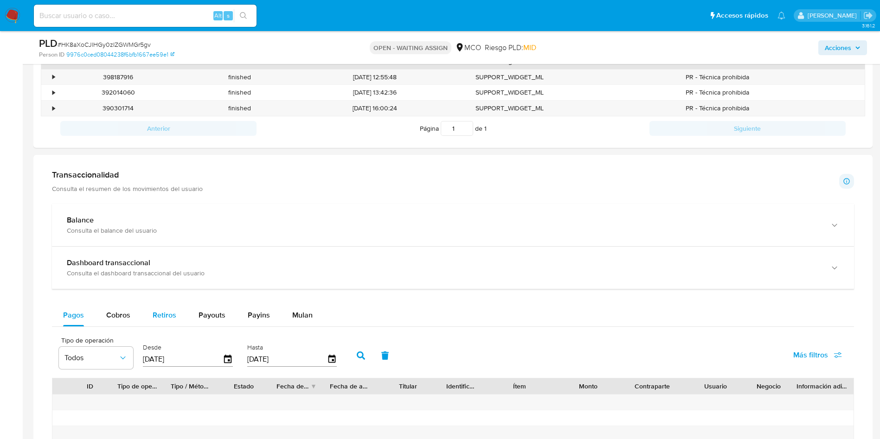
click at [170, 315] on span "Retiros" at bounding box center [165, 315] width 24 height 11
select select "10"
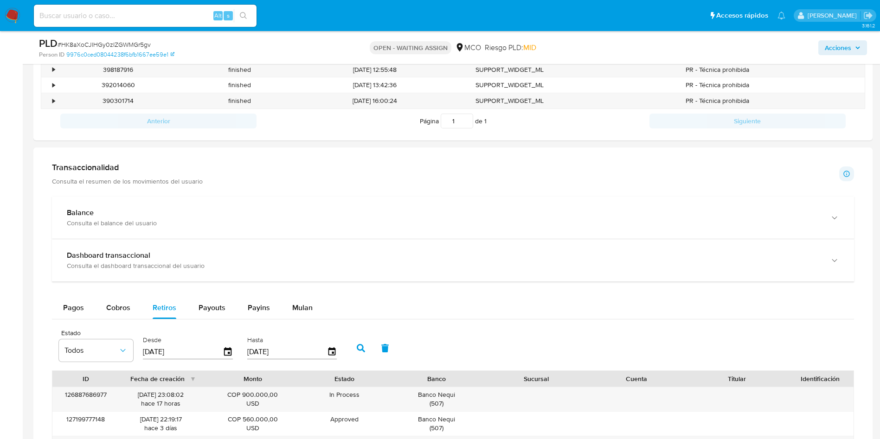
scroll to position [209, 0]
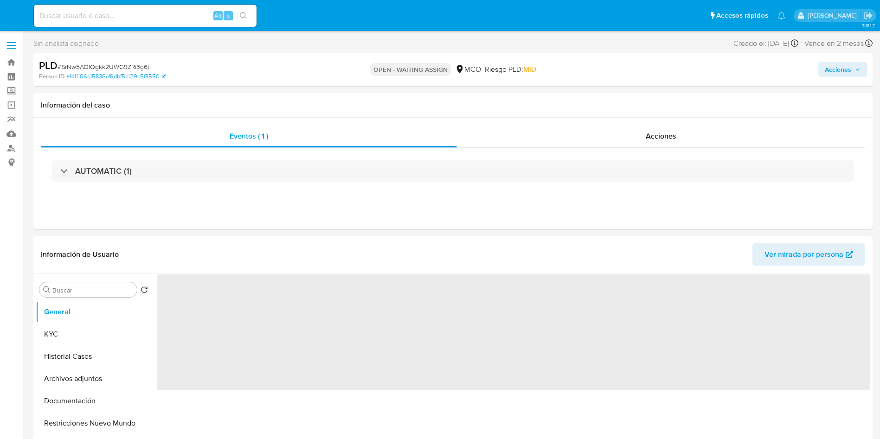
select select "10"
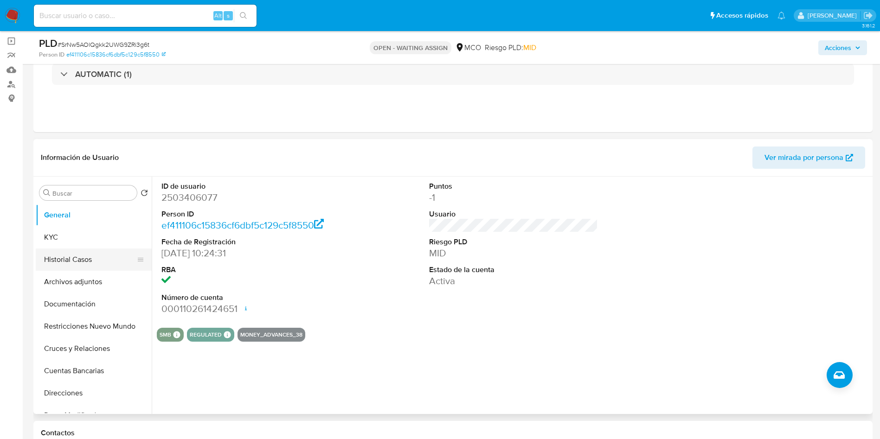
scroll to position [139, 0]
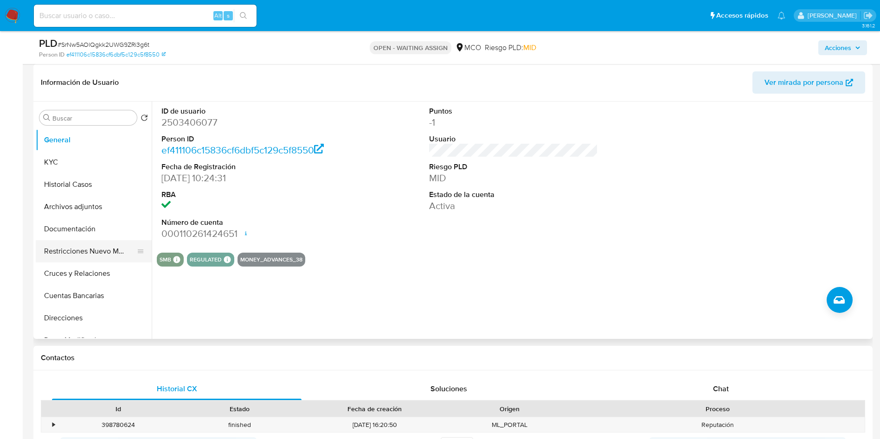
click at [92, 247] on button "Restricciones Nuevo Mundo" at bounding box center [90, 251] width 108 height 22
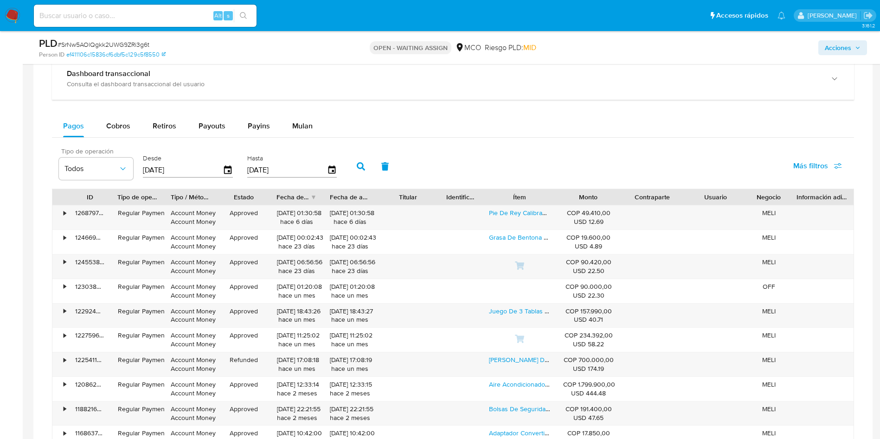
scroll to position [626, 0]
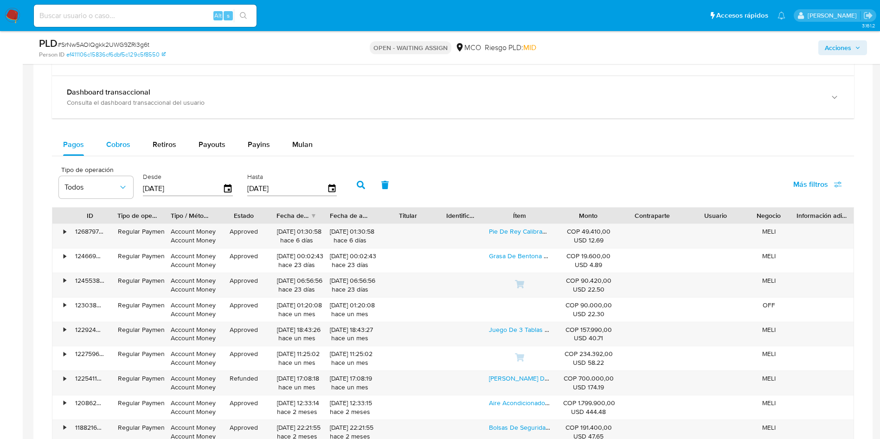
click at [107, 146] on span "Cobros" at bounding box center [118, 144] width 24 height 11
select select "10"
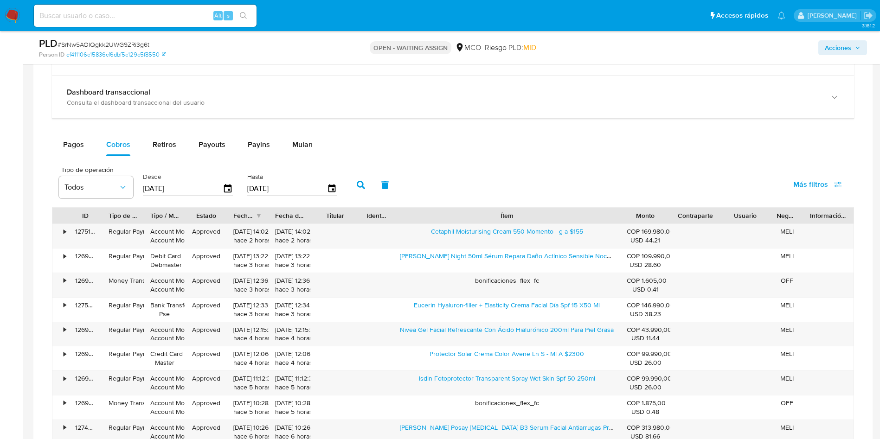
click at [705, 227] on div "ID Tipo de operación Tipo / Método Estado Fecha de creación Fecha de aprobación…" at bounding box center [453, 342] width 802 height 270
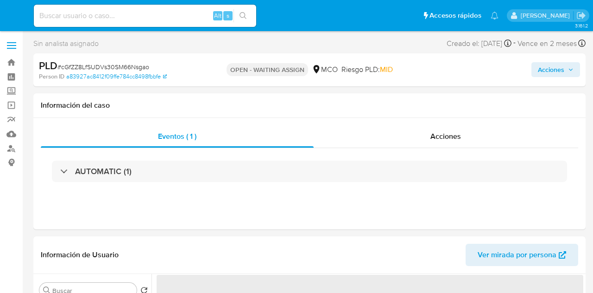
select select "10"
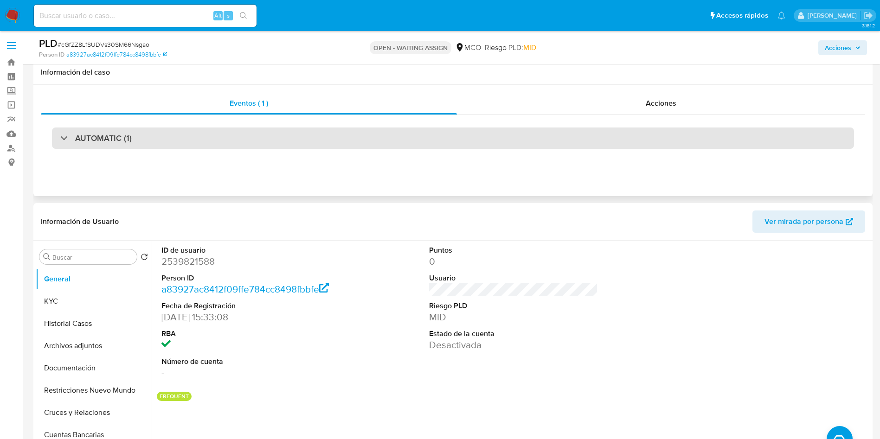
scroll to position [139, 0]
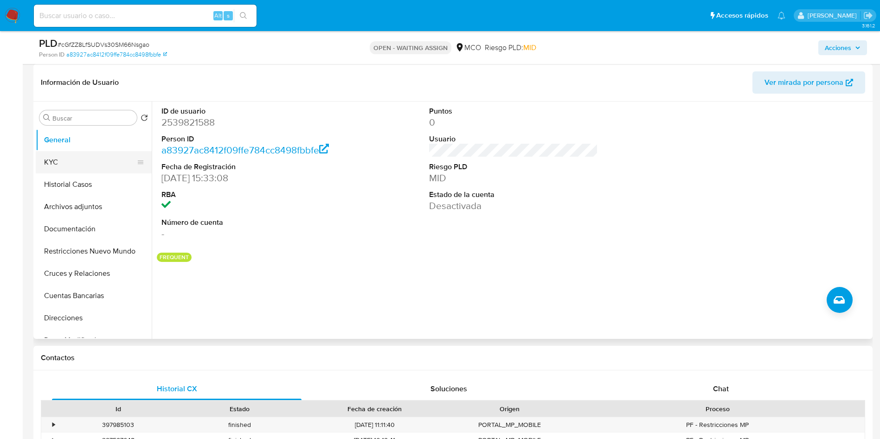
click at [71, 169] on button "KYC" at bounding box center [90, 162] width 108 height 22
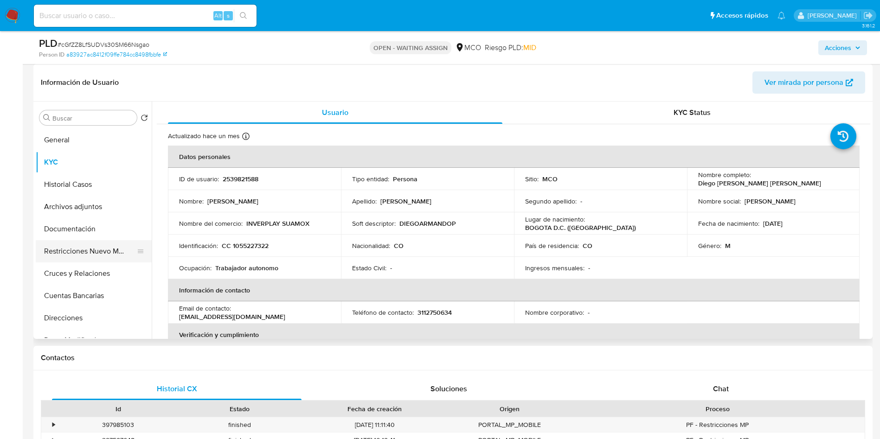
click at [123, 249] on button "Restricciones Nuevo Mundo" at bounding box center [90, 251] width 108 height 22
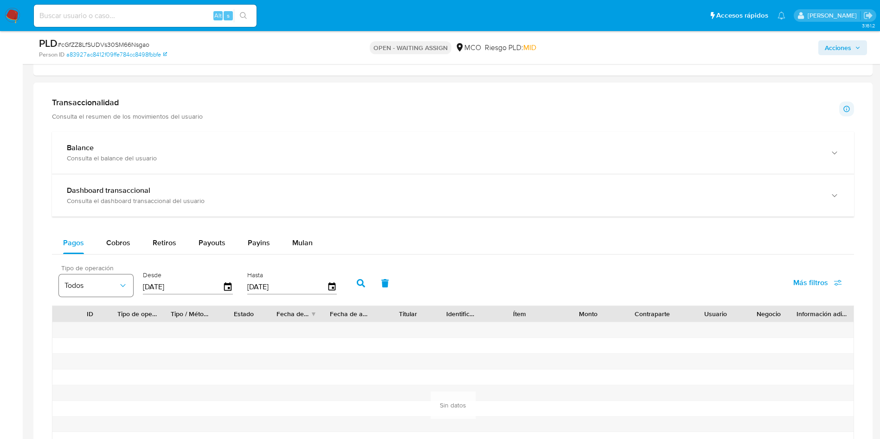
scroll to position [695, 0]
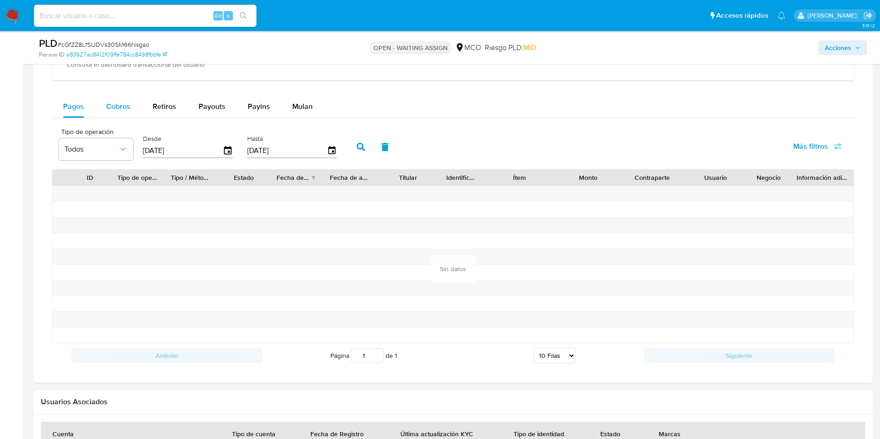
click at [125, 100] on div "Cobros" at bounding box center [118, 107] width 24 height 22
select select "10"
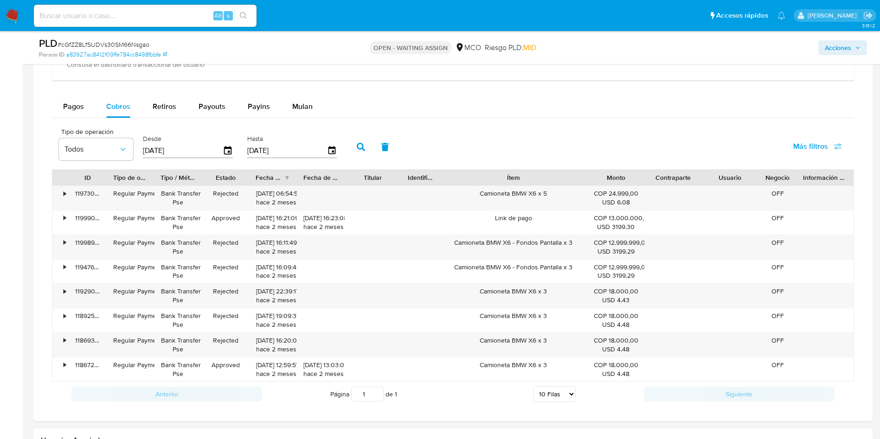
drag, startPoint x: 555, startPoint y: 176, endPoint x: 629, endPoint y: 180, distance: 73.8
click at [593, 180] on div "ID Tipo de operación Tipo / Método Estado Fecha de creación Fecha de aprobación…" at bounding box center [452, 178] width 801 height 16
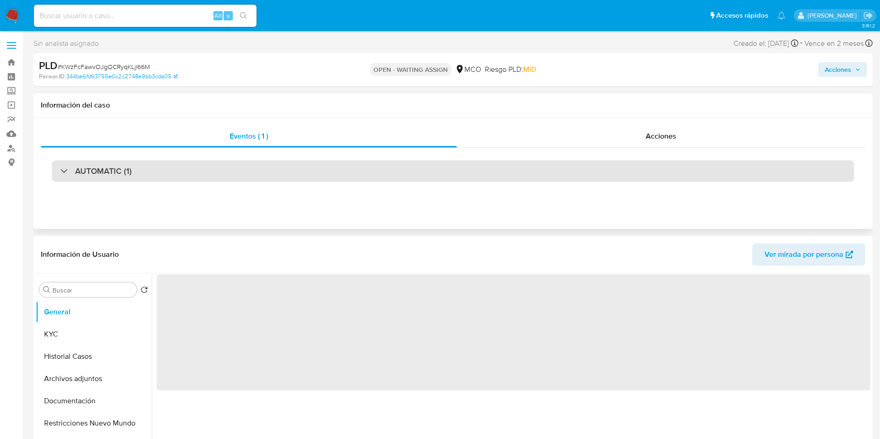
select select "10"
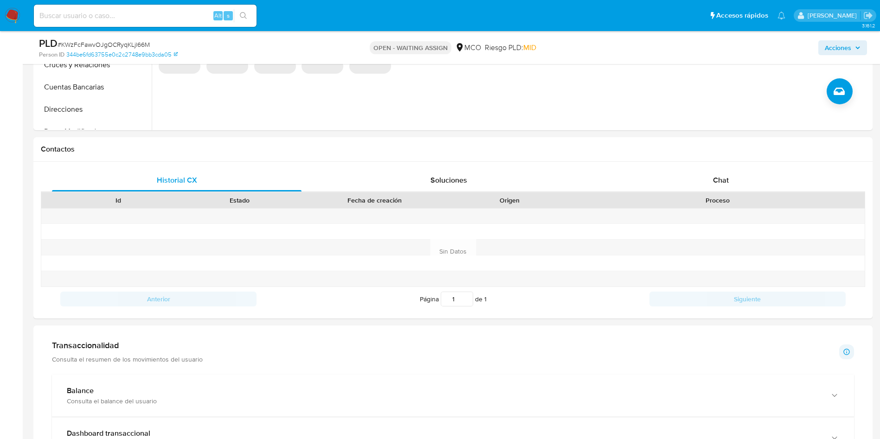
scroll to position [626, 0]
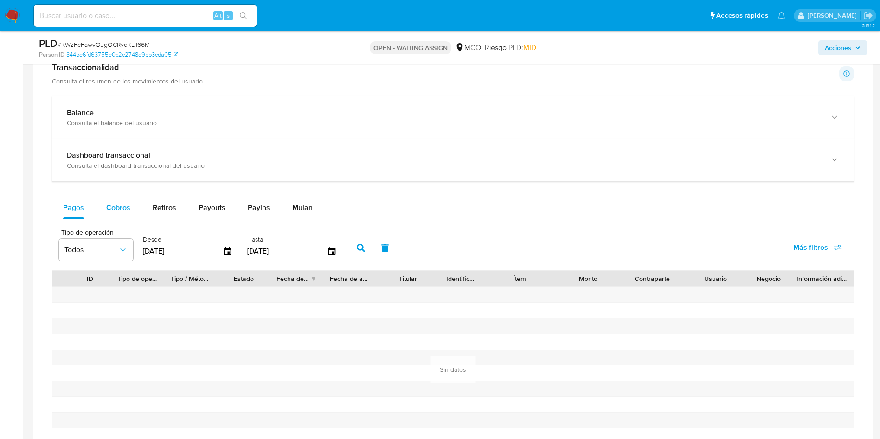
click at [130, 215] on button "Cobros" at bounding box center [118, 208] width 46 height 22
select select "10"
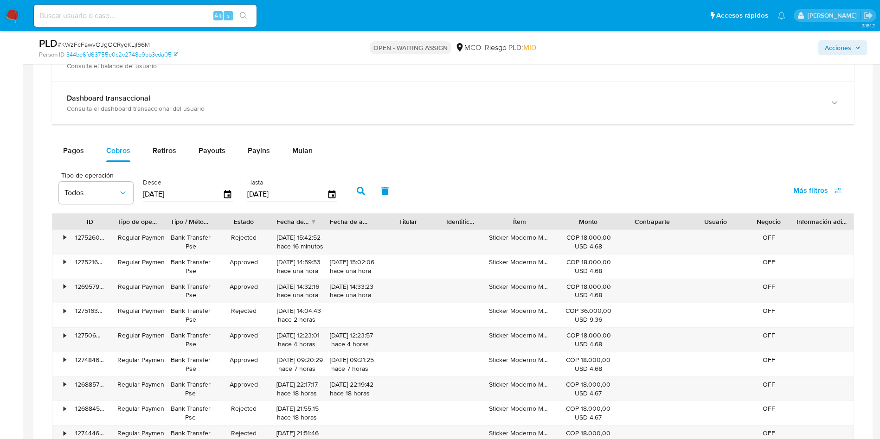
scroll to position [695, 0]
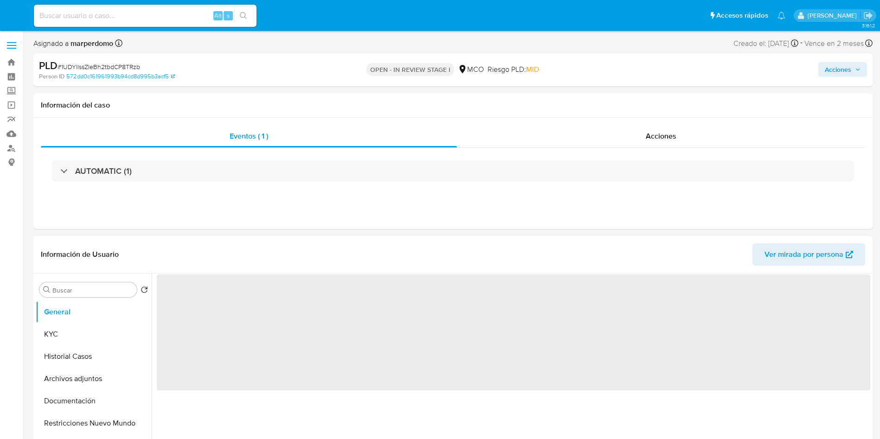
select select "10"
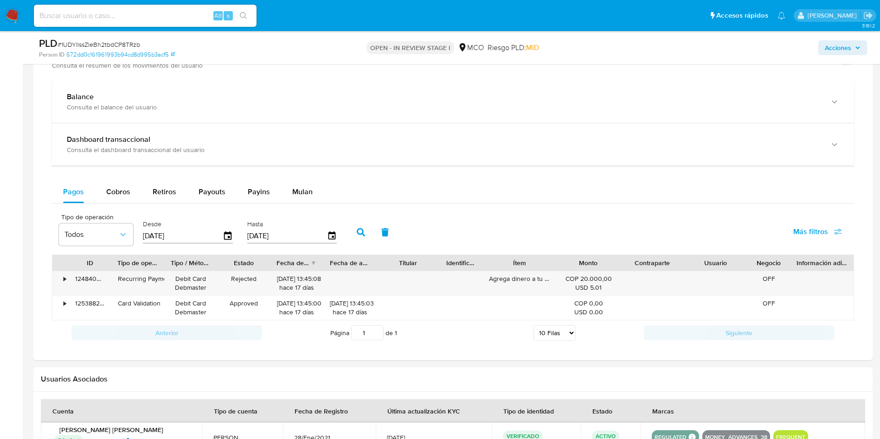
scroll to position [675, 0]
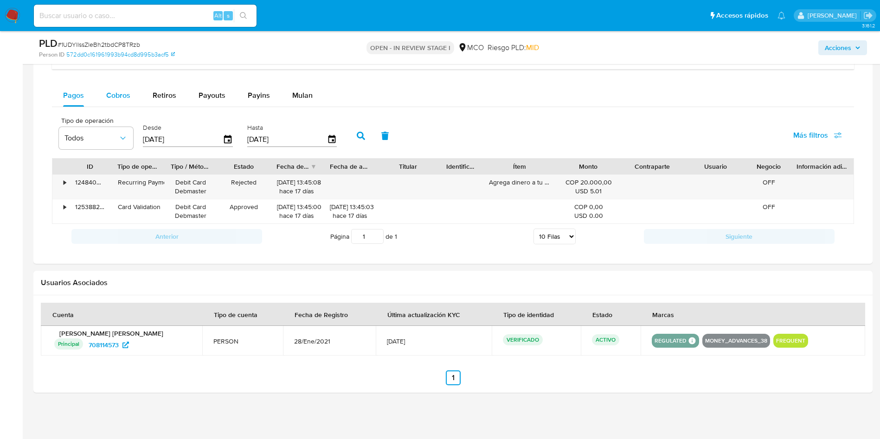
click at [124, 105] on div "Cobros" at bounding box center [118, 95] width 24 height 22
select select "10"
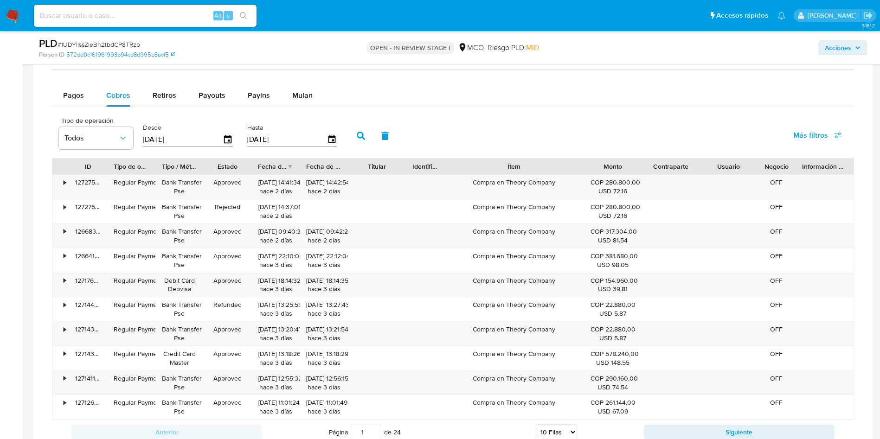
drag, startPoint x: 554, startPoint y: 167, endPoint x: 619, endPoint y: 166, distance: 65.9
click at [619, 166] on div "ID Tipo de operación Tipo / Método Estado Fecha de creación Fecha de aprobación…" at bounding box center [452, 167] width 801 height 16
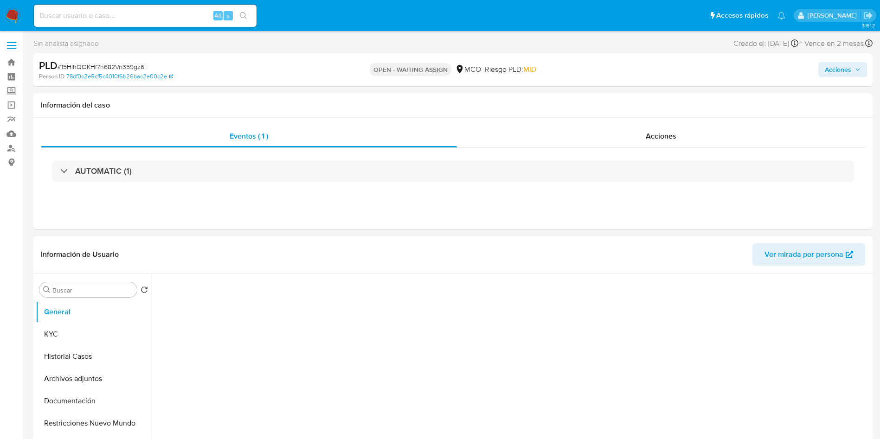
select select "10"
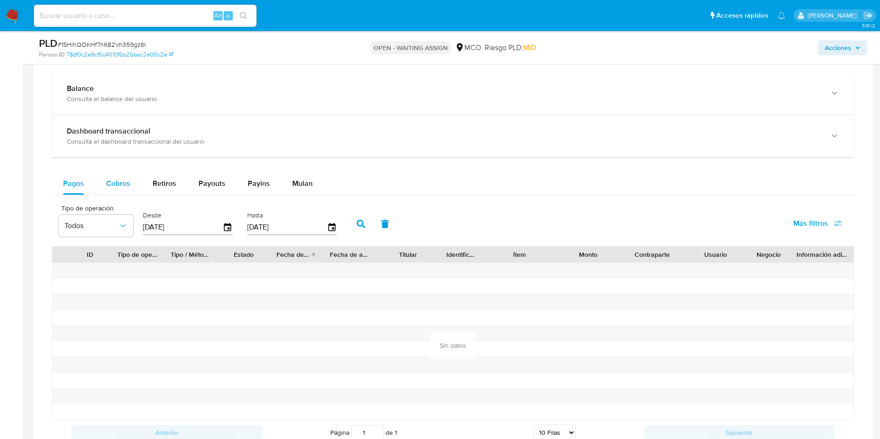
scroll to position [695, 0]
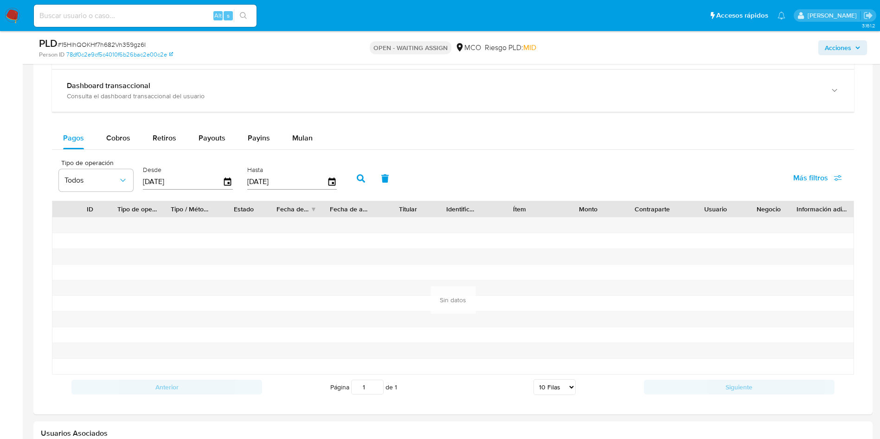
click at [103, 126] on div "Balance Consulta el balance del usuario Dashboard transaccional Consulta el das…" at bounding box center [453, 213] width 802 height 373
click at [111, 130] on div "Cobros" at bounding box center [118, 138] width 24 height 22
select select "10"
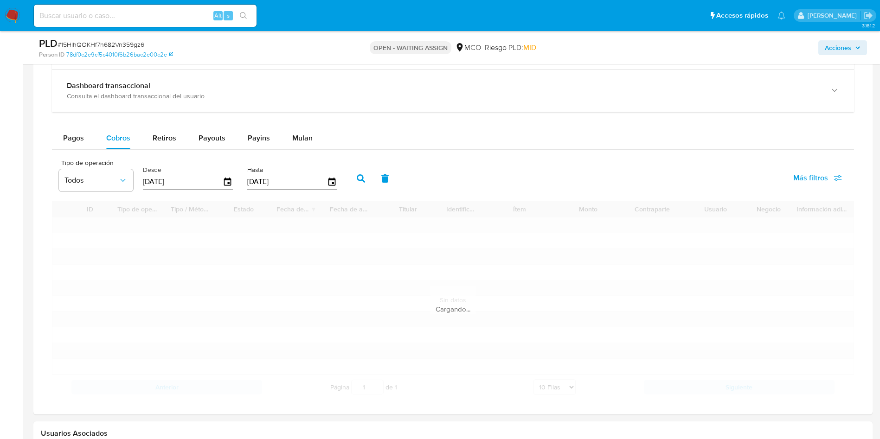
click at [413, 137] on div "Pagos Cobros Retiros Payouts Payins Mulan" at bounding box center [453, 138] width 802 height 22
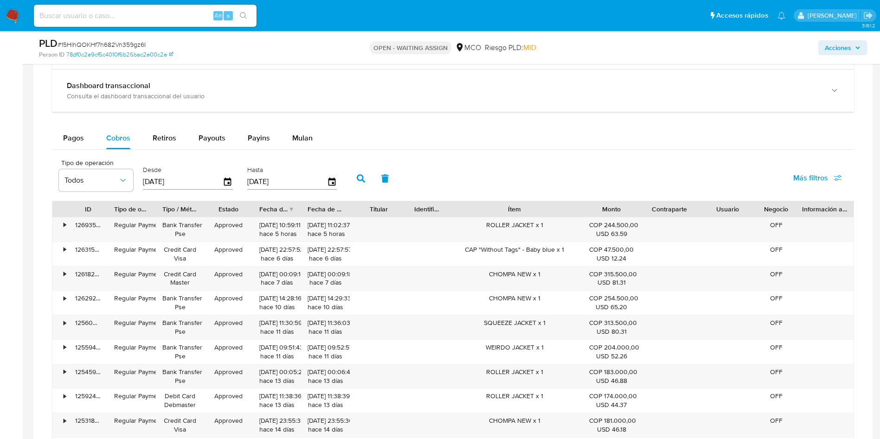
drag, startPoint x: 549, startPoint y: 206, endPoint x: 610, endPoint y: 205, distance: 61.2
click at [586, 205] on div "ID Tipo de operación Tipo / Método Estado Fecha de creación Fecha de aprobación…" at bounding box center [452, 209] width 801 height 16
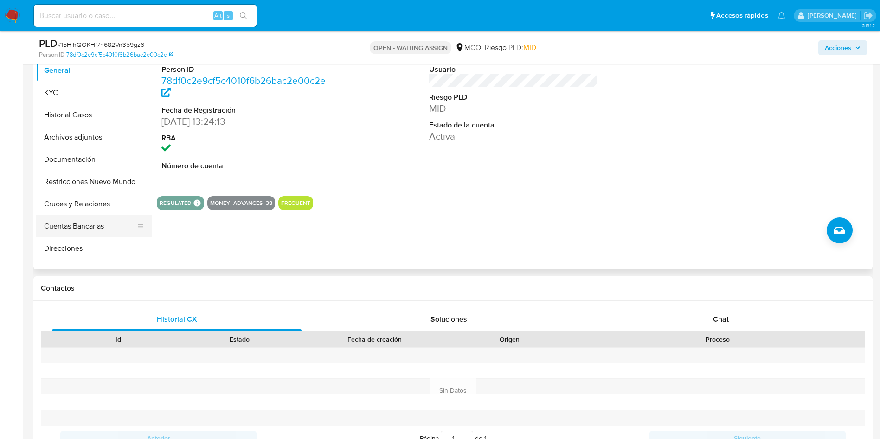
scroll to position [0, 0]
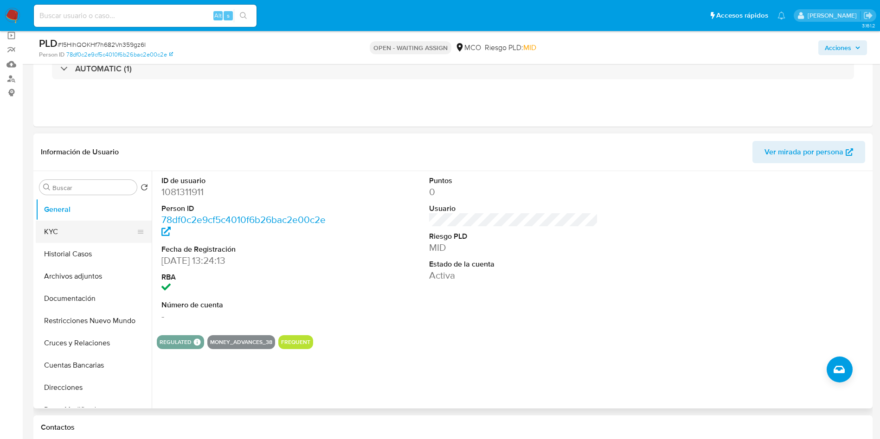
click at [42, 230] on button "KYC" at bounding box center [90, 232] width 108 height 22
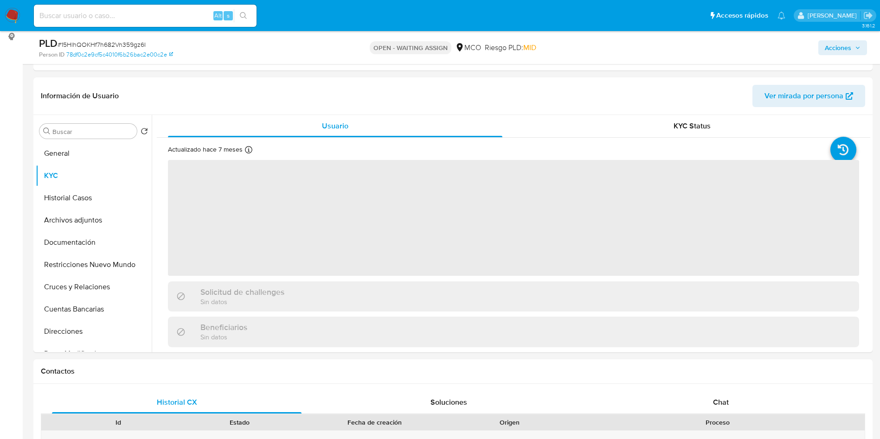
scroll to position [139, 0]
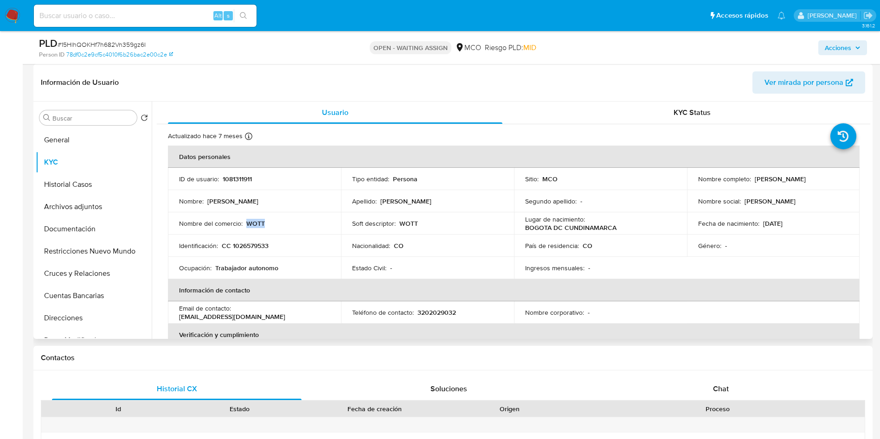
drag, startPoint x: 289, startPoint y: 223, endPoint x: 246, endPoint y: 223, distance: 43.6
click at [246, 223] on div "Nombre del comercio : WOTT" at bounding box center [254, 223] width 151 height 8
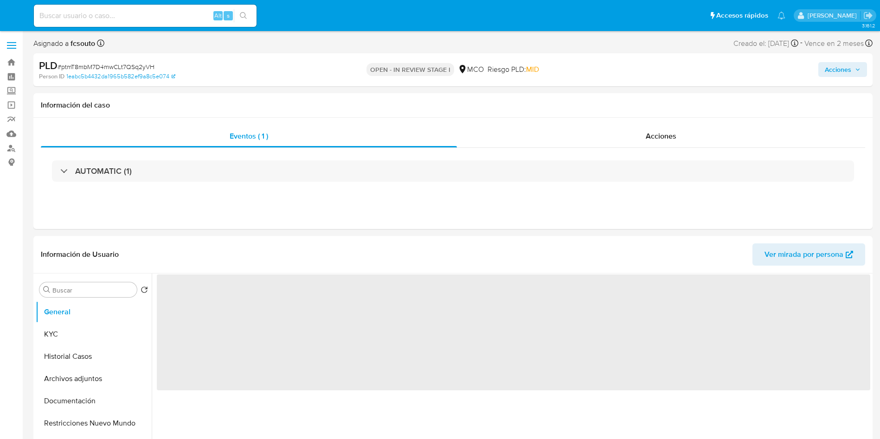
select select "10"
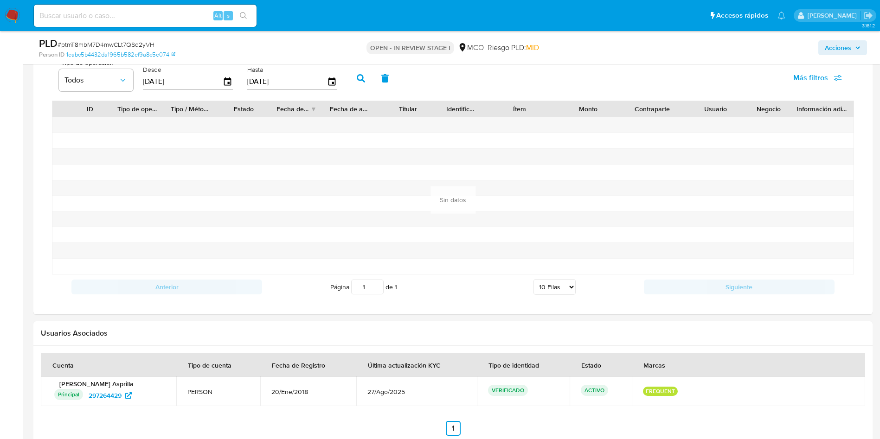
scroll to position [765, 0]
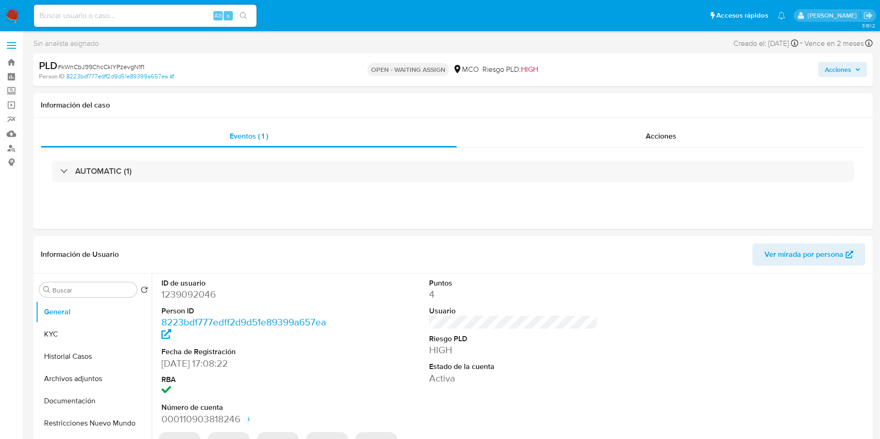
select select "10"
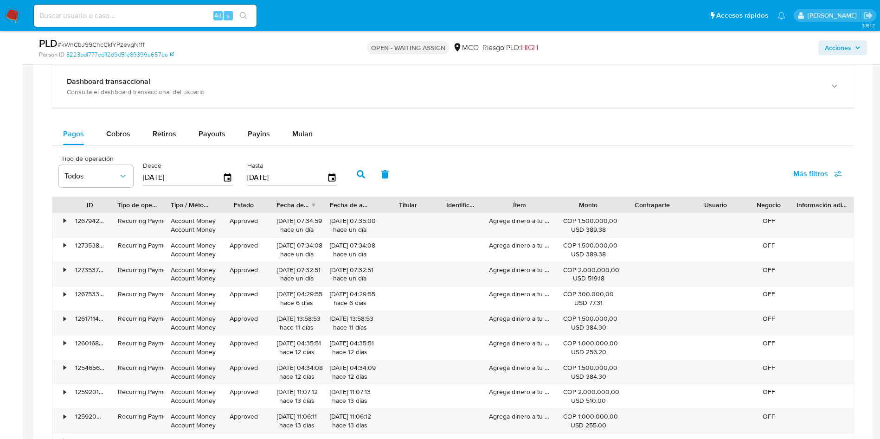
scroll to position [695, 0]
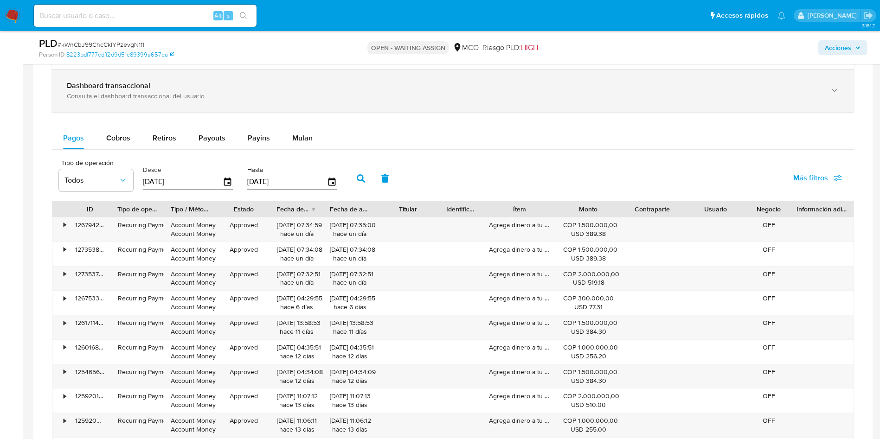
click at [121, 136] on span "Cobros" at bounding box center [118, 138] width 24 height 11
select select "10"
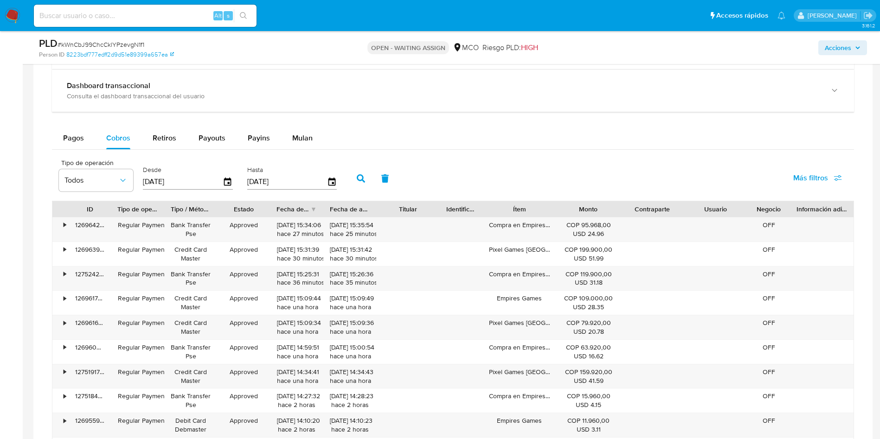
drag, startPoint x: 543, startPoint y: 205, endPoint x: 550, endPoint y: 205, distance: 7.0
click at [550, 205] on div "Ítem" at bounding box center [519, 209] width 74 height 16
drag, startPoint x: 544, startPoint y: 210, endPoint x: 591, endPoint y: 205, distance: 47.1
click at [591, 205] on div "ID Tipo de operación Tipo / Método Estado Fecha de creación Fecha de aprobación…" at bounding box center [452, 209] width 801 height 16
drag, startPoint x: 551, startPoint y: 205, endPoint x: 593, endPoint y: 201, distance: 42.4
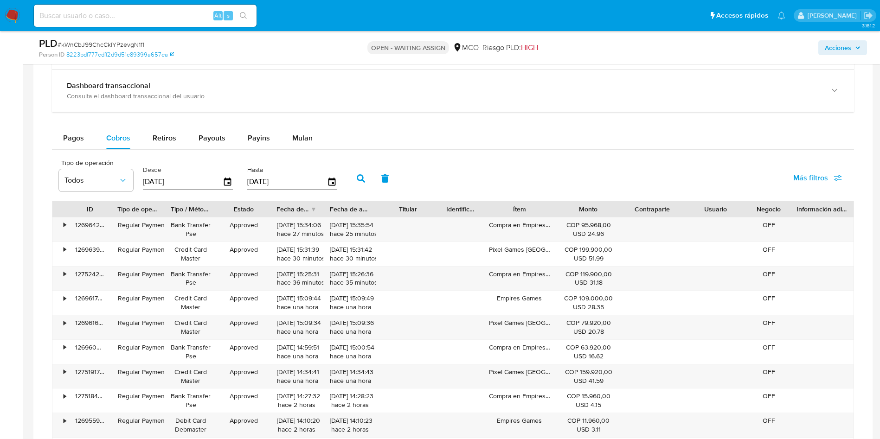
click at [593, 203] on div "ID Tipo de operación Tipo / Método Estado Fecha de creación Fecha de aprobación…" at bounding box center [452, 209] width 801 height 16
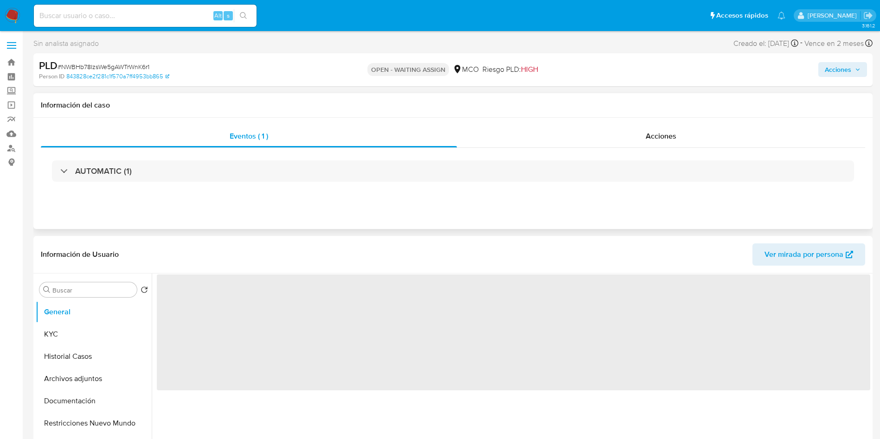
scroll to position [70, 0]
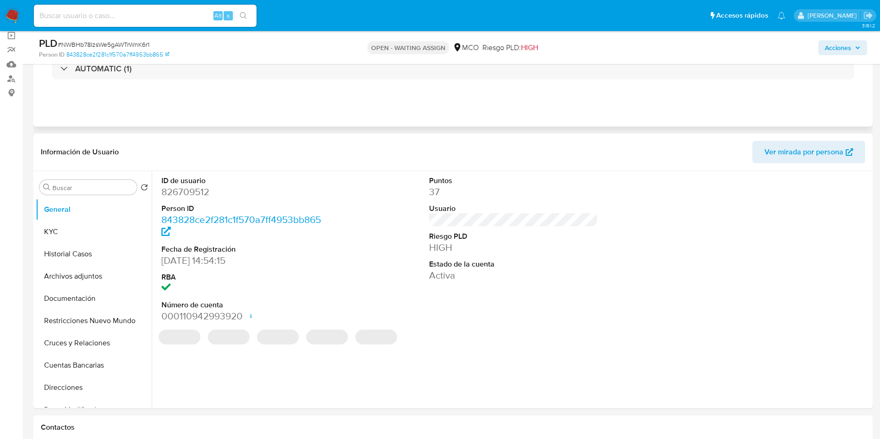
select select "10"
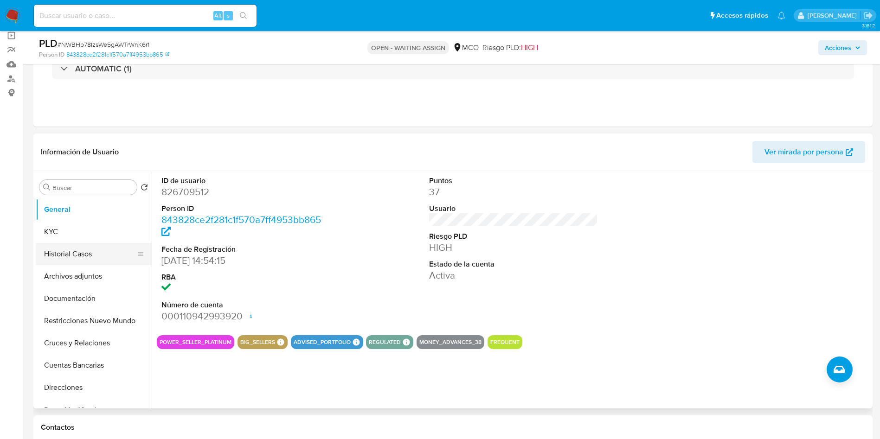
click at [87, 251] on button "Historial Casos" at bounding box center [90, 254] width 108 height 22
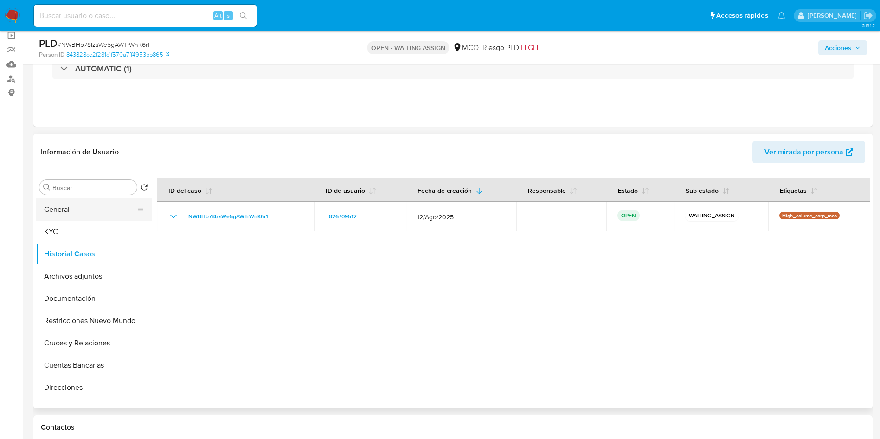
click at [80, 208] on button "General" at bounding box center [90, 209] width 108 height 22
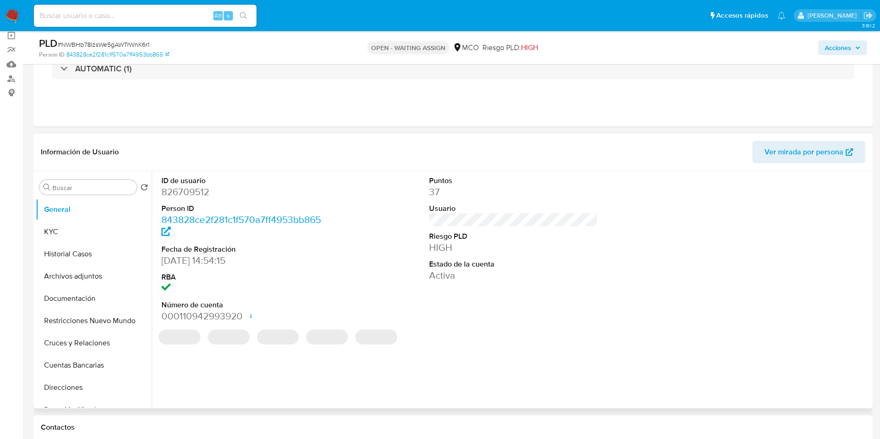
click at [186, 147] on header "Información de Usuario Ver mirada por persona" at bounding box center [453, 152] width 824 height 22
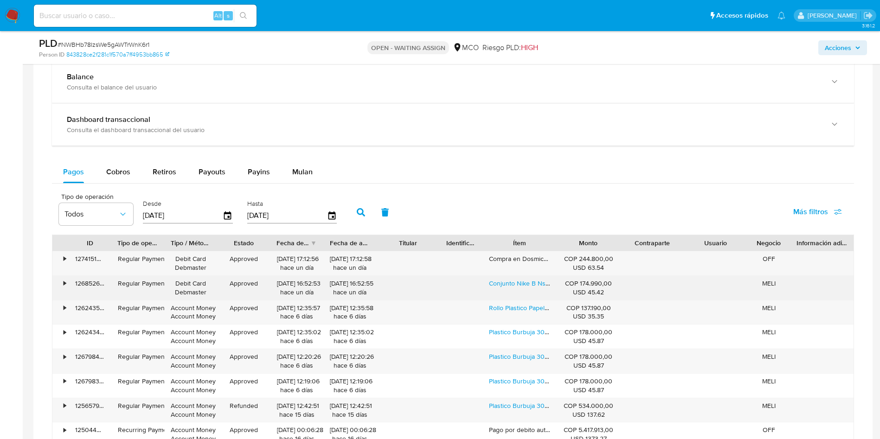
scroll to position [765, 0]
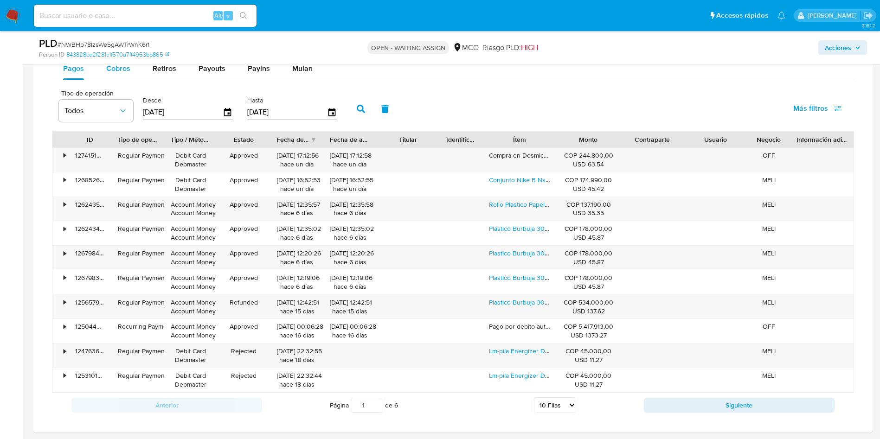
click at [121, 77] on div "Cobros" at bounding box center [118, 68] width 24 height 22
select select "10"
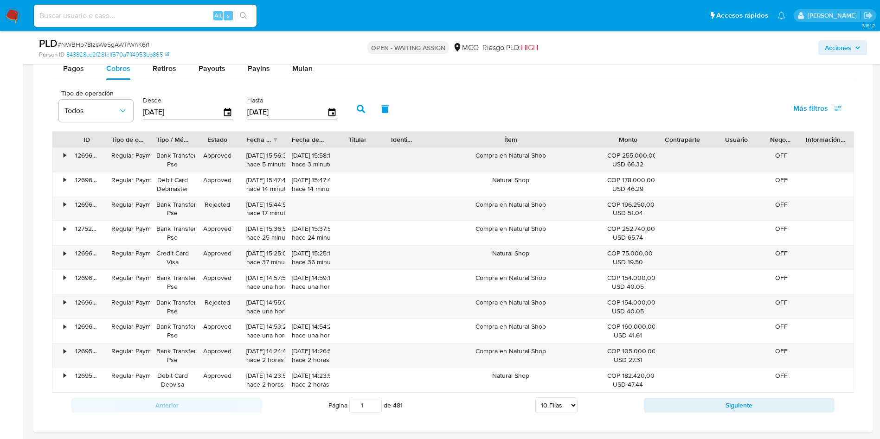
drag, startPoint x: 549, startPoint y: 141, endPoint x: 643, endPoint y: 147, distance: 93.4
click at [657, 141] on div "ID Tipo de operación Tipo / Método Estado Fecha de creación Fecha de aprobación…" at bounding box center [452, 140] width 801 height 16
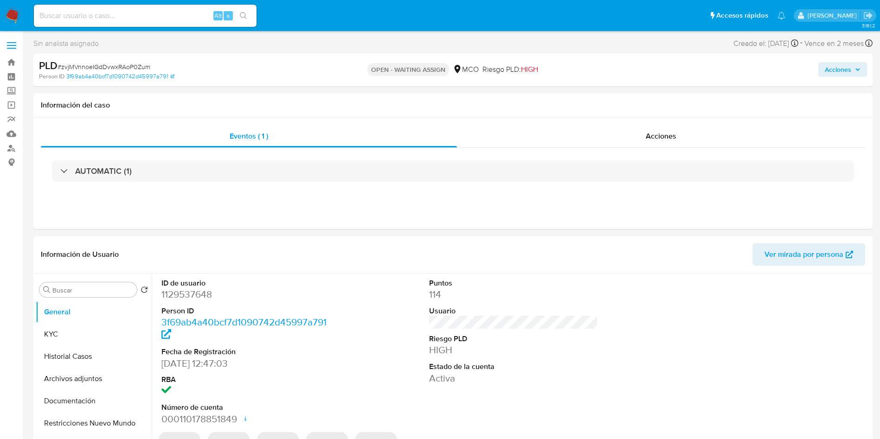
select select "10"
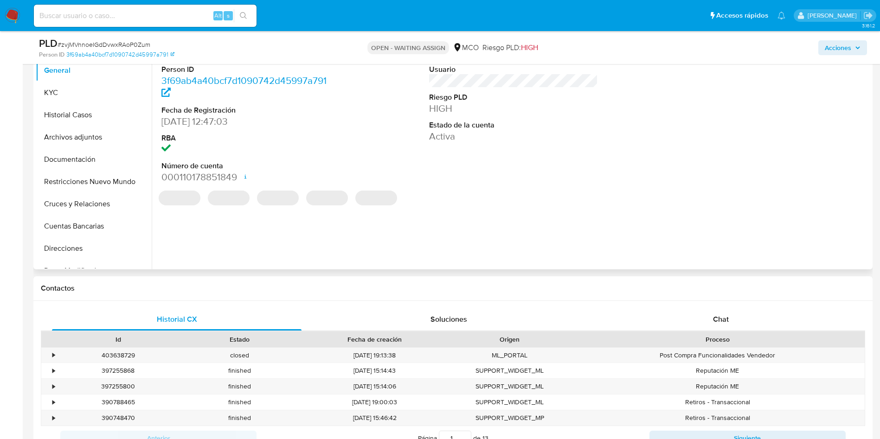
scroll to position [626, 0]
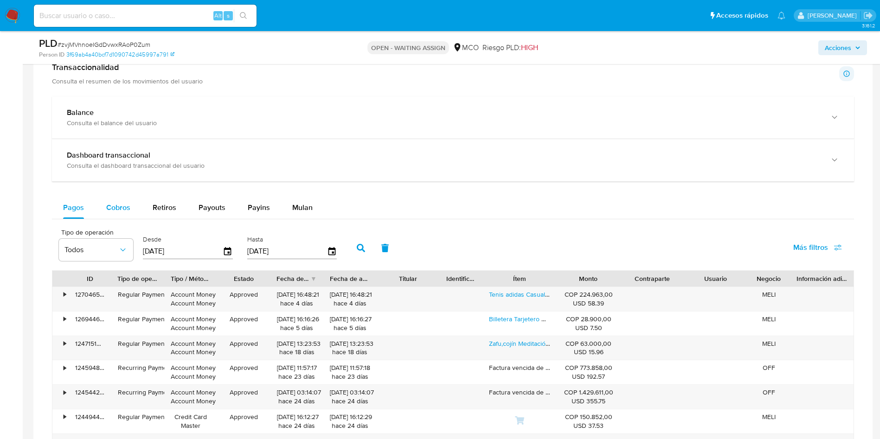
drag, startPoint x: 121, startPoint y: 202, endPoint x: 131, endPoint y: 201, distance: 9.7
click at [121, 202] on span "Cobros" at bounding box center [118, 207] width 24 height 11
select select "10"
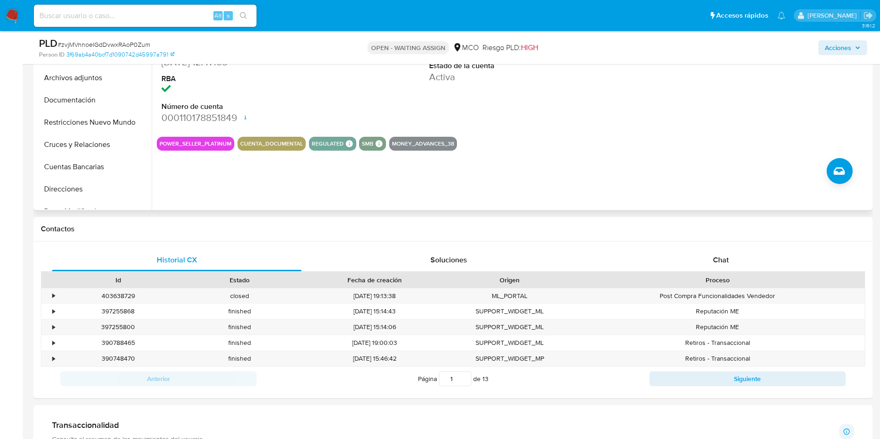
scroll to position [139, 0]
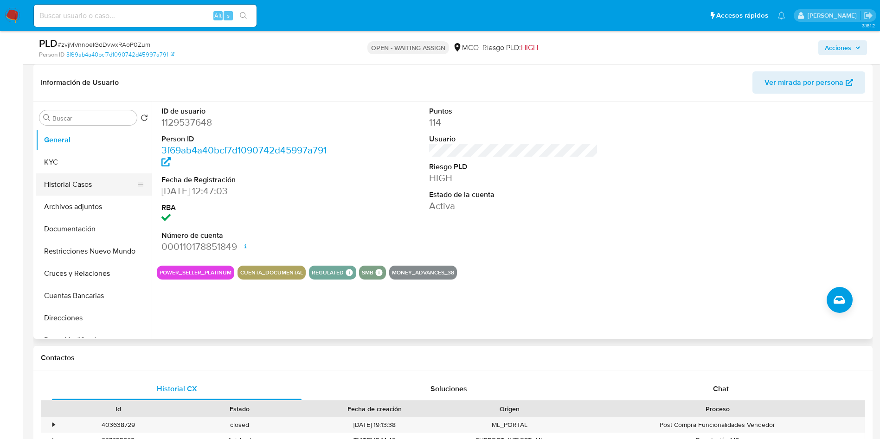
click at [97, 174] on button "Historial Casos" at bounding box center [90, 184] width 108 height 22
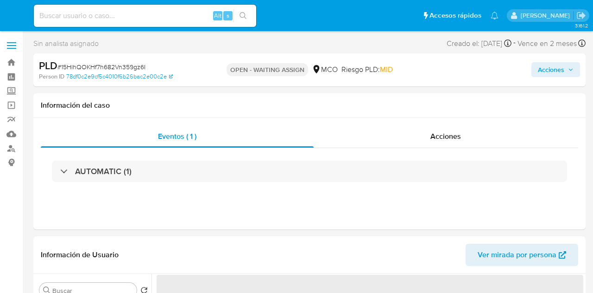
select select "10"
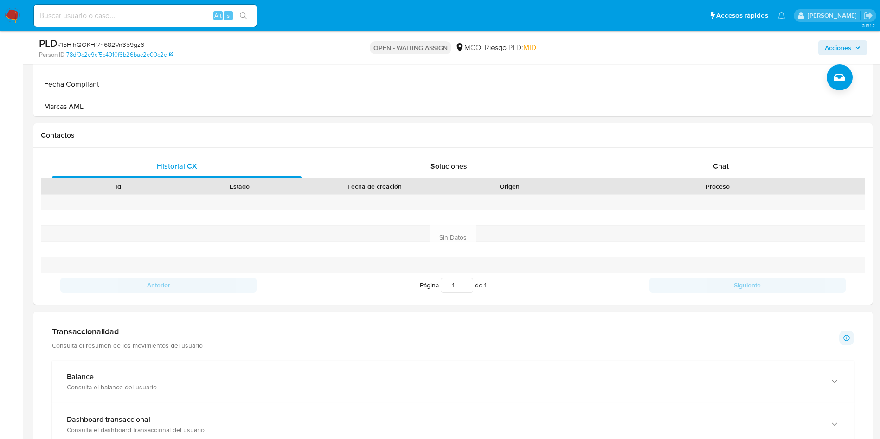
scroll to position [695, 0]
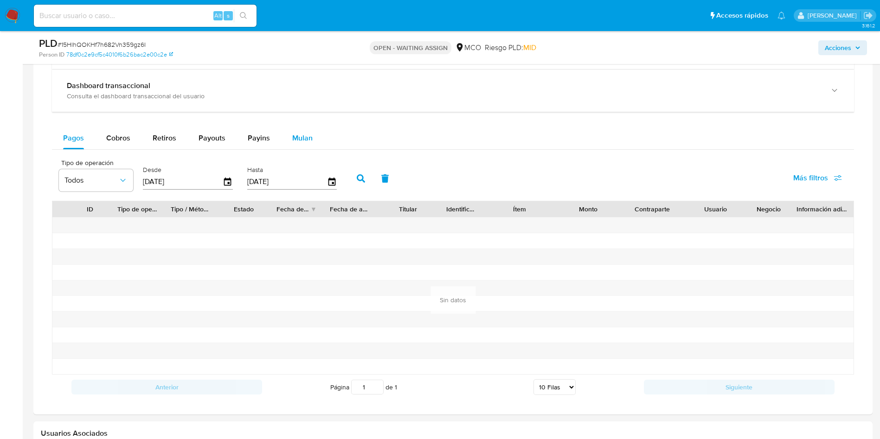
click at [292, 135] on span "Mulan" at bounding box center [302, 138] width 20 height 11
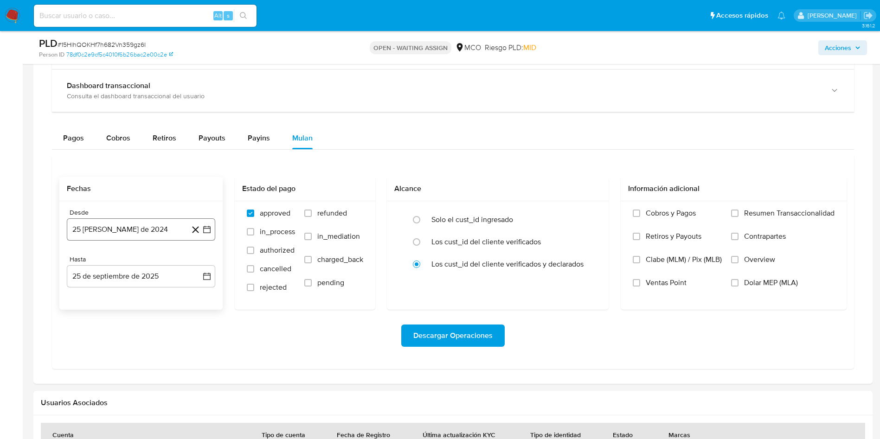
click at [139, 226] on button "25 [PERSON_NAME] de 2024" at bounding box center [141, 229] width 148 height 22
click at [199, 262] on icon "Mes siguiente" at bounding box center [198, 262] width 11 height 11
click at [140, 292] on button "19" at bounding box center [141, 352] width 15 height 15
click at [183, 279] on button "25 de septiembre de 2025" at bounding box center [141, 276] width 148 height 22
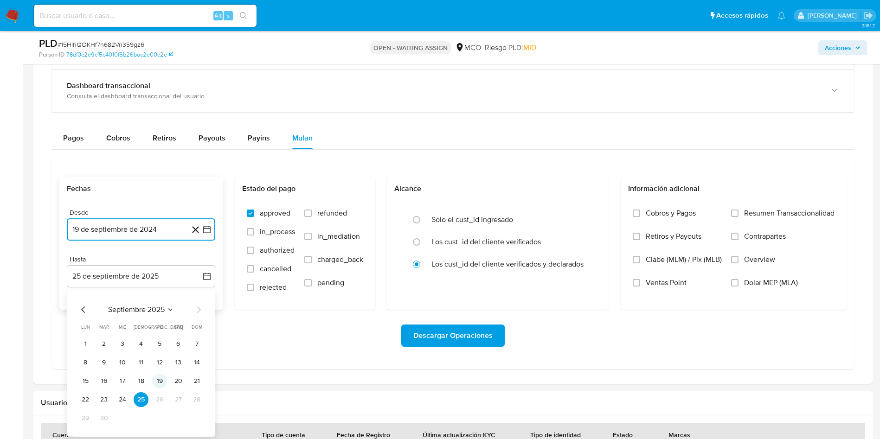
click at [160, 292] on button "19" at bounding box center [159, 381] width 15 height 15
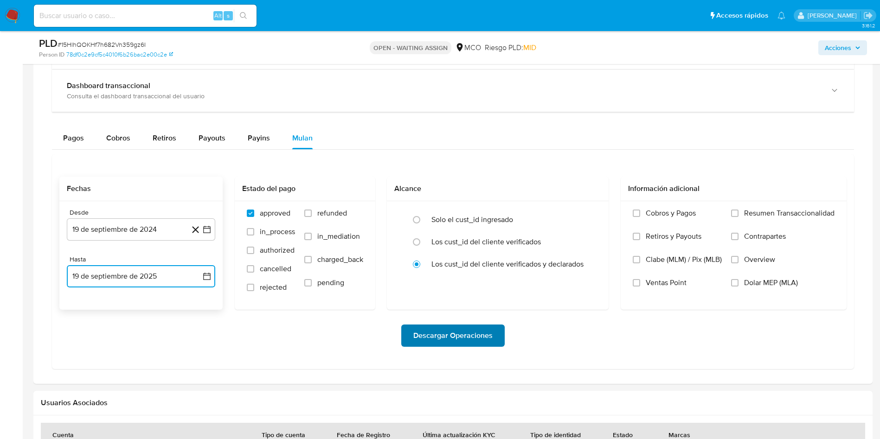
click at [445, 292] on span "Descargar Operaciones" at bounding box center [452, 335] width 79 height 20
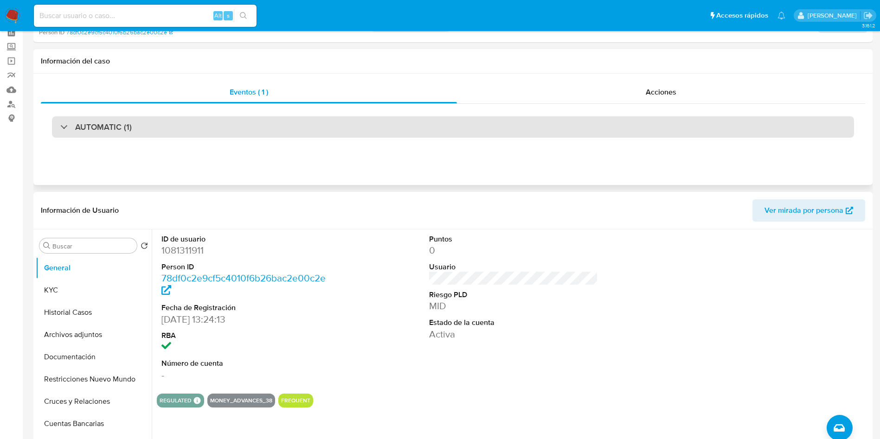
scroll to position [0, 0]
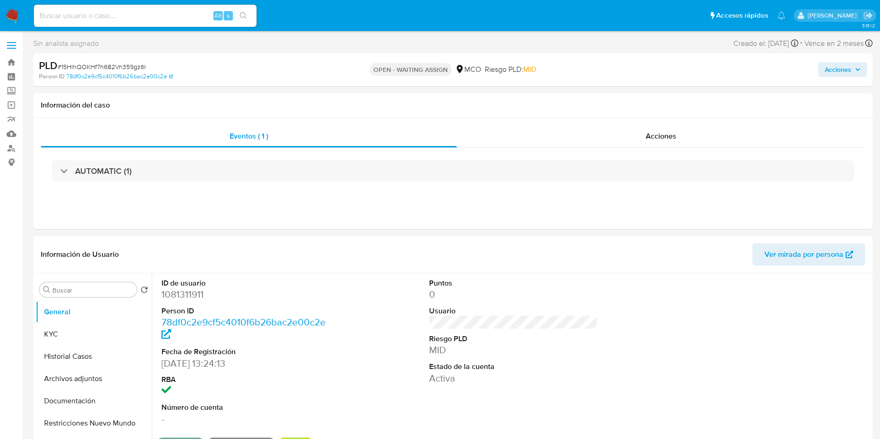
click at [177, 292] on dd "1081311911" at bounding box center [245, 294] width 169 height 13
copy dd "1081311911"
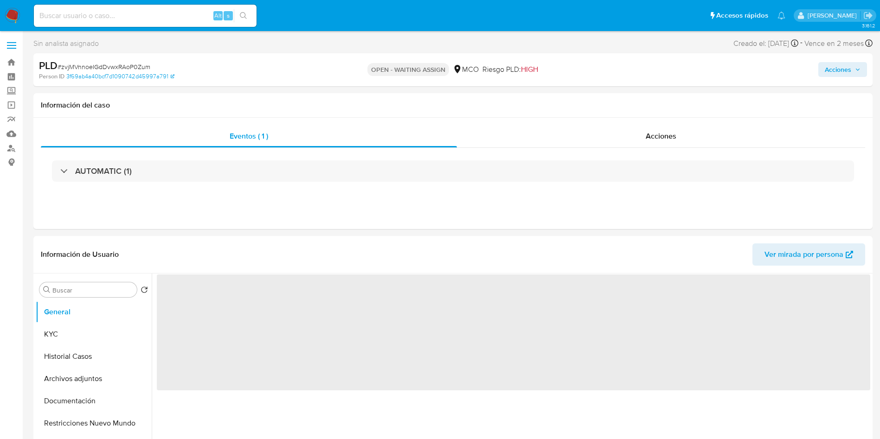
select select "10"
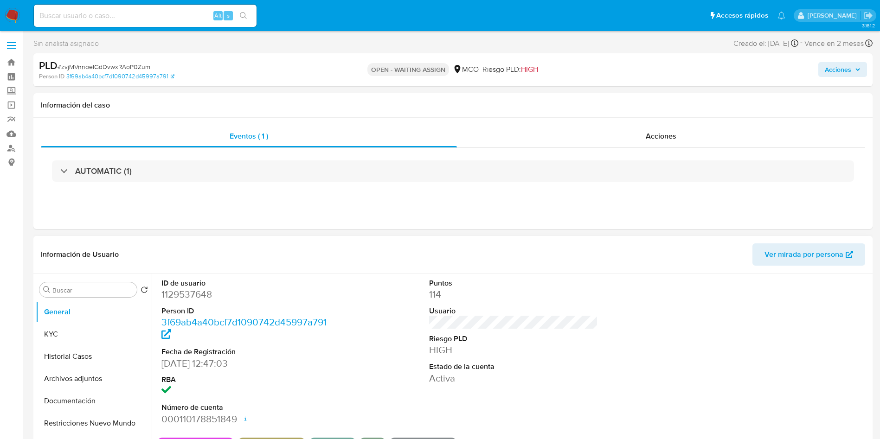
click at [193, 303] on dl "ID de usuario 1129537648 Person ID 3f69ab4a40bcf7d1090742d45997a791 Fecha de Re…" at bounding box center [245, 351] width 169 height 147
click at [195, 294] on dd "1129537648" at bounding box center [245, 294] width 169 height 13
copy dd "1129537648"
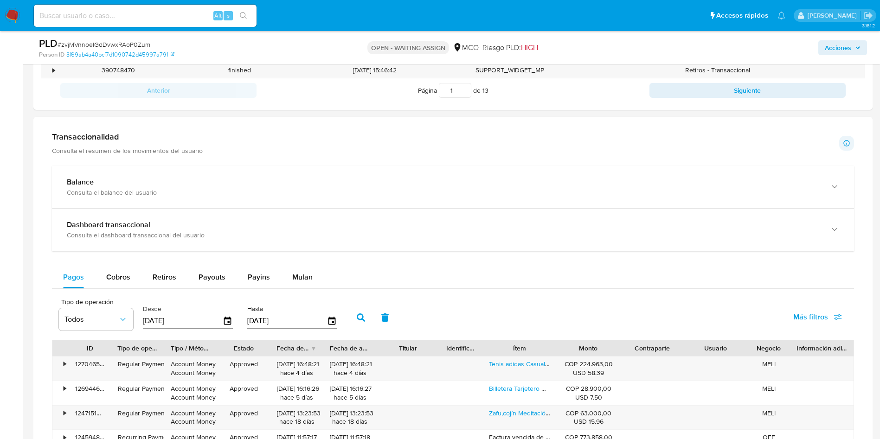
click at [299, 278] on span "Mulan" at bounding box center [302, 277] width 20 height 11
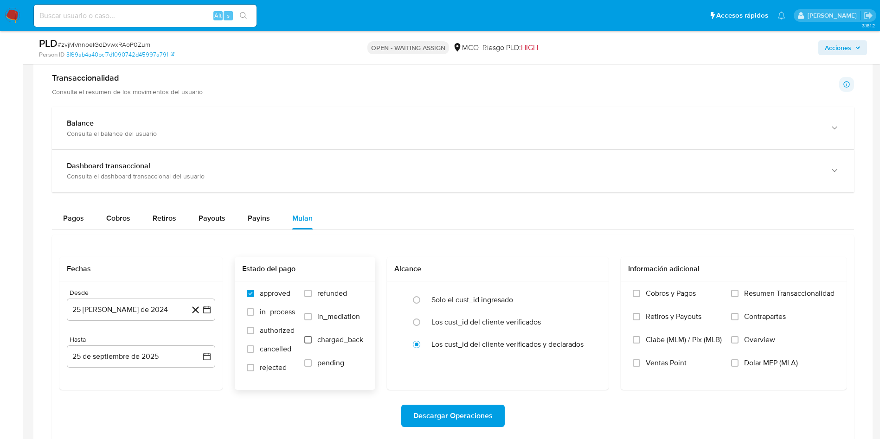
scroll to position [695, 0]
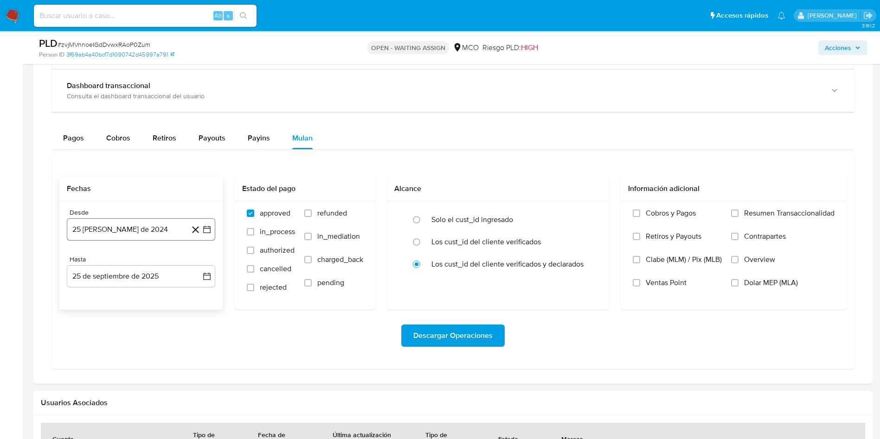
click at [152, 233] on button "25 [PERSON_NAME] de 2024" at bounding box center [141, 229] width 148 height 22
click at [198, 259] on icon "Mes siguiente" at bounding box center [198, 262] width 11 height 11
click at [140, 353] on button "19" at bounding box center [141, 352] width 15 height 15
click at [128, 276] on button "25 de septiembre de 2025" at bounding box center [141, 276] width 148 height 22
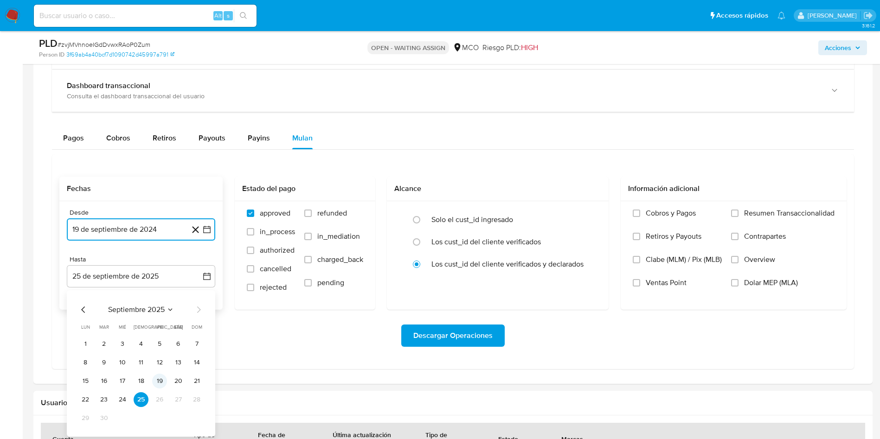
click at [161, 380] on button "19" at bounding box center [159, 381] width 15 height 15
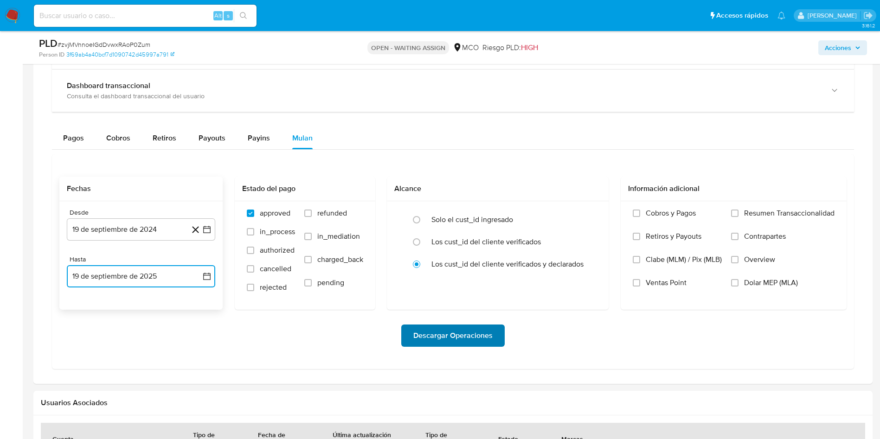
click at [469, 333] on span "Descargar Operaciones" at bounding box center [452, 335] width 79 height 20
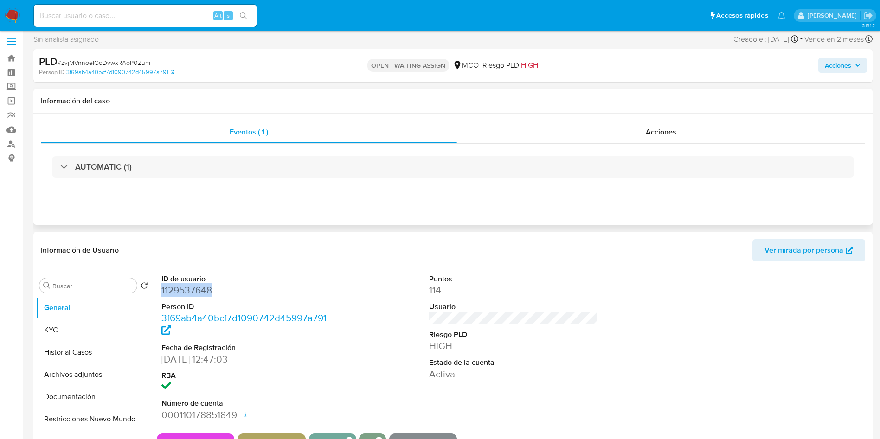
scroll to position [0, 0]
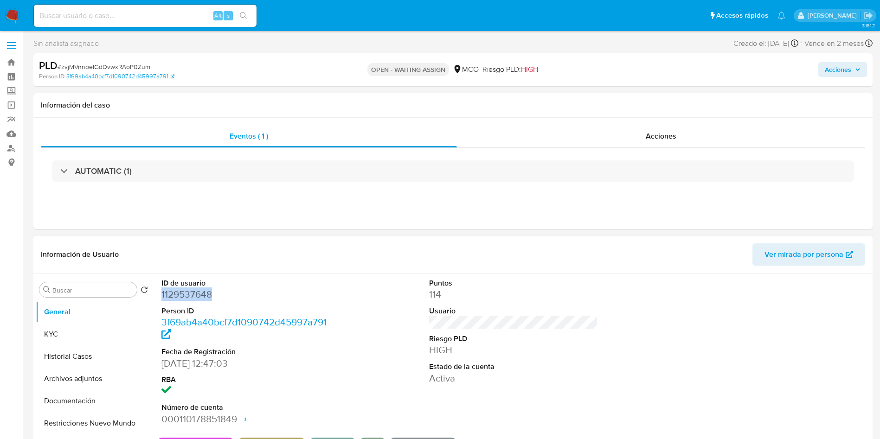
click at [192, 296] on dd "1129537648" at bounding box center [245, 294] width 169 height 13
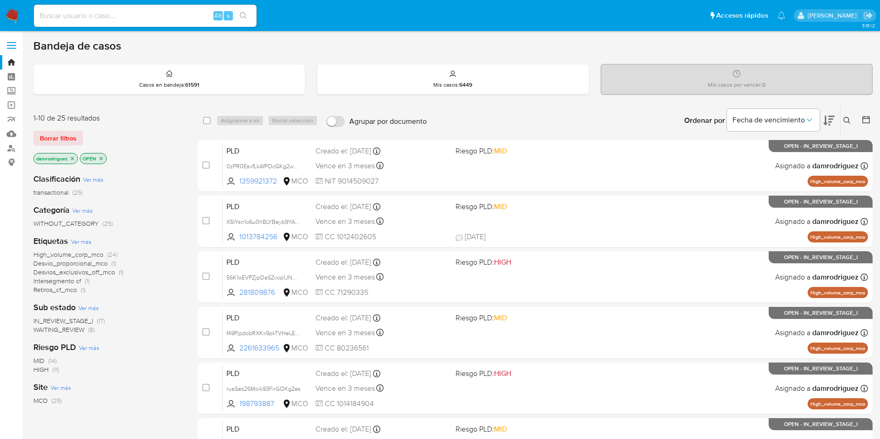
click at [71, 158] on icon "close-filter" at bounding box center [73, 159] width 6 height 6
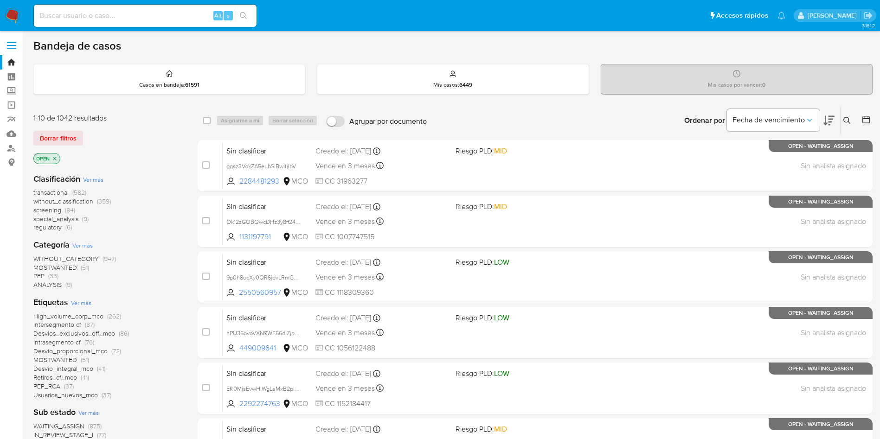
click at [54, 160] on icon "close-filter" at bounding box center [55, 159] width 6 height 6
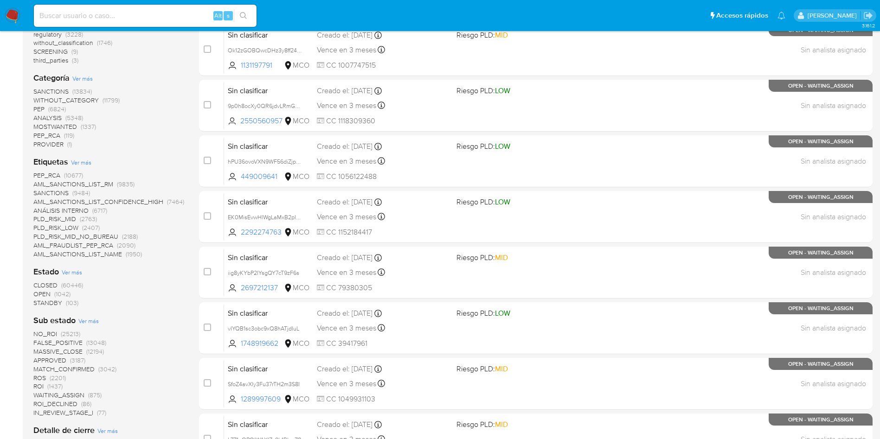
scroll to position [209, 0]
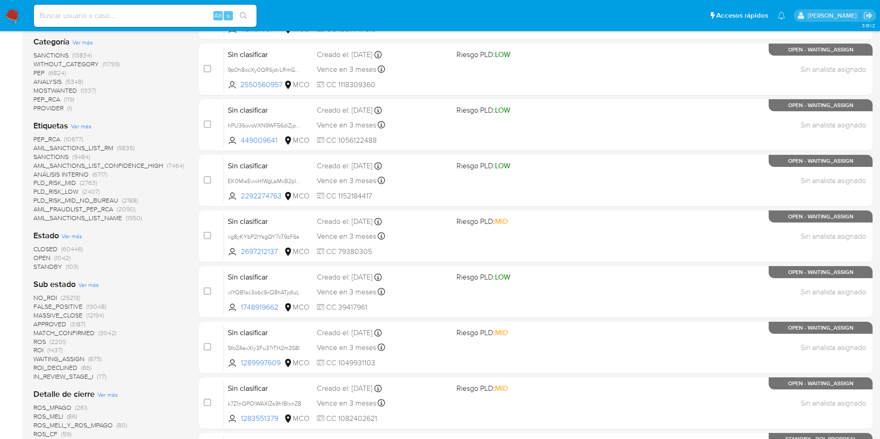
click at [46, 246] on span "CLOSED" at bounding box center [45, 248] width 24 height 9
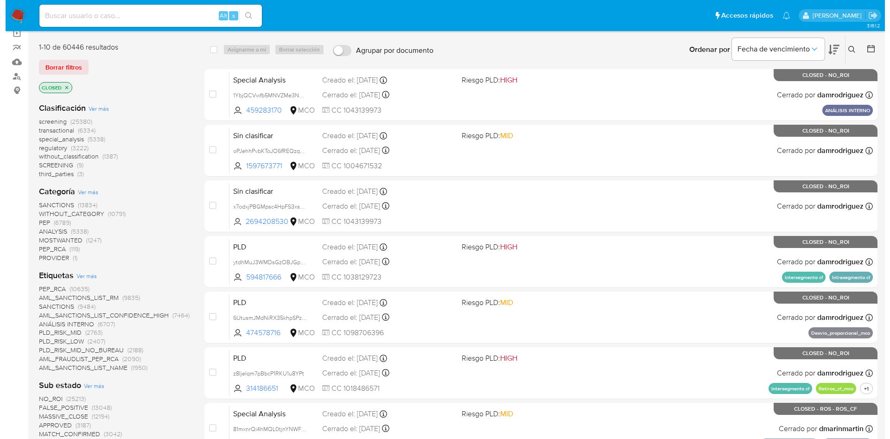
scroll to position [70, 0]
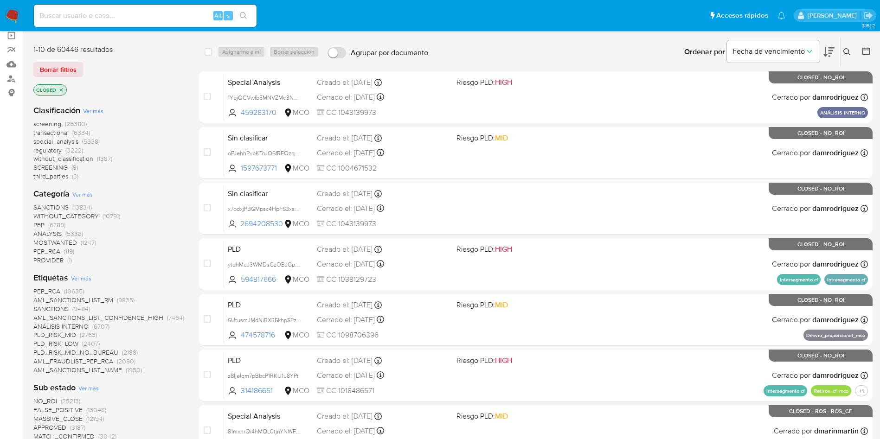
click at [57, 132] on span "transactional" at bounding box center [50, 132] width 35 height 9
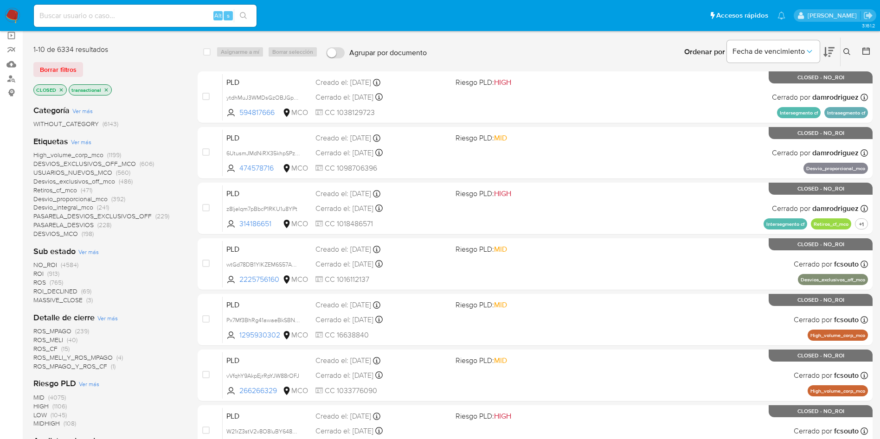
click at [79, 142] on span "Ver más" at bounding box center [81, 142] width 20 height 8
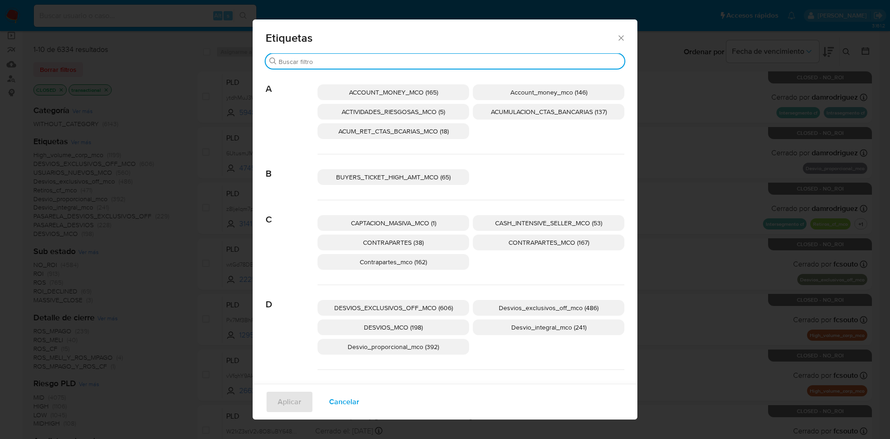
click at [501, 65] on input "Buscar" at bounding box center [450, 61] width 342 height 8
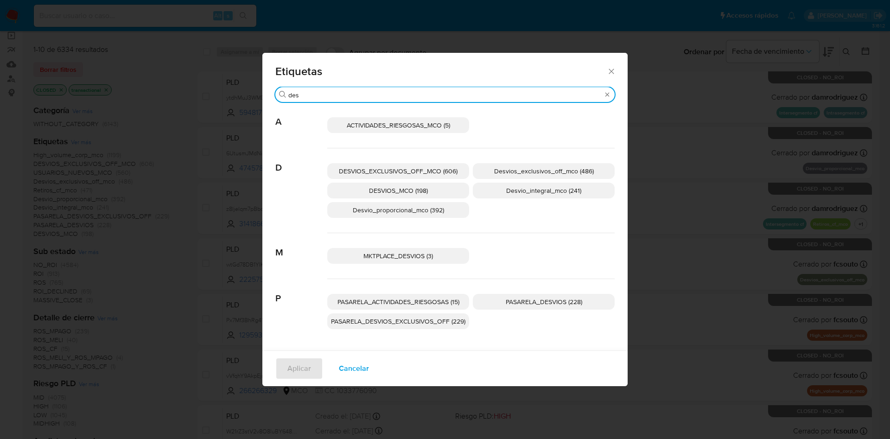
type input "des"
click at [561, 167] on span "Desvios_exclusivos_off_mco (486)" at bounding box center [544, 170] width 100 height 9
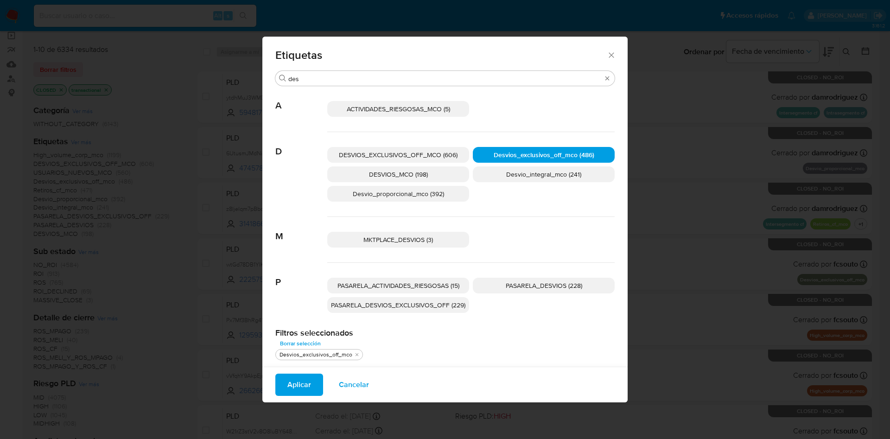
click at [301, 382] on span "Aplicar" at bounding box center [299, 385] width 24 height 20
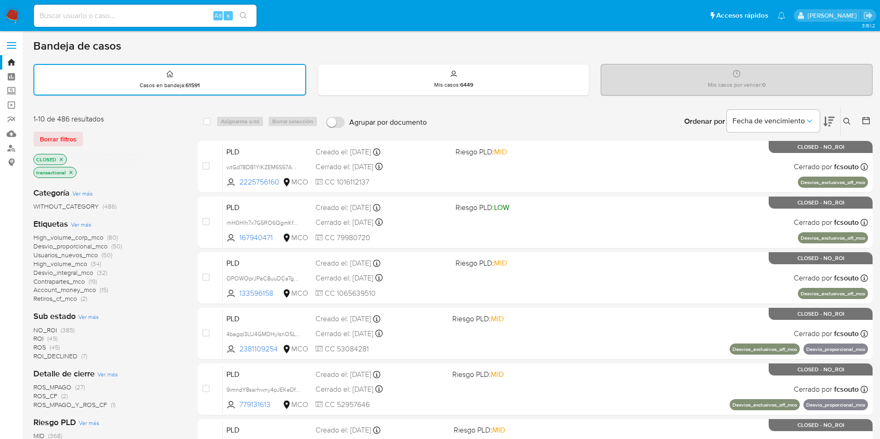
scroll to position [70, 0]
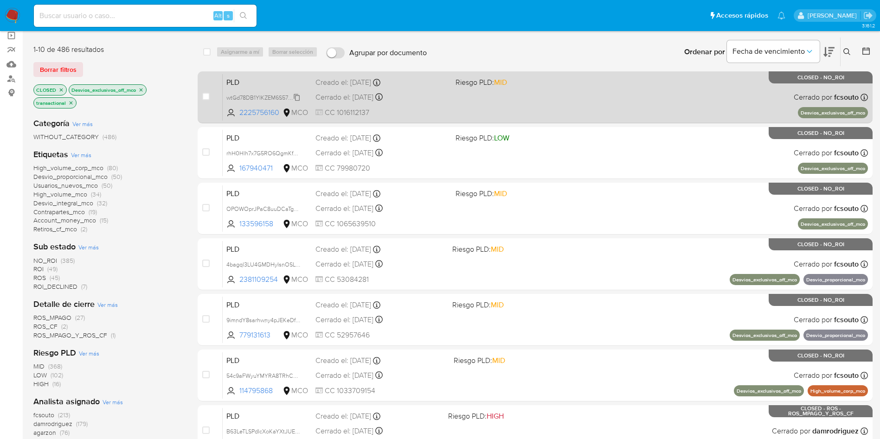
click at [271, 94] on span "wtGd78DB1YIKZEM6S57AQEiR" at bounding box center [265, 97] width 78 height 10
click at [274, 81] on span "PLD" at bounding box center [267, 82] width 82 height 12
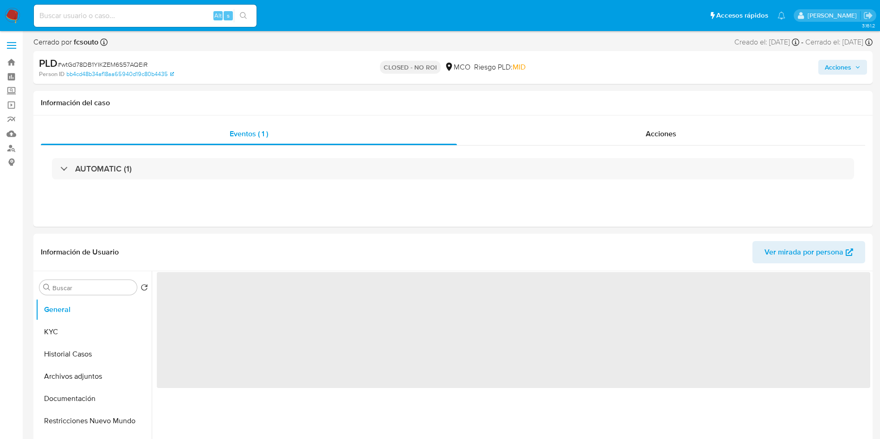
select select "10"
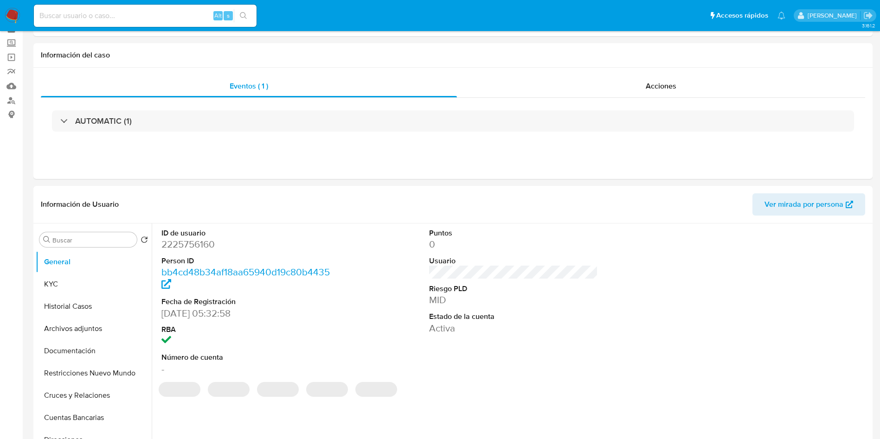
scroll to position [70, 0]
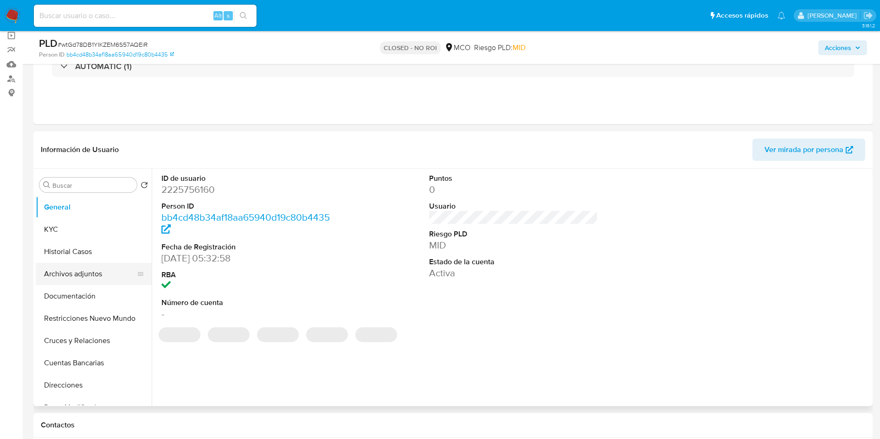
click at [77, 274] on button "Archivos adjuntos" at bounding box center [90, 274] width 108 height 22
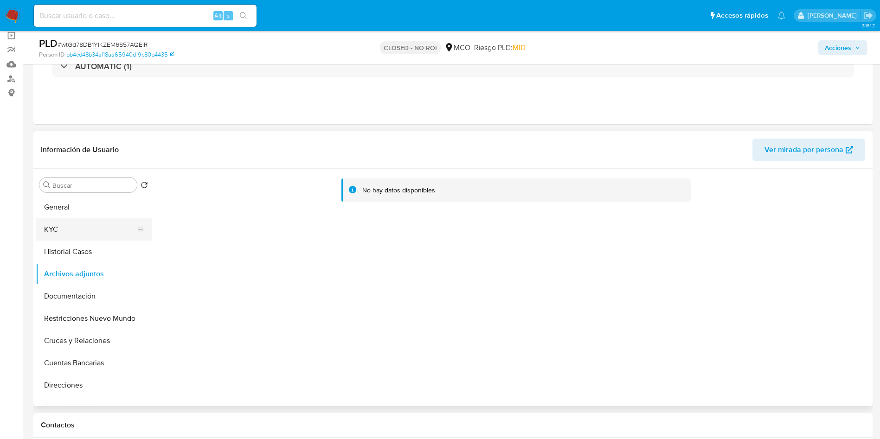
click at [79, 238] on button "KYC" at bounding box center [90, 229] width 108 height 22
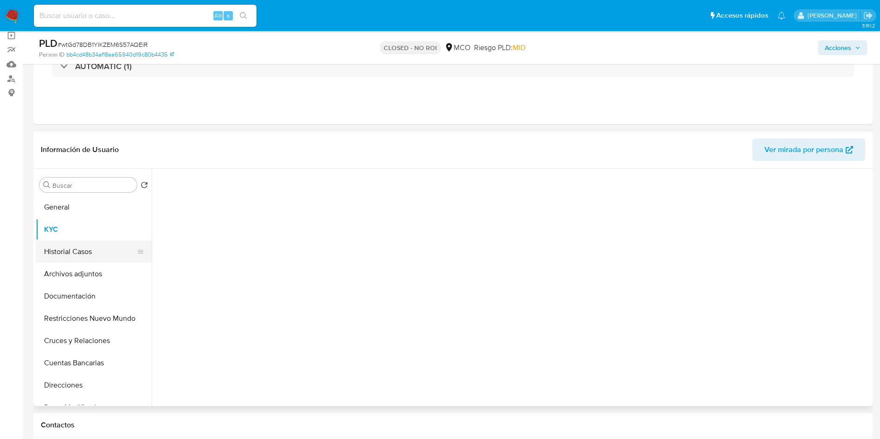
click at [83, 252] on button "Historial Casos" at bounding box center [90, 252] width 108 height 22
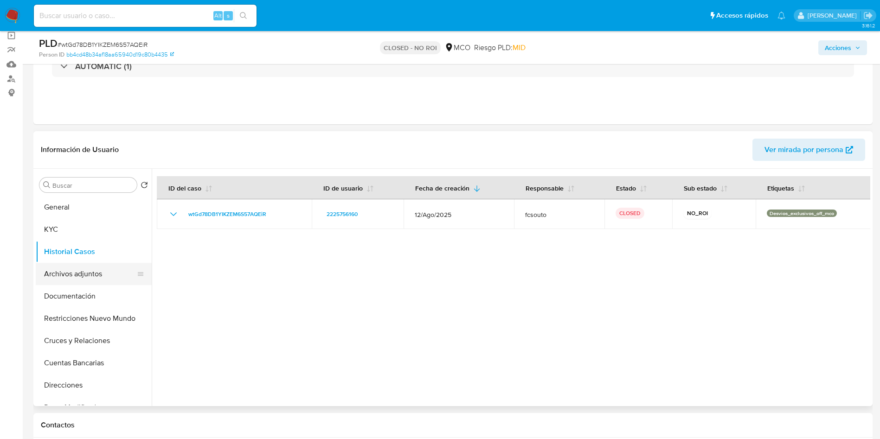
click at [94, 275] on button "Archivos adjuntos" at bounding box center [90, 274] width 108 height 22
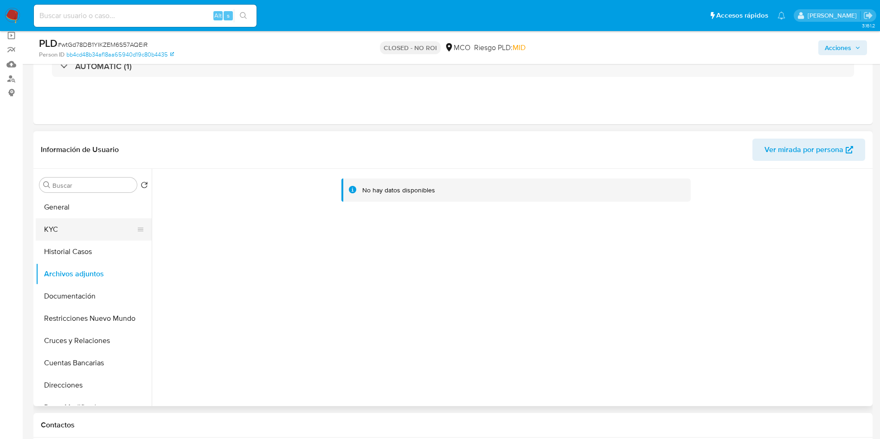
click at [57, 221] on button "KYC" at bounding box center [90, 229] width 108 height 22
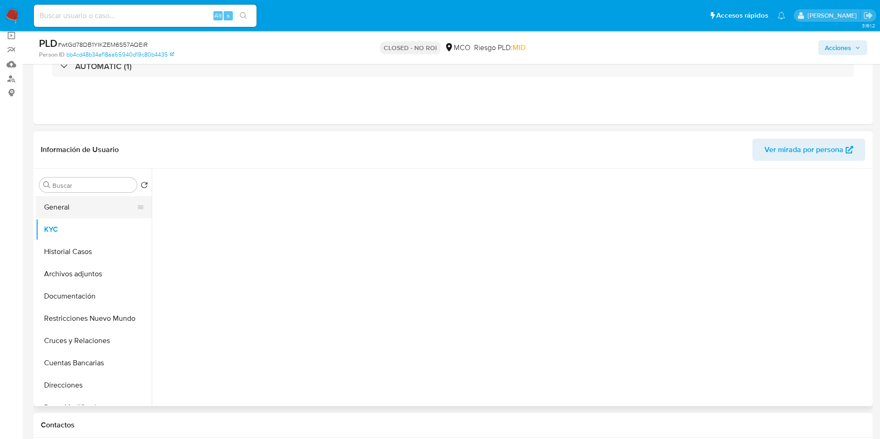
click at [63, 211] on button "General" at bounding box center [90, 207] width 108 height 22
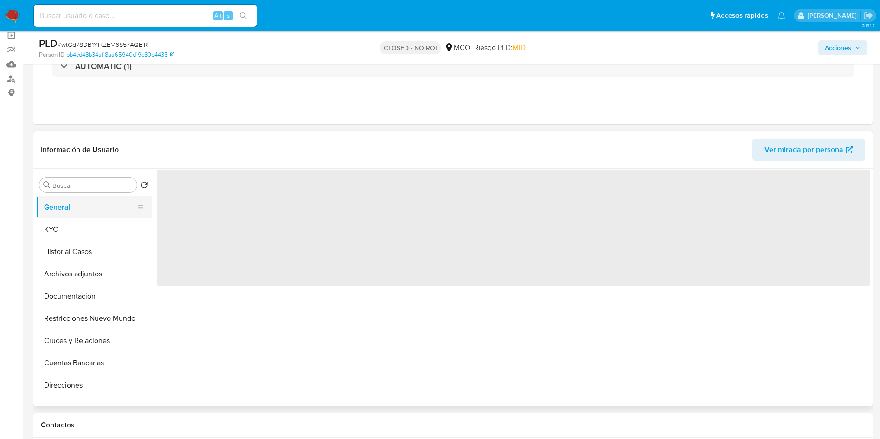
click at [63, 211] on button "General" at bounding box center [90, 207] width 108 height 22
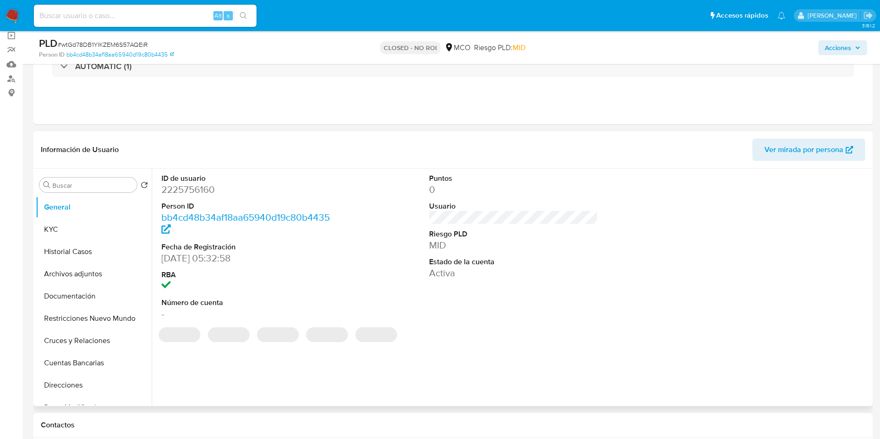
click at [189, 192] on dd "2225756160" at bounding box center [245, 189] width 169 height 13
copy dd "2225756160"
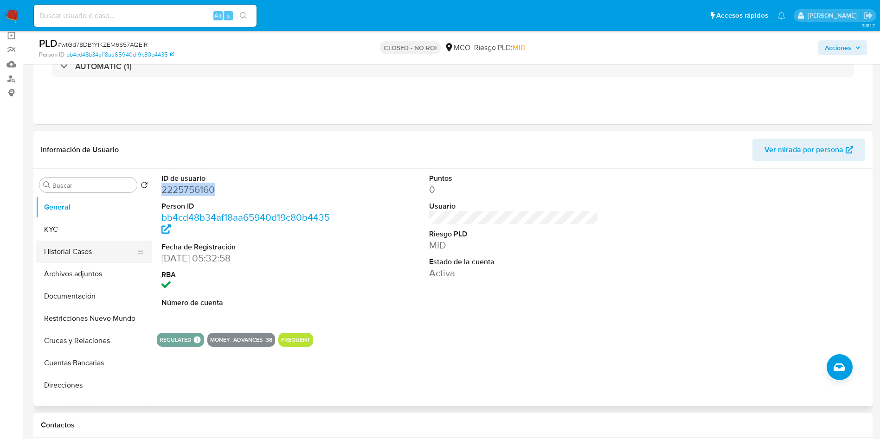
click at [95, 249] on button "Historial Casos" at bounding box center [90, 252] width 108 height 22
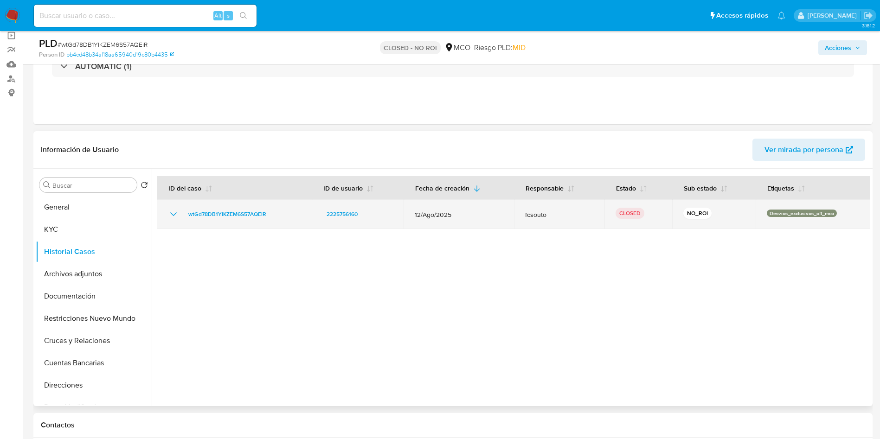
click at [172, 217] on icon "Mostrar/Ocultar" at bounding box center [173, 214] width 11 height 11
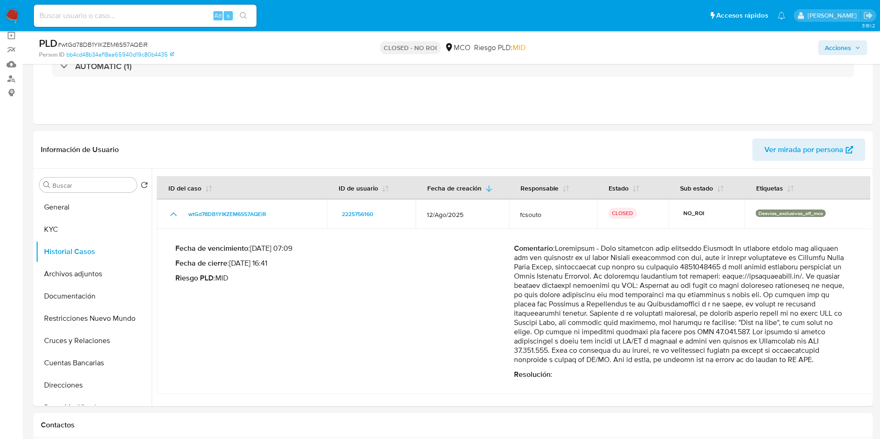
click at [13, 16] on img at bounding box center [13, 16] width 16 height 16
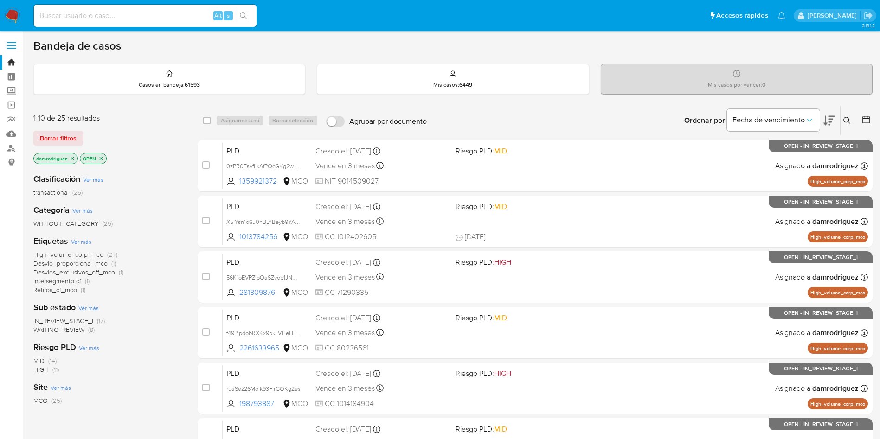
click at [103, 156] on icon "close-filter" at bounding box center [101, 159] width 6 height 6
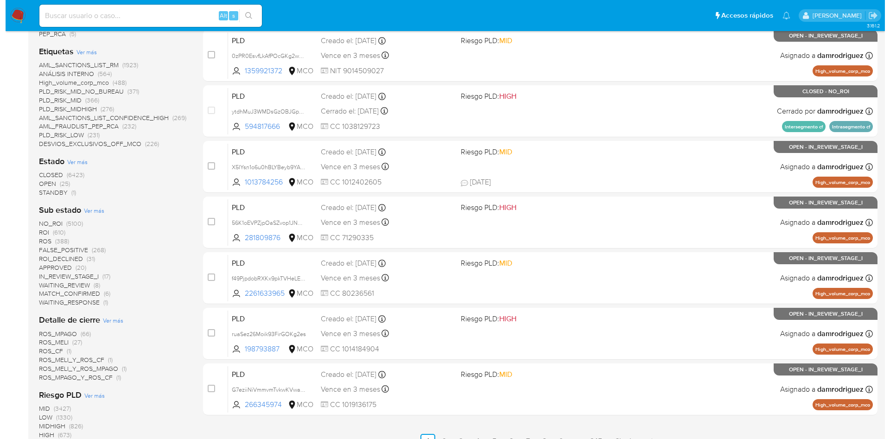
scroll to position [209, 0]
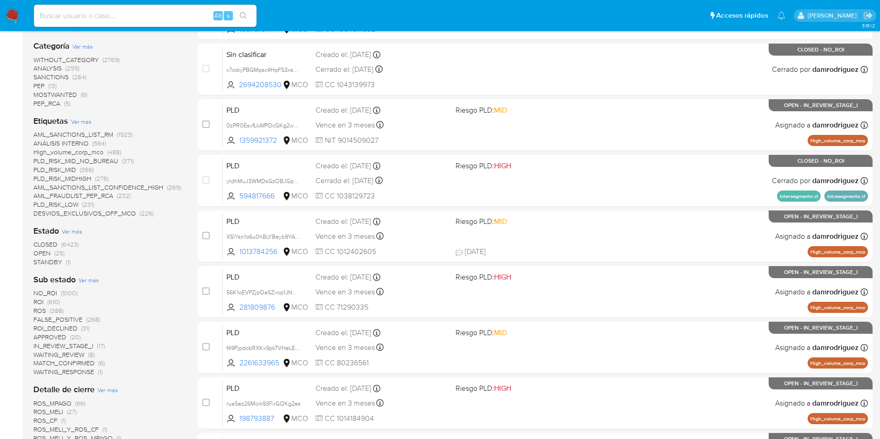
click at [46, 242] on span "CLOSED" at bounding box center [45, 244] width 24 height 9
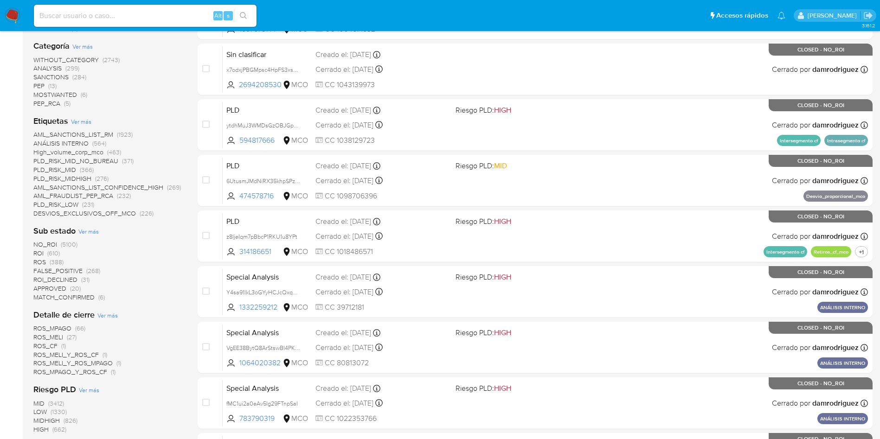
click at [86, 122] on span "Ver más" at bounding box center [81, 121] width 20 height 8
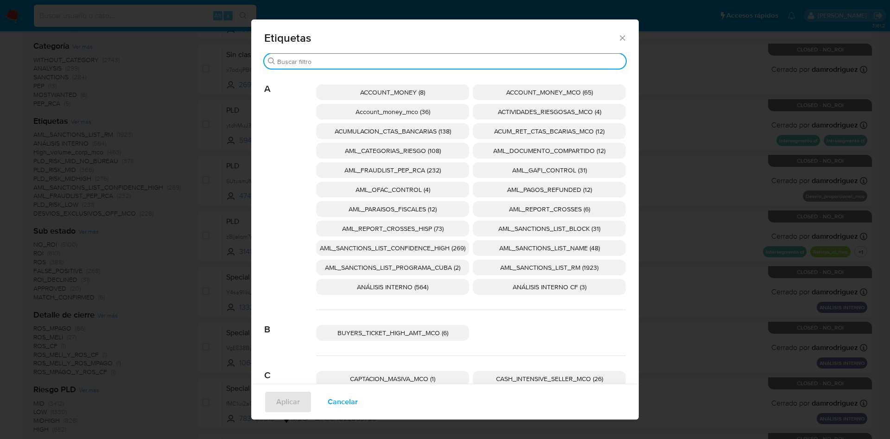
click at [509, 60] on input "Buscar" at bounding box center [449, 61] width 345 height 8
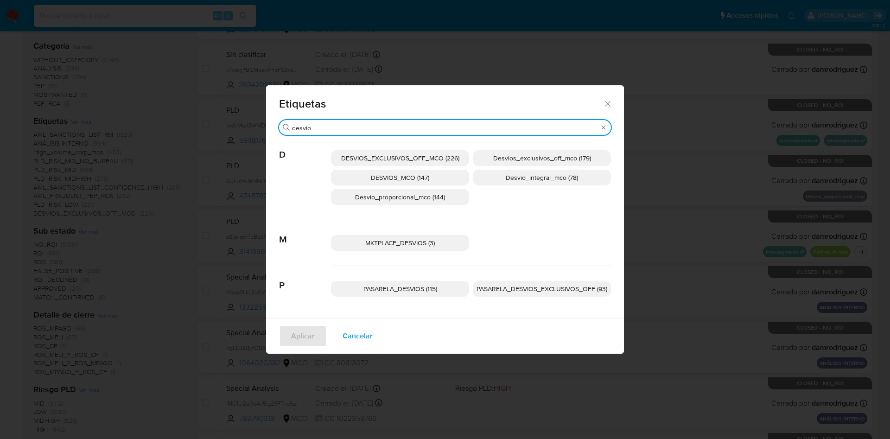
type input "desvio"
click at [539, 157] on span "Desvios_exclusivos_off_mco (179)" at bounding box center [542, 157] width 98 height 9
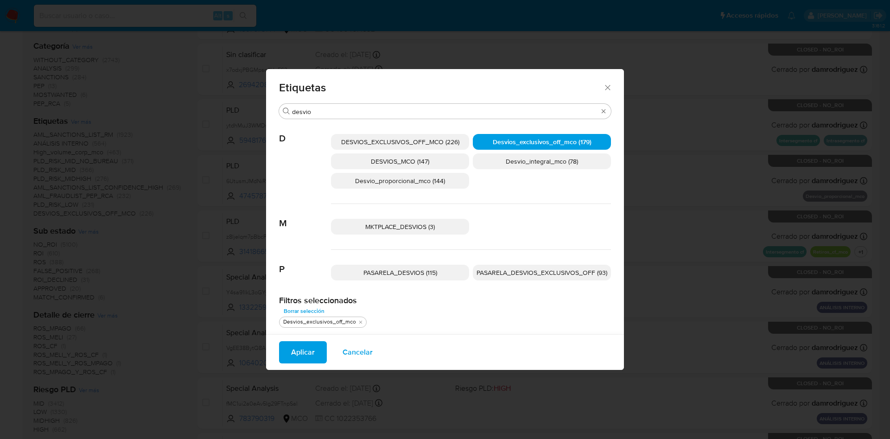
click at [308, 347] on span "Aplicar" at bounding box center [303, 352] width 24 height 20
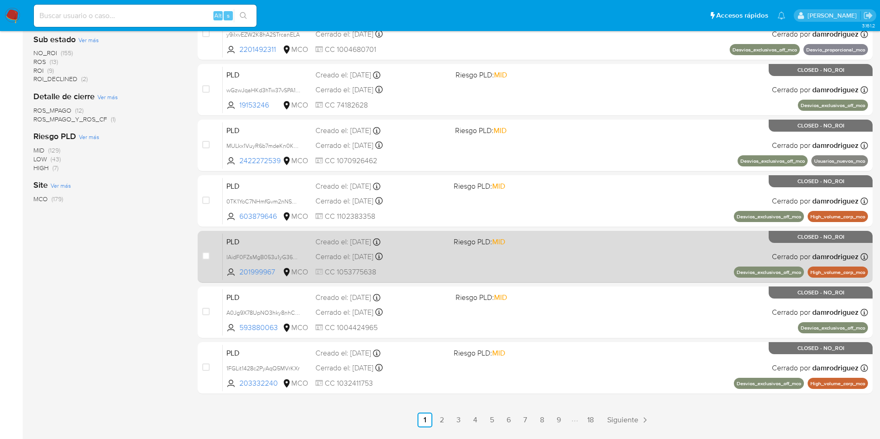
scroll to position [327, 0]
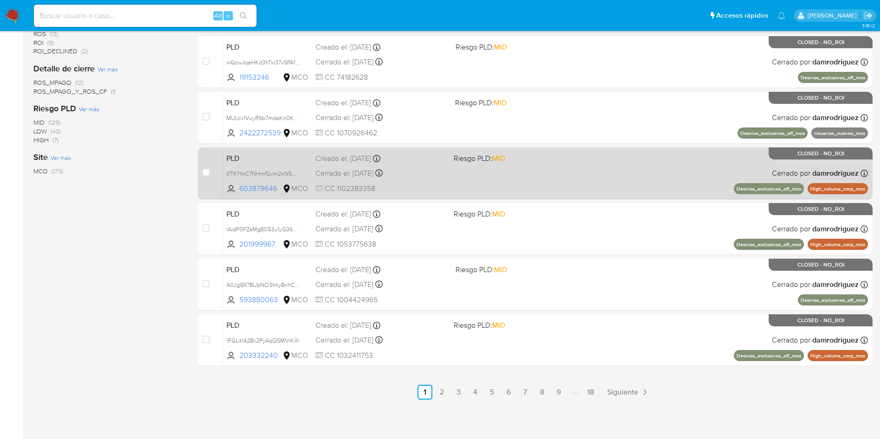
click at [253, 155] on span "PLD" at bounding box center [267, 158] width 82 height 12
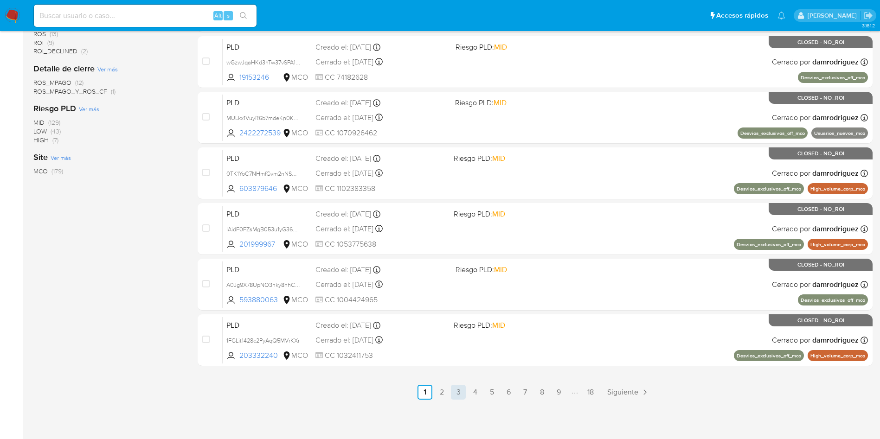
click at [464, 390] on link "3" at bounding box center [458, 392] width 15 height 15
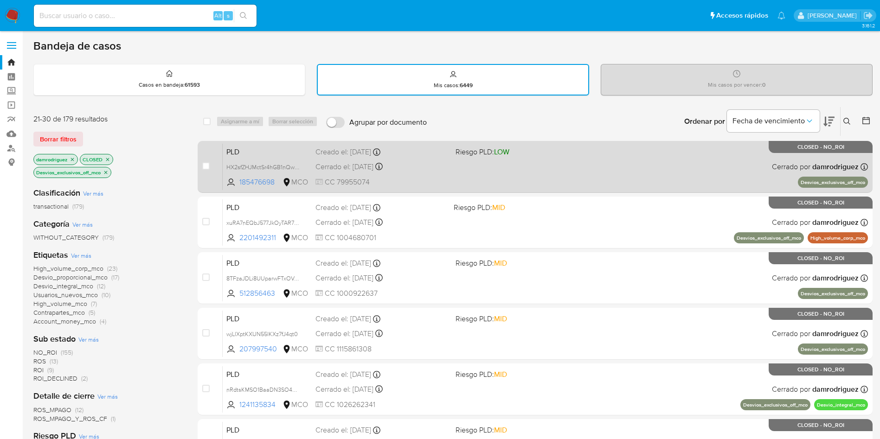
click at [299, 153] on span "PLD" at bounding box center [267, 151] width 82 height 12
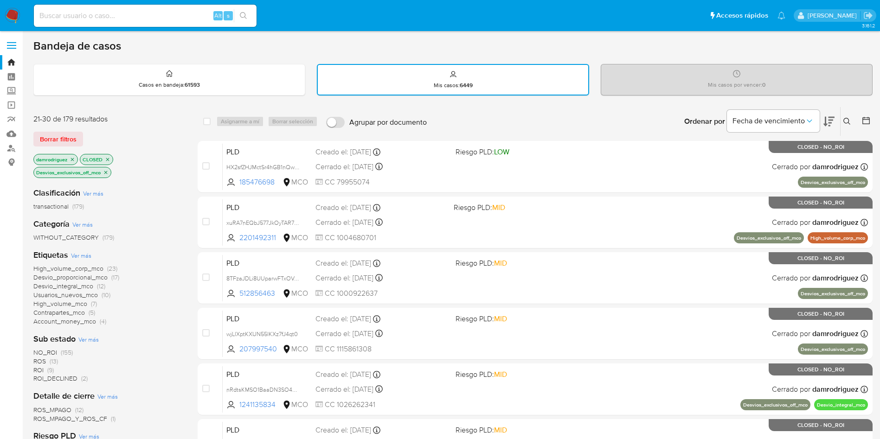
click at [13, 16] on img at bounding box center [13, 16] width 16 height 16
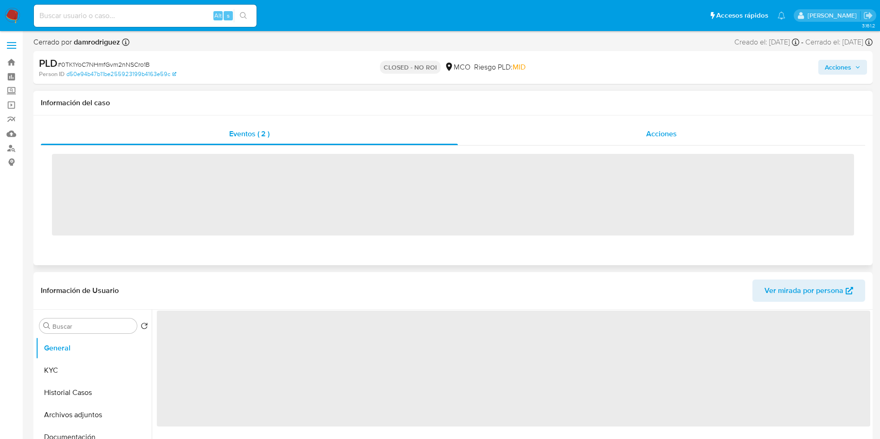
click at [652, 134] on span "Acciones" at bounding box center [661, 133] width 31 height 11
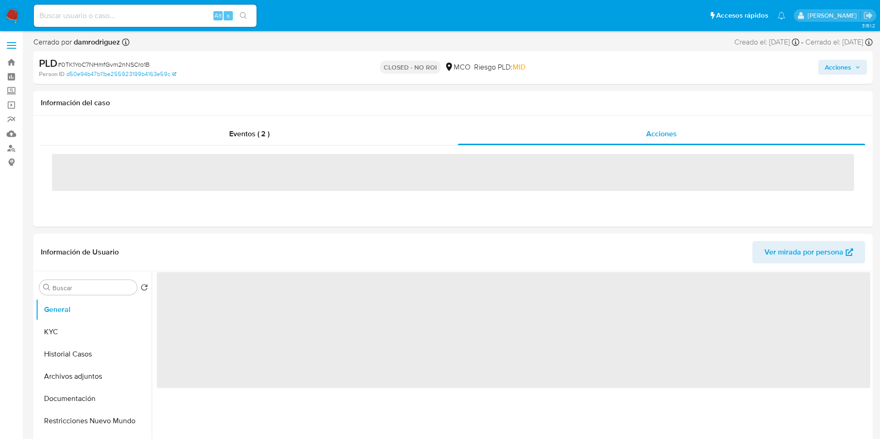
select select "10"
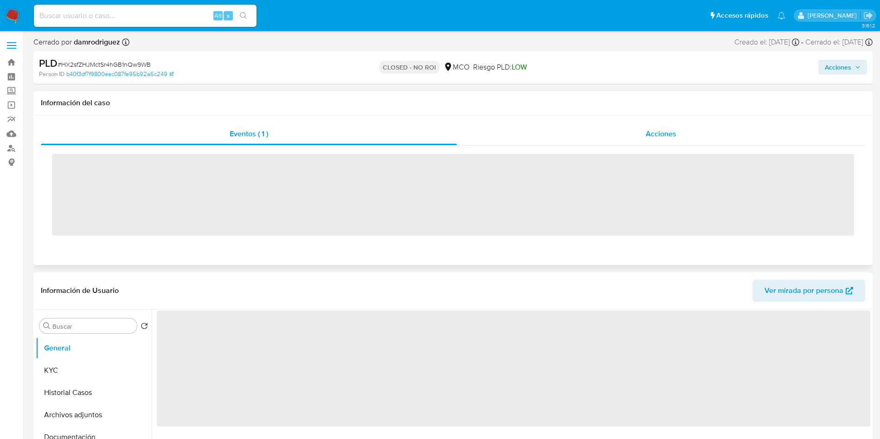
click at [605, 131] on div "Acciones" at bounding box center [661, 134] width 408 height 22
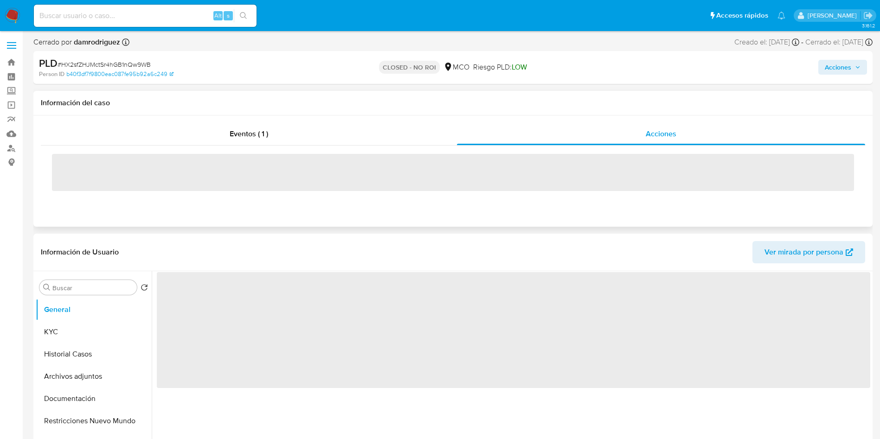
select select "10"
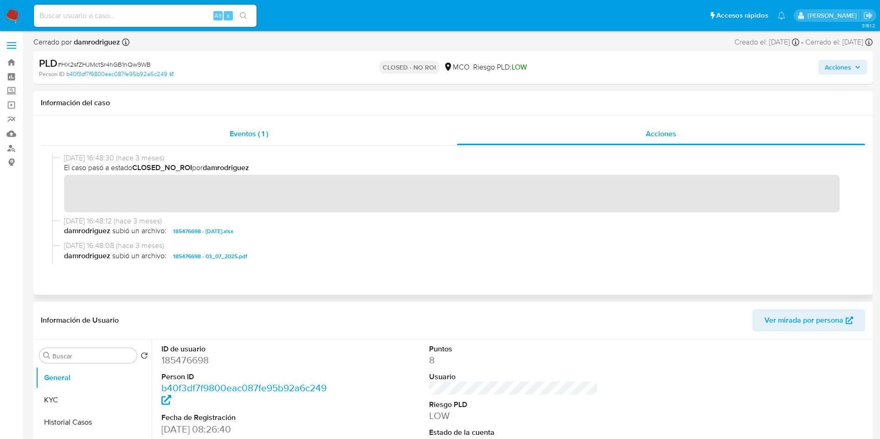
click at [251, 137] on span "Eventos ( 1 )" at bounding box center [249, 133] width 38 height 11
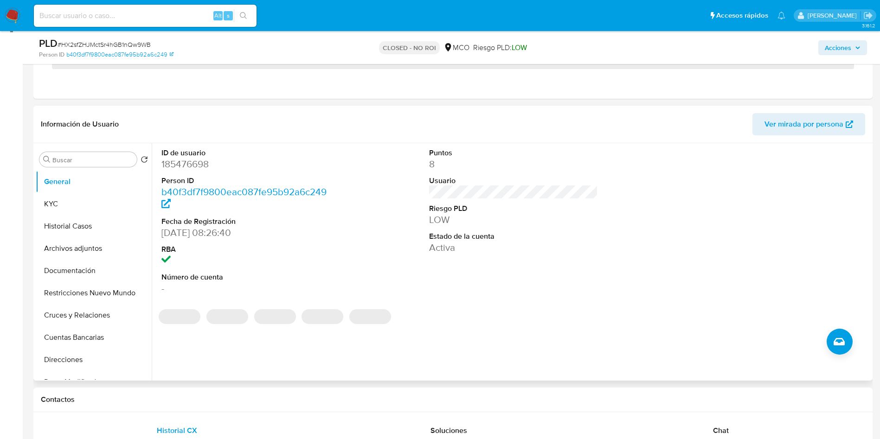
scroll to position [139, 0]
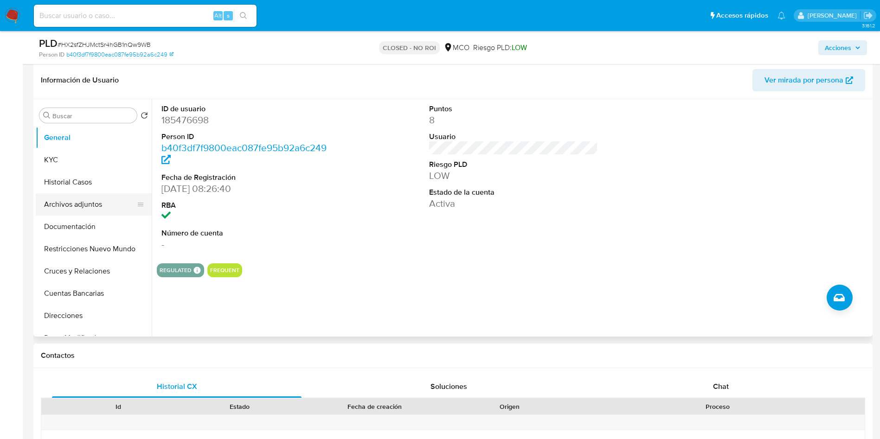
click at [89, 202] on button "Archivos adjuntos" at bounding box center [90, 204] width 108 height 22
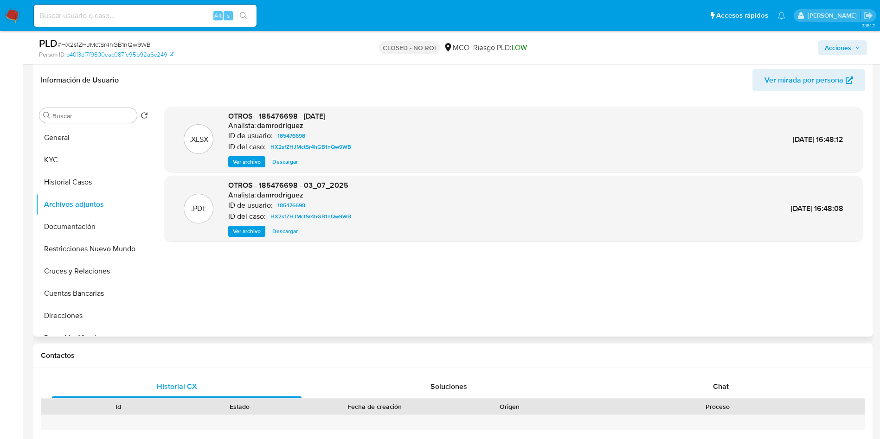
click at [236, 232] on span "Ver archivo" at bounding box center [247, 231] width 28 height 9
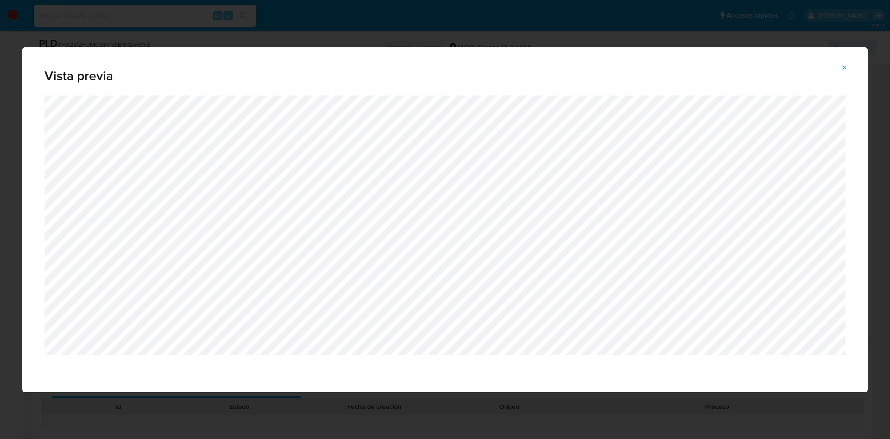
click at [178, 21] on div "Vista previa" at bounding box center [445, 219] width 890 height 439
click at [420, 32] on div "Vista previa" at bounding box center [445, 219] width 890 height 439
click at [844, 70] on icon "Attachment preview" at bounding box center [844, 67] width 7 height 7
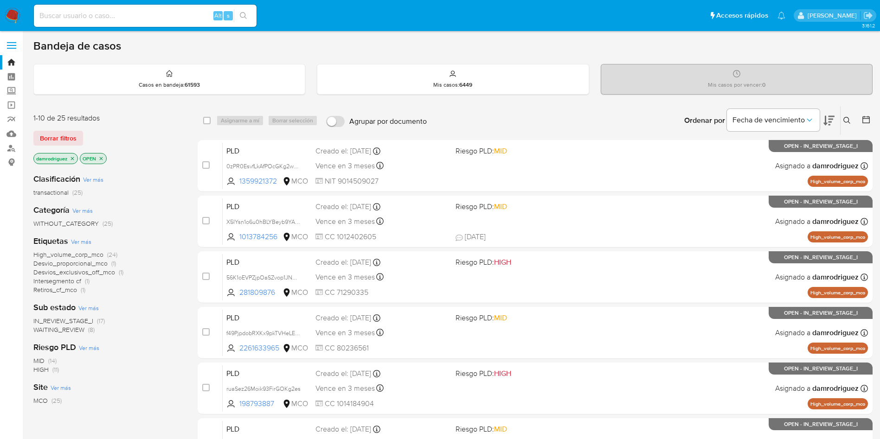
click at [74, 159] on icon "close-filter" at bounding box center [72, 158] width 3 height 3
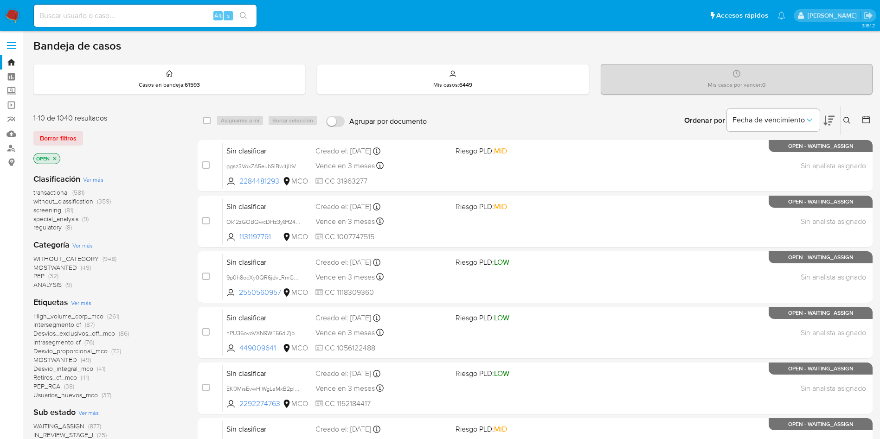
click at [57, 157] on p "OPEN" at bounding box center [47, 158] width 26 height 10
click at [54, 157] on icon "close-filter" at bounding box center [55, 159] width 6 height 6
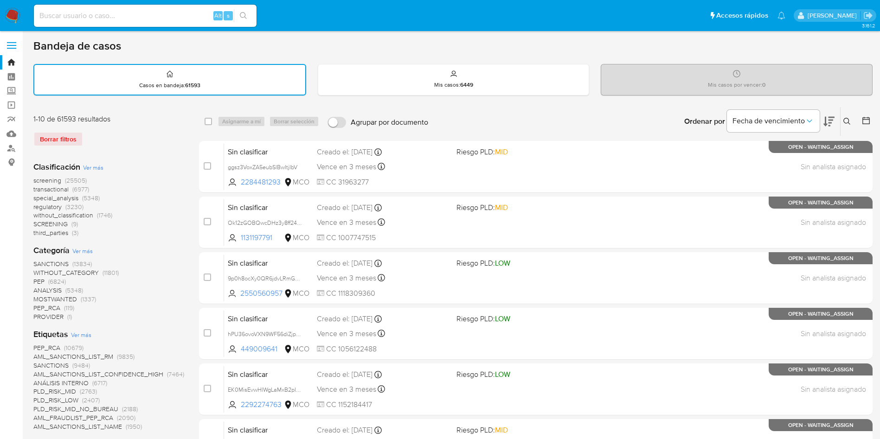
click at [63, 191] on span "transactional" at bounding box center [50, 189] width 35 height 9
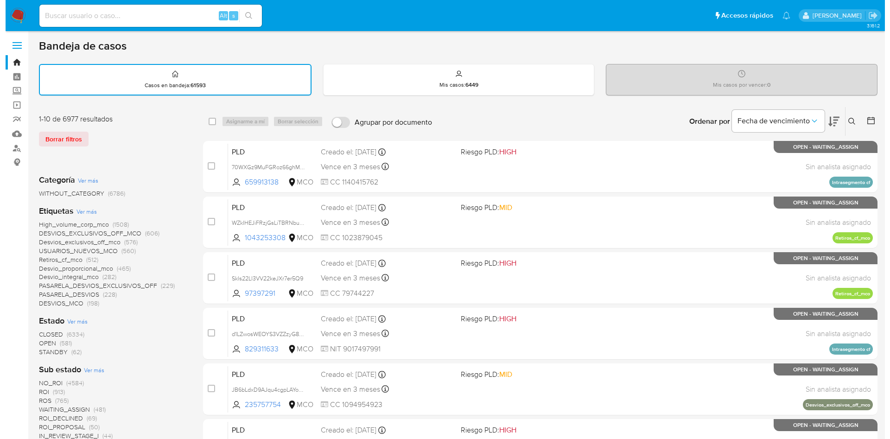
scroll to position [139, 0]
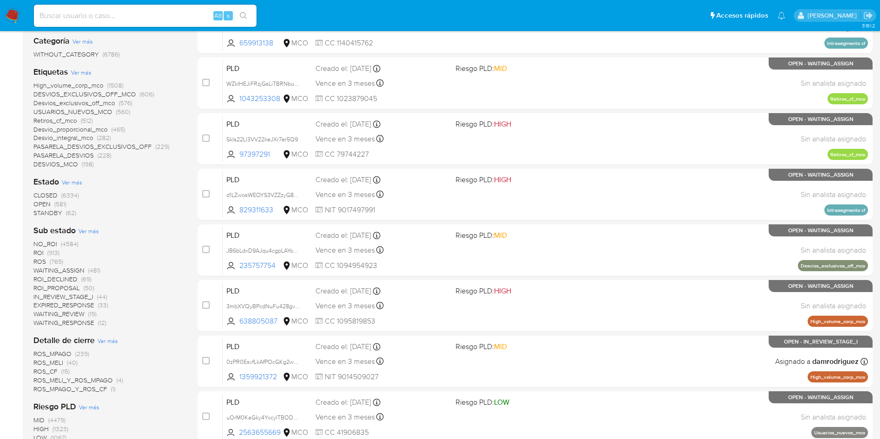
click at [38, 194] on span "CLOSED" at bounding box center [45, 195] width 24 height 9
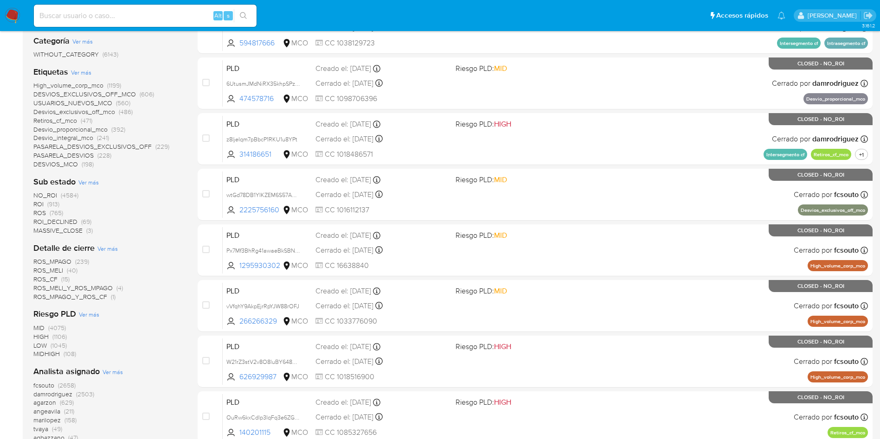
click at [79, 72] on span "Ver más" at bounding box center [81, 72] width 20 height 8
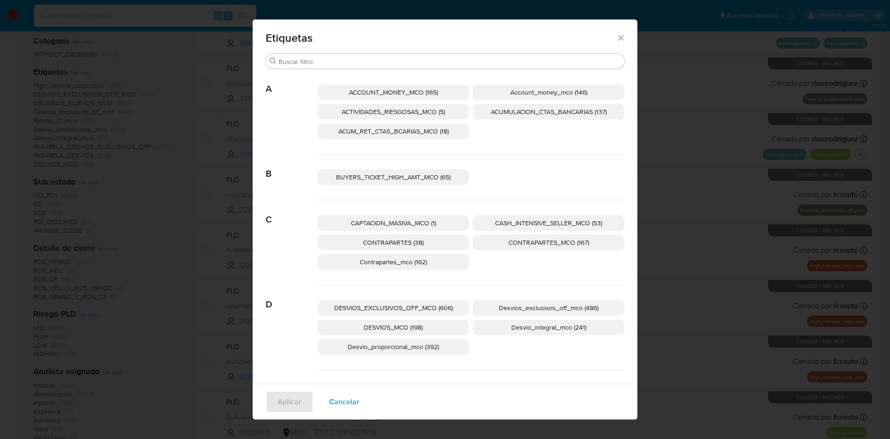
click at [448, 53] on div "Etiquetas" at bounding box center [445, 36] width 385 height 34
click at [446, 58] on input "Buscar" at bounding box center [450, 61] width 342 height 8
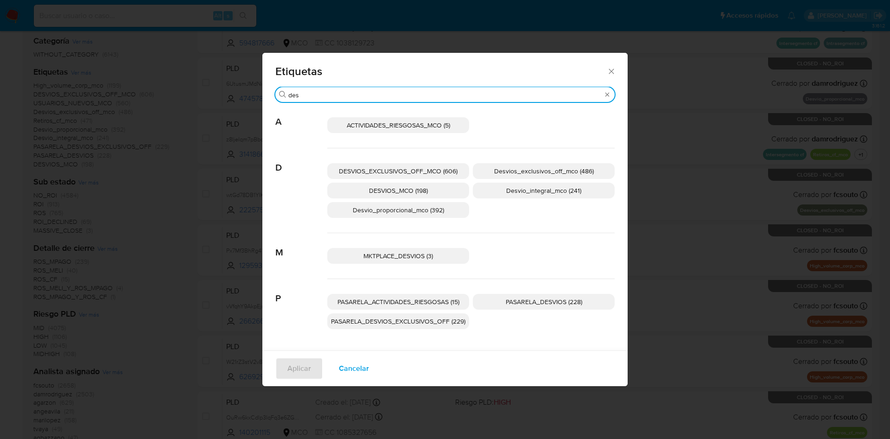
type input "des"
click at [553, 174] on span "Desvios_exclusivos_off_mco (486)" at bounding box center [544, 170] width 100 height 9
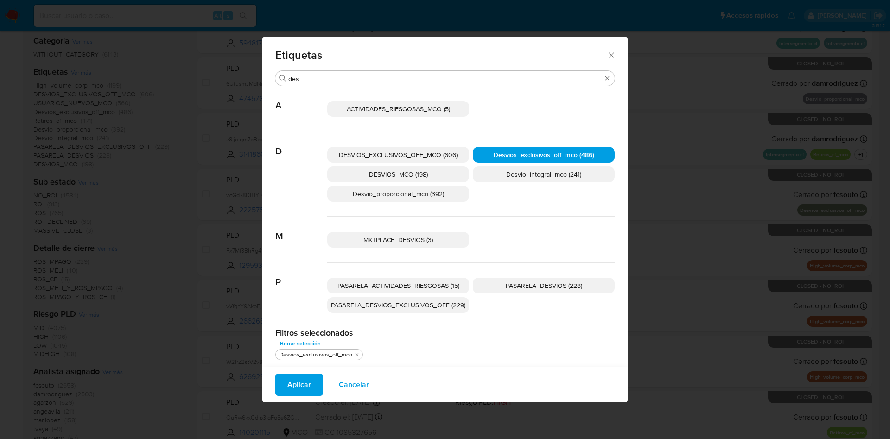
click at [296, 392] on span "Aplicar" at bounding box center [299, 385] width 24 height 20
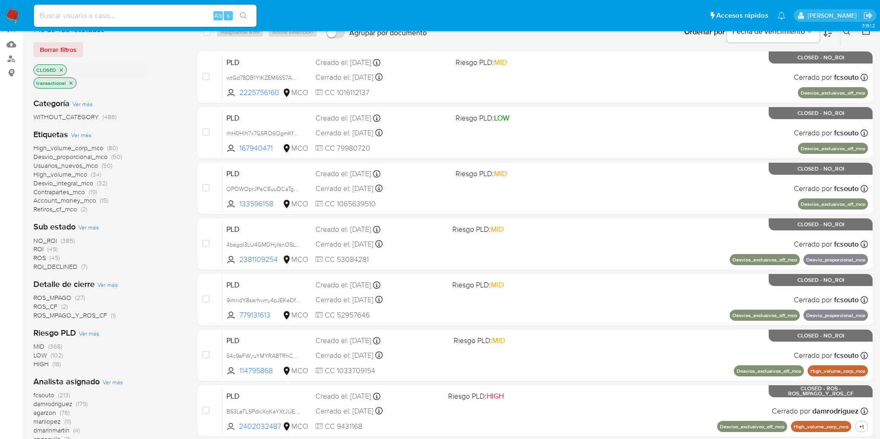
scroll to position [139, 0]
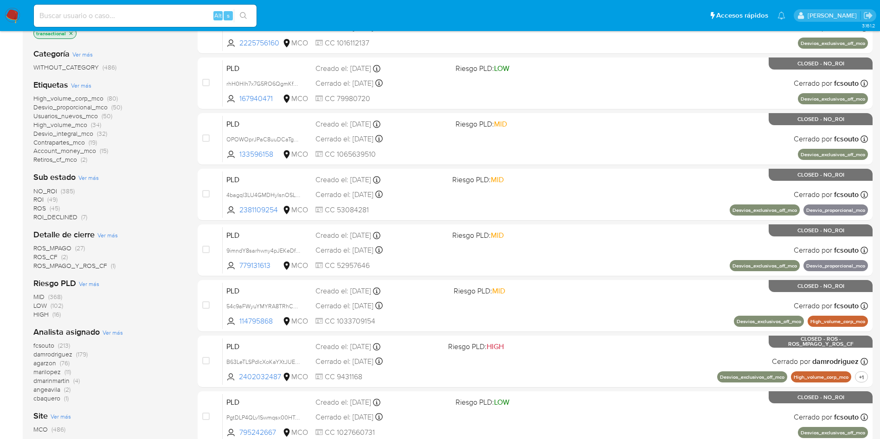
click at [48, 345] on span "fcsouto" at bounding box center [43, 345] width 21 height 9
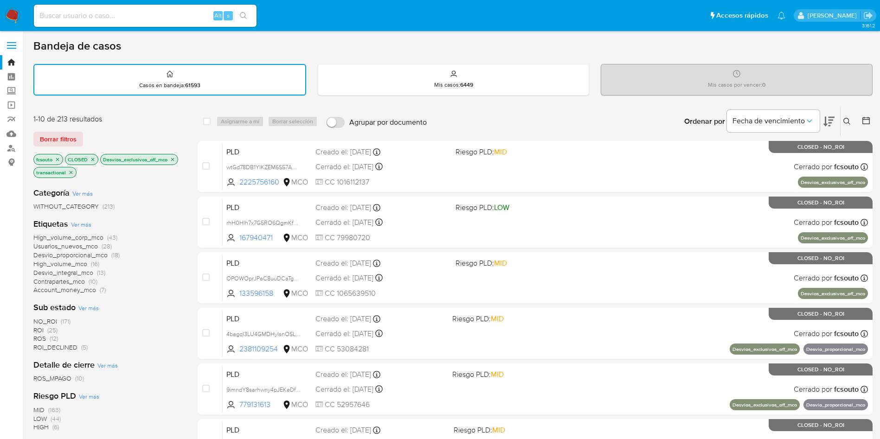
scroll to position [327, 0]
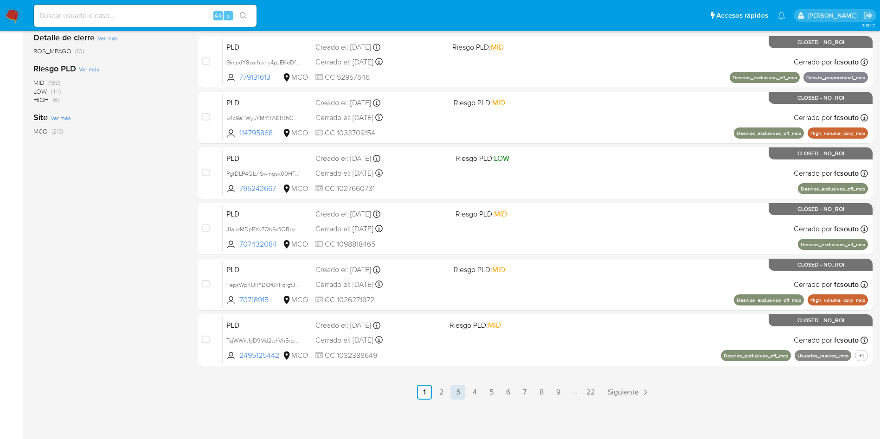
click at [459, 395] on link "3" at bounding box center [457, 392] width 15 height 15
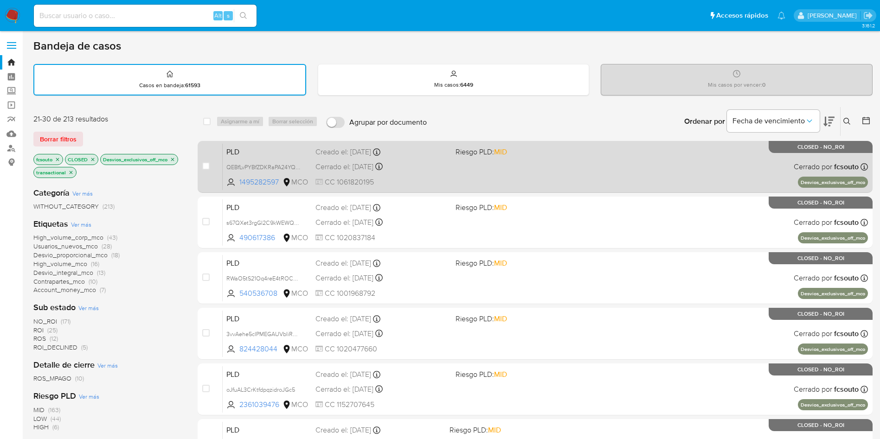
click at [281, 149] on span "PLD" at bounding box center [267, 151] width 82 height 12
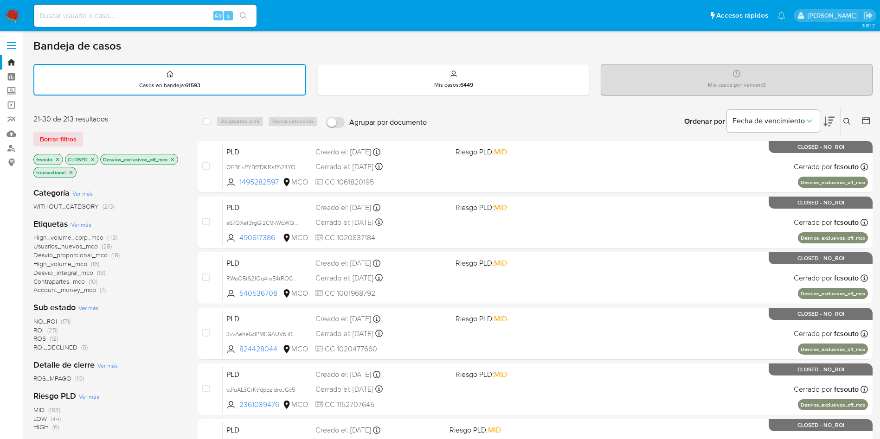
click at [12, 17] on img at bounding box center [13, 16] width 16 height 16
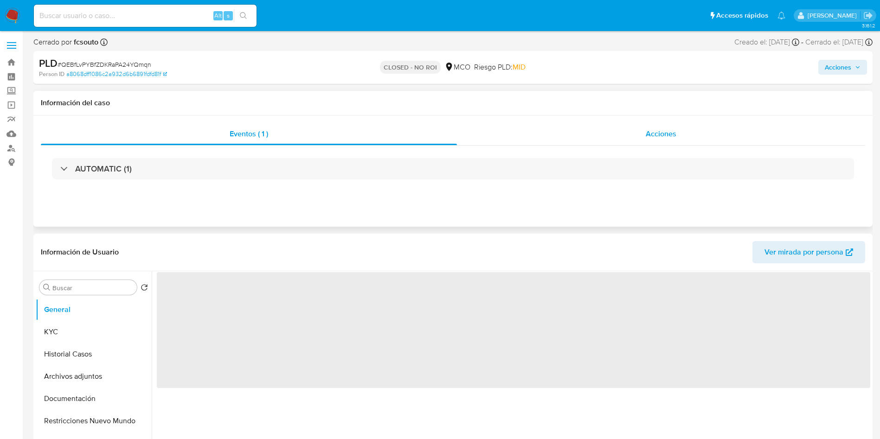
click at [592, 130] on div "Acciones" at bounding box center [661, 134] width 408 height 22
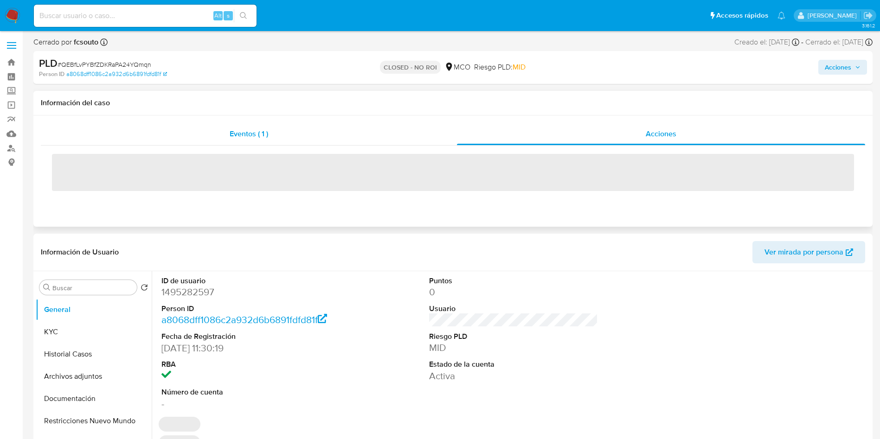
select select "10"
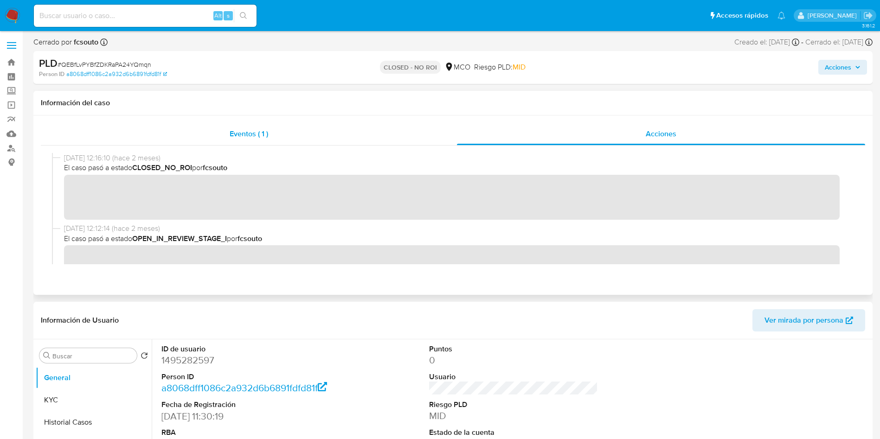
click at [261, 129] on span "Eventos ( 1 )" at bounding box center [249, 133] width 38 height 11
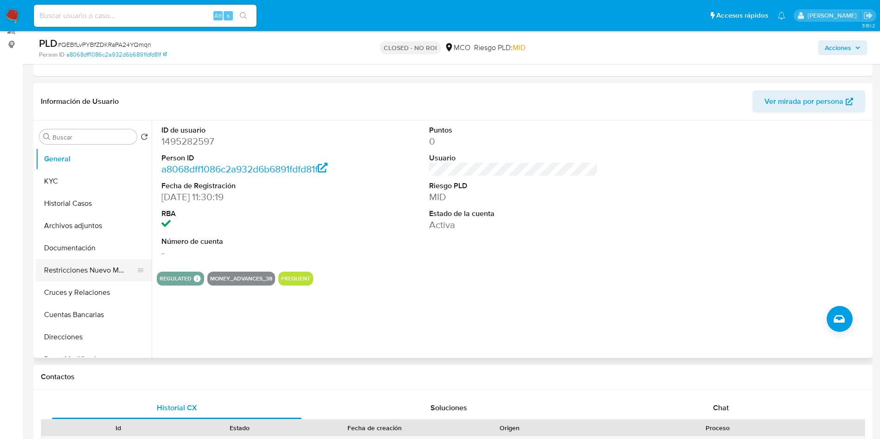
scroll to position [139, 0]
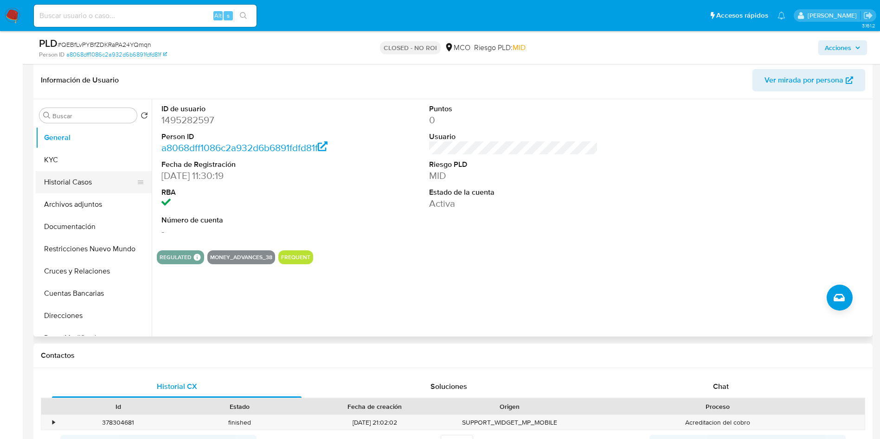
click at [80, 186] on button "Historial Casos" at bounding box center [90, 182] width 108 height 22
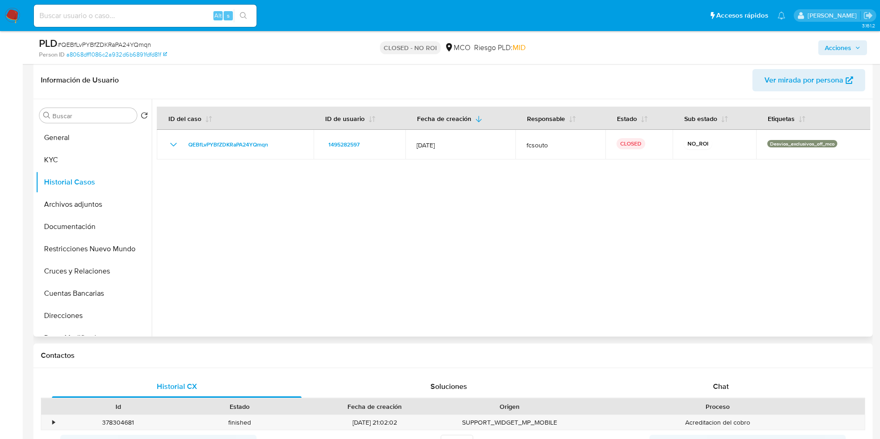
click at [276, 263] on div at bounding box center [511, 217] width 718 height 237
click at [54, 164] on button "KYC" at bounding box center [90, 160] width 108 height 22
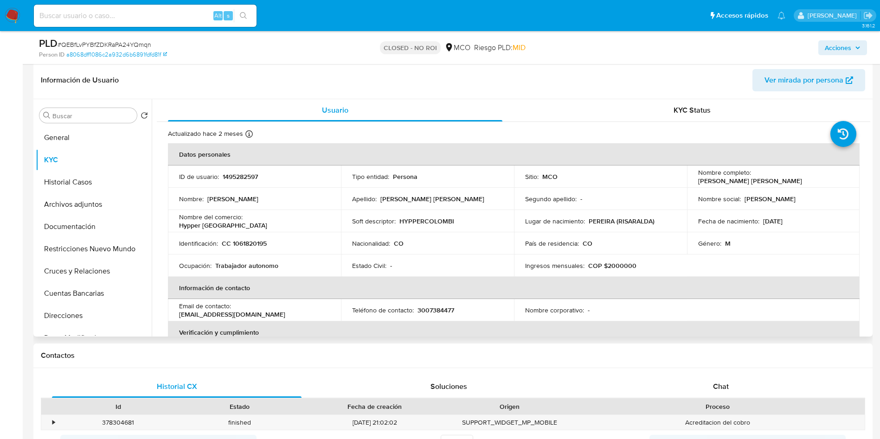
click at [267, 221] on p "Hypper [GEOGRAPHIC_DATA]" at bounding box center [223, 225] width 88 height 8
click at [284, 211] on td "Nombre del comercio : Hypper [GEOGRAPHIC_DATA]" at bounding box center [254, 221] width 173 height 22
drag, startPoint x: 307, startPoint y: 218, endPoint x: 244, endPoint y: 221, distance: 62.6
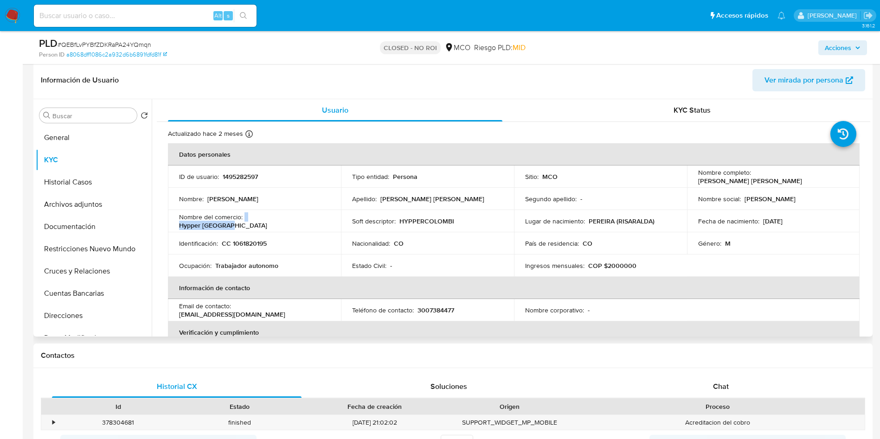
click at [244, 221] on div "Nombre del comercio : Hypper [GEOGRAPHIC_DATA]" at bounding box center [254, 221] width 151 height 17
copy div "Hypper [GEOGRAPHIC_DATA]"
click at [128, 78] on header "Información de Usuario Ver mirada por persona" at bounding box center [453, 80] width 824 height 22
click at [185, 68] on div "Información de Usuario Ver mirada por persona" at bounding box center [452, 81] width 839 height 38
